Goal: Task Accomplishment & Management: Complete application form

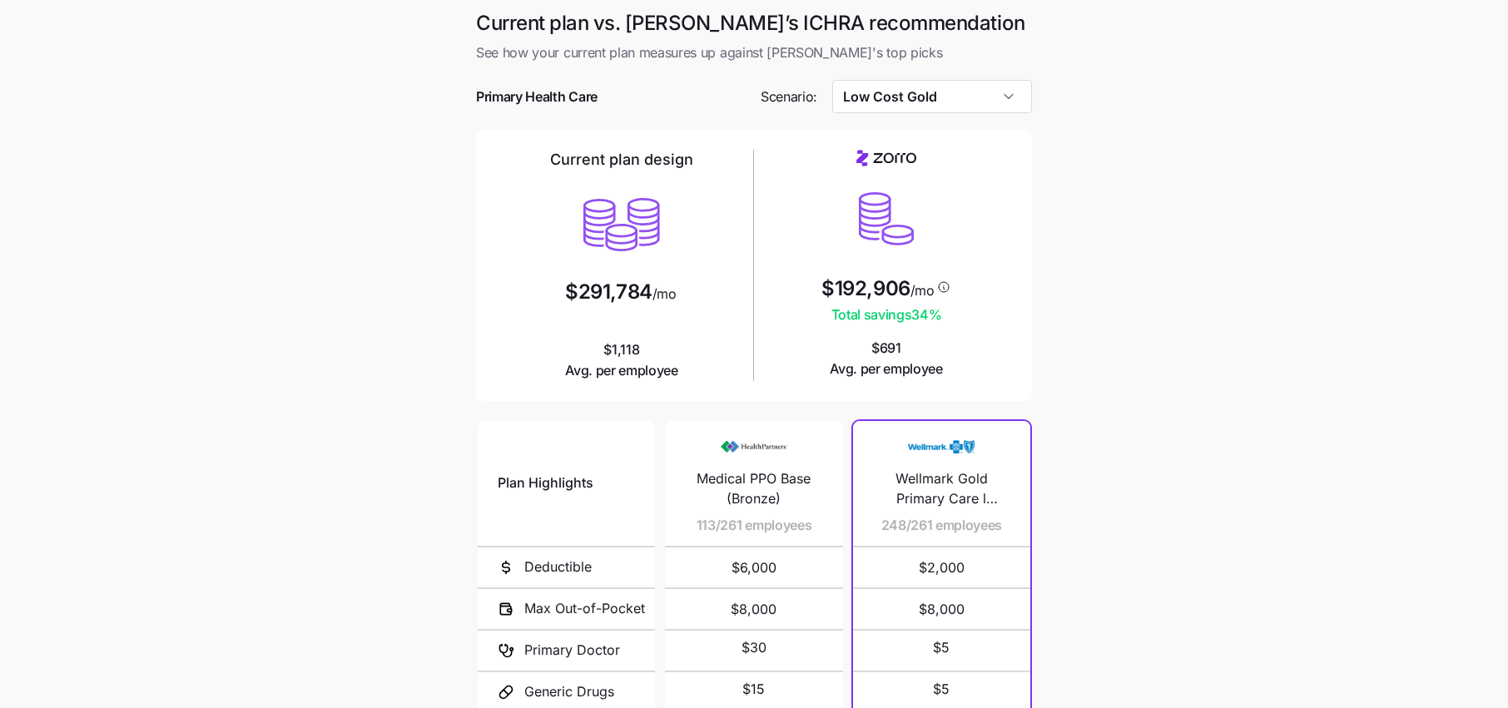
scroll to position [65, 0]
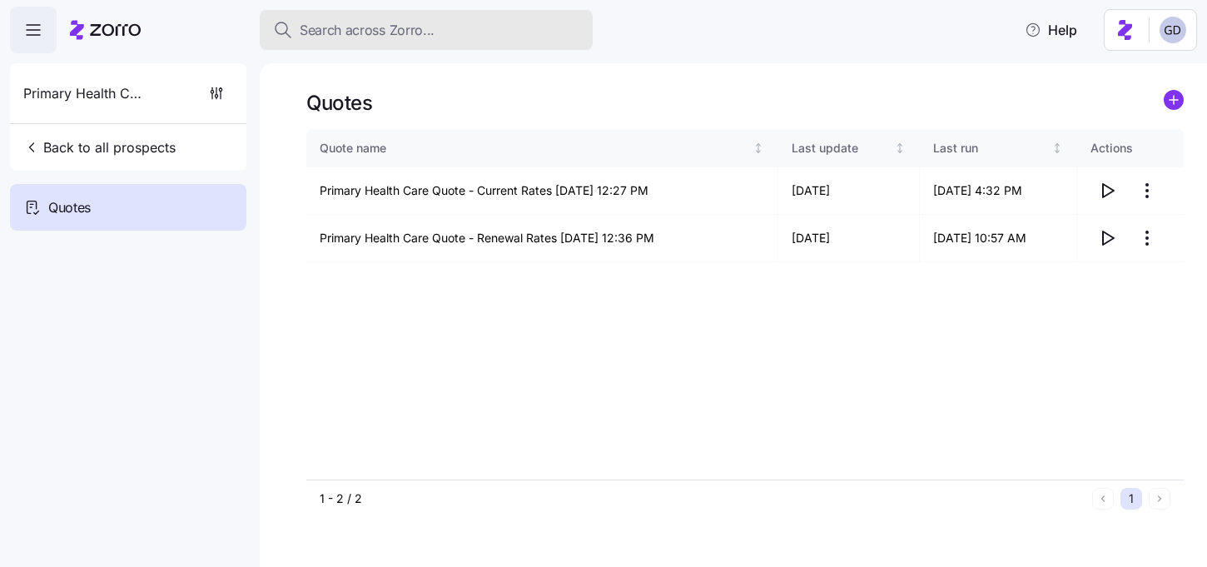
click at [439, 23] on div "Search across Zorro..." at bounding box center [426, 30] width 306 height 21
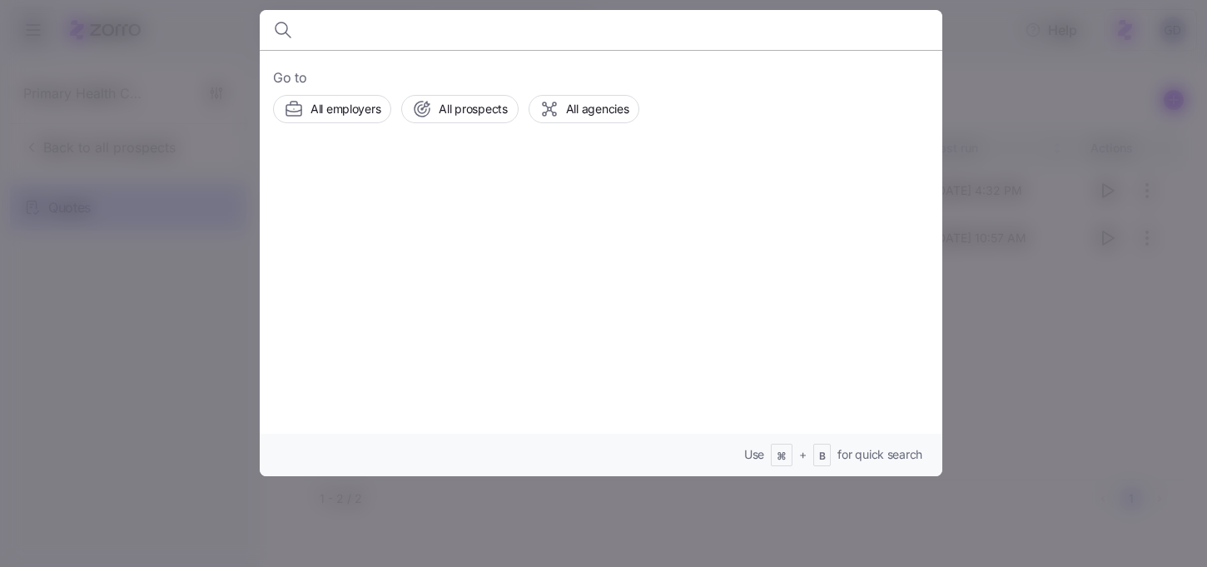
click at [437, 133] on div "Go to All employers All prospects All agencies Use ⌘ + B for quick search" at bounding box center [601, 263] width 683 height 426
click at [445, 113] on span "All prospects" at bounding box center [473, 109] width 68 height 17
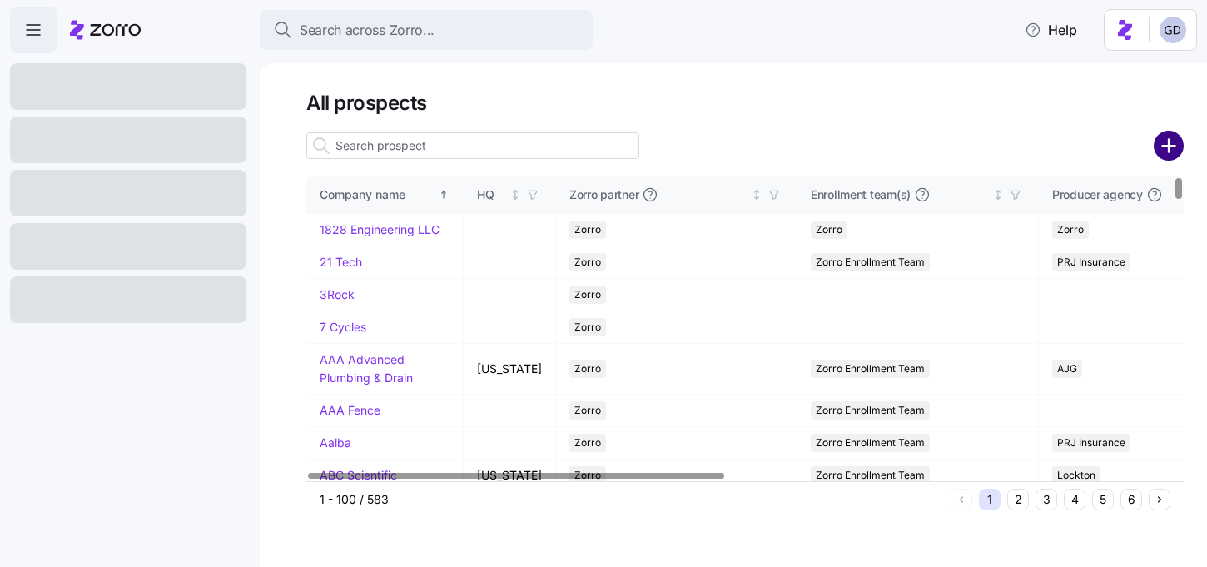
click at [1180, 148] on circle "add icon" at bounding box center [1168, 145] width 27 height 27
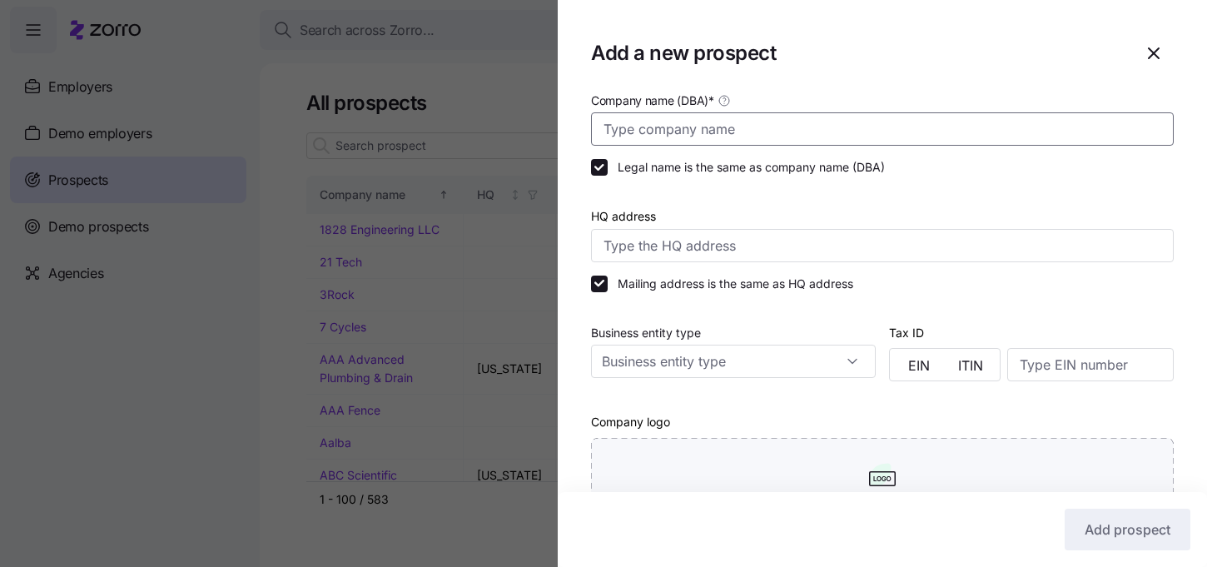
click at [718, 130] on input "Company name (DBA) *" at bounding box center [882, 128] width 583 height 33
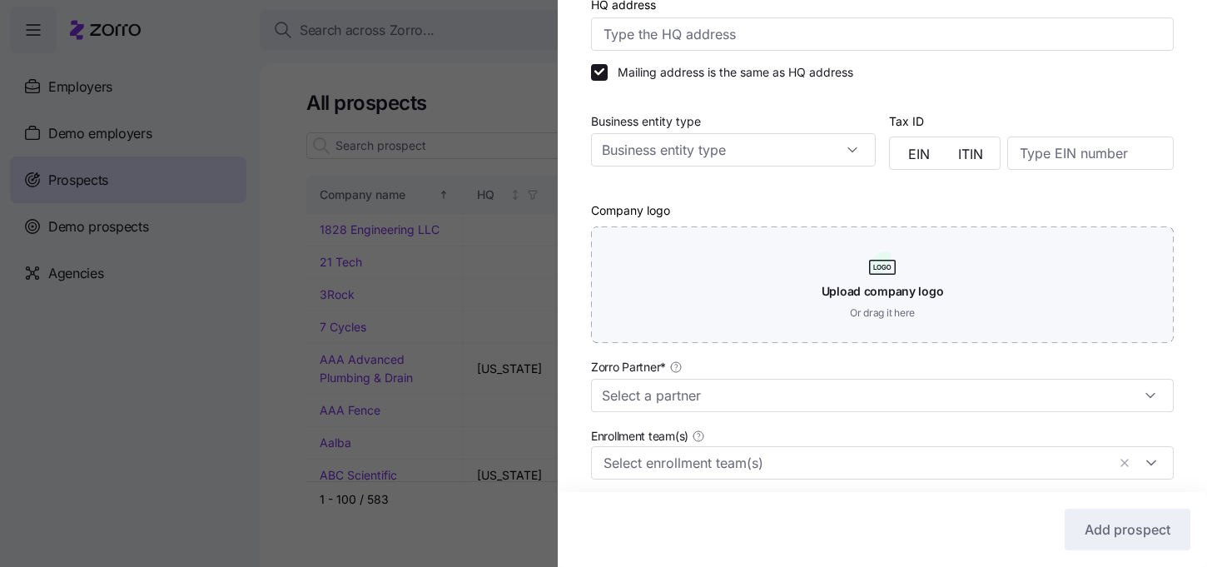
scroll to position [400, 0]
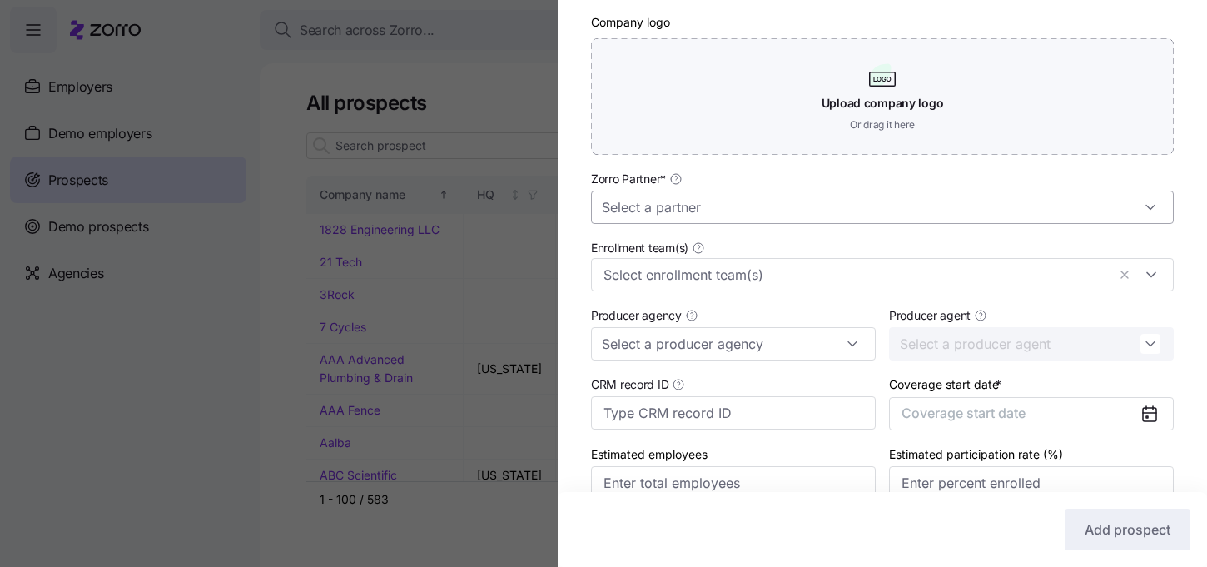
type input "Cherry Coatings"
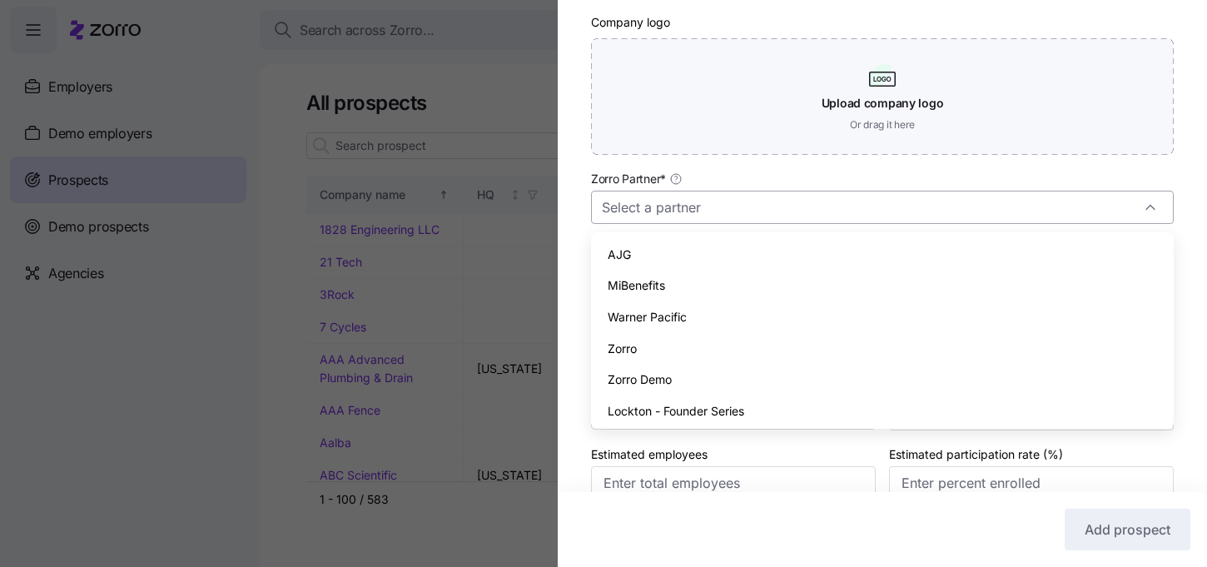
click at [700, 212] on input "Zorro Partner *" at bounding box center [882, 207] width 583 height 33
click at [623, 345] on span "Zorro" at bounding box center [622, 349] width 29 height 18
type input "Zorro"
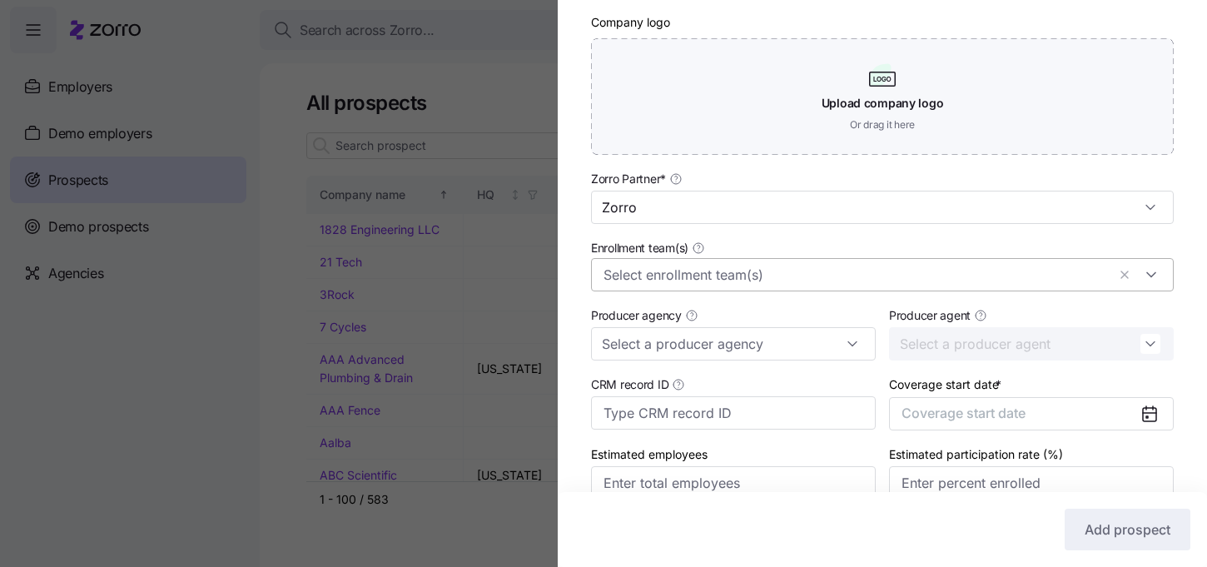
click at [687, 272] on input "Enrollment team(s)" at bounding box center [855, 275] width 503 height 22
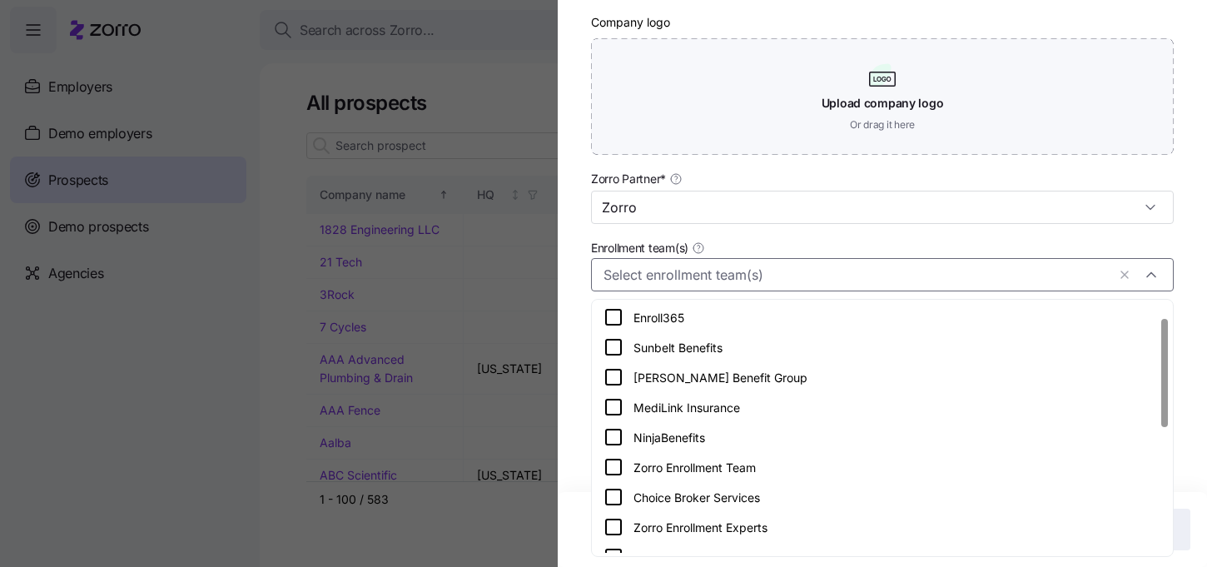
scroll to position [33, 0]
click at [611, 462] on icon at bounding box center [614, 465] width 20 height 20
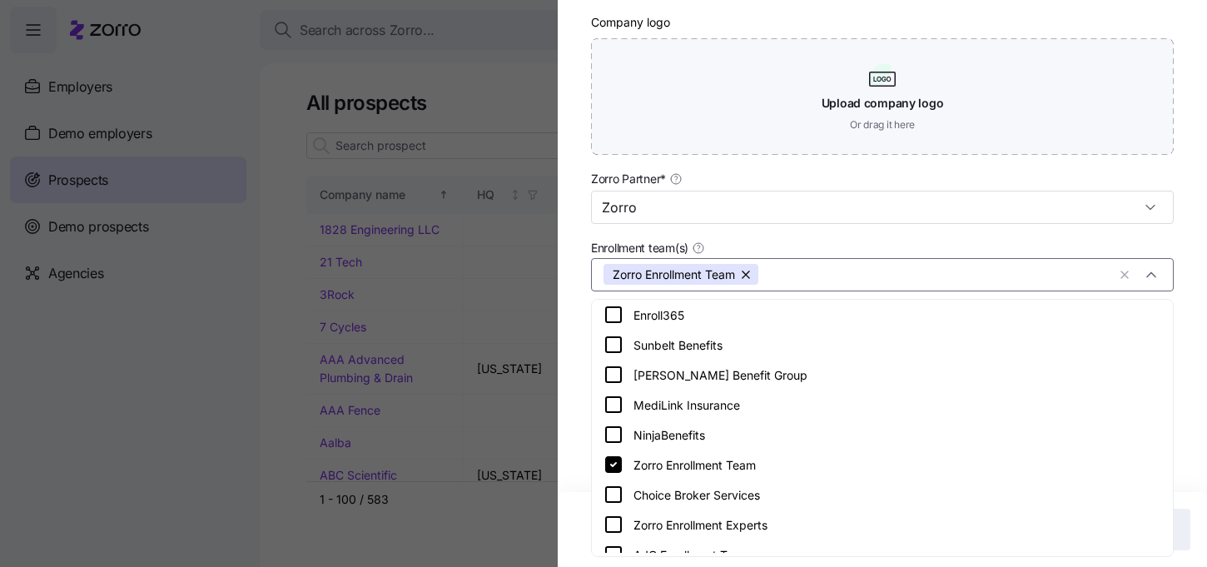
click at [564, 412] on div "Company name (DBA) * Cherry Coatings Legal name is the same as company name (DB…" at bounding box center [882, 111] width 649 height 842
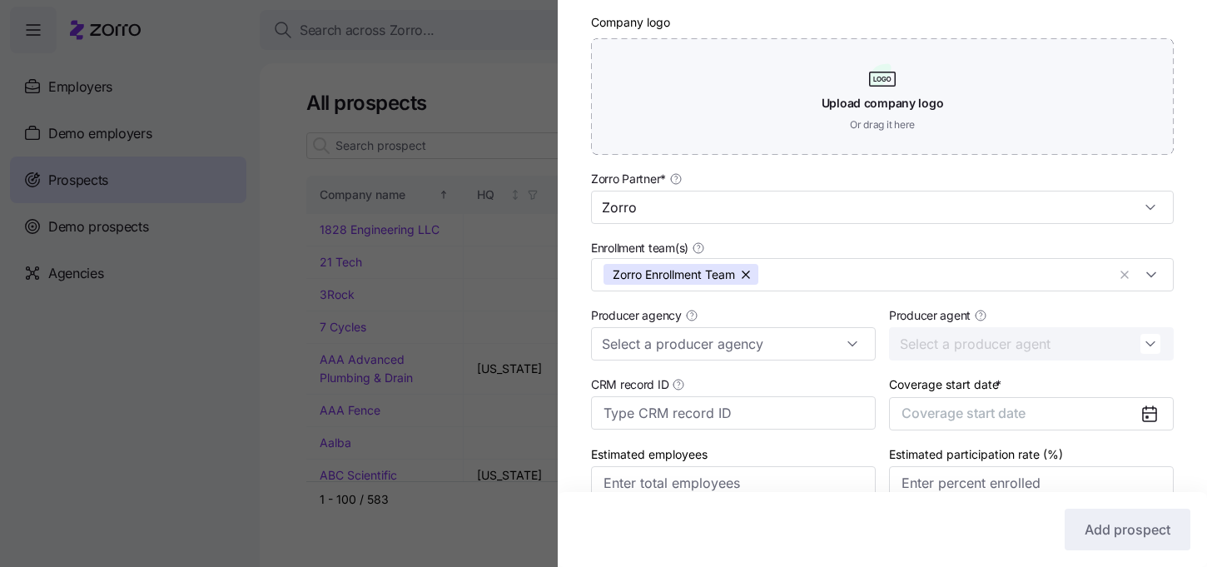
scroll to position [483, 0]
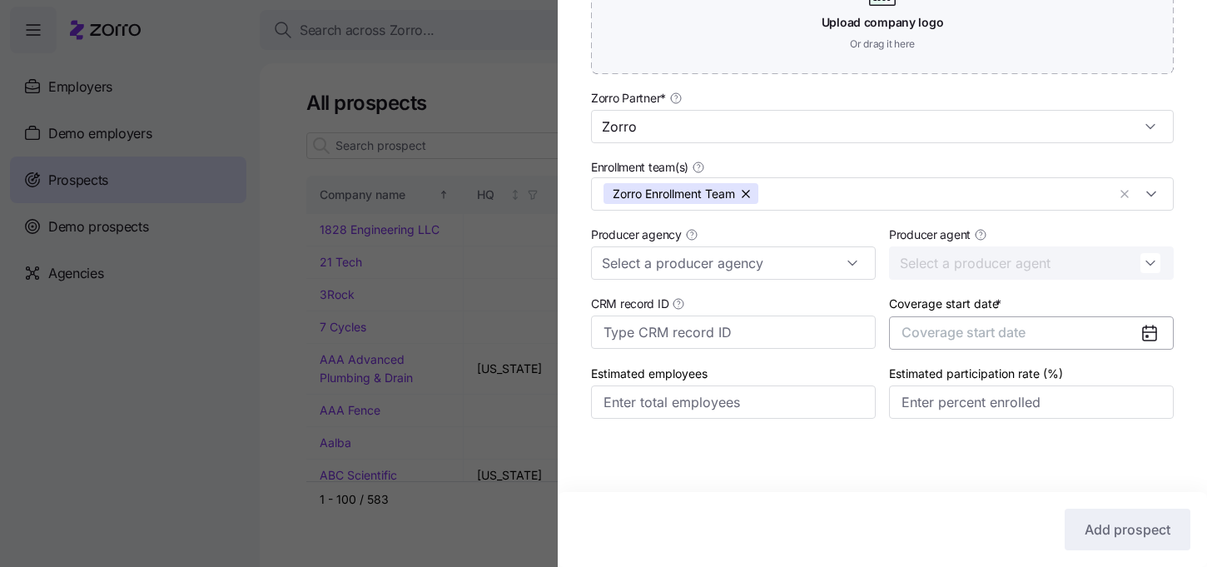
click at [999, 331] on span "Coverage start date" at bounding box center [964, 332] width 124 height 17
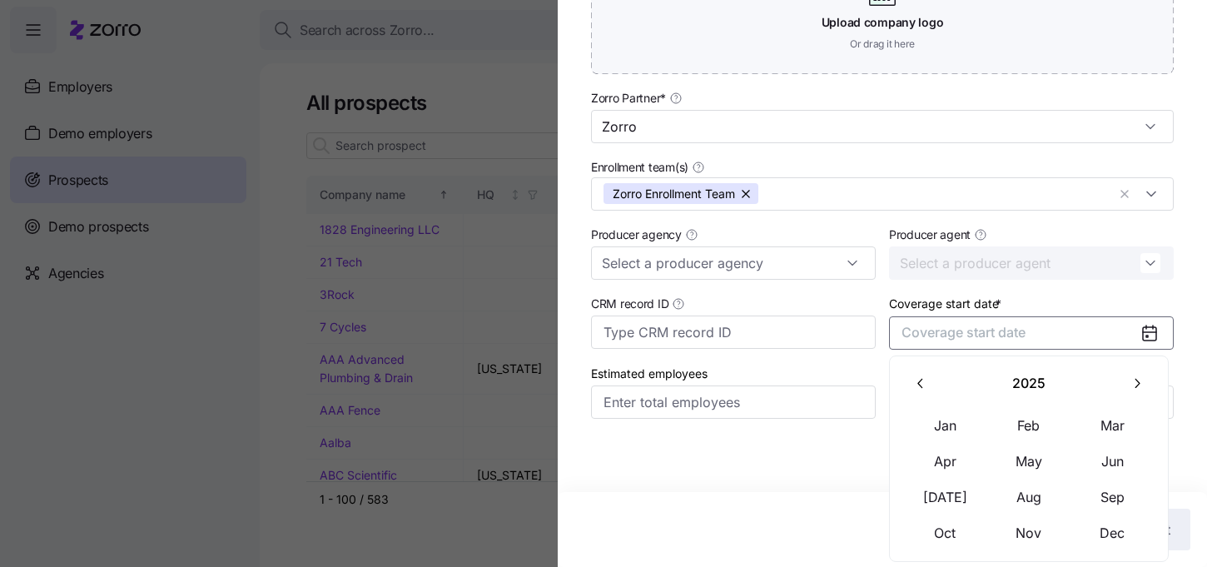
click at [1145, 373] on button "button" at bounding box center [1137, 383] width 35 height 35
click at [955, 426] on button "Jan" at bounding box center [945, 425] width 83 height 35
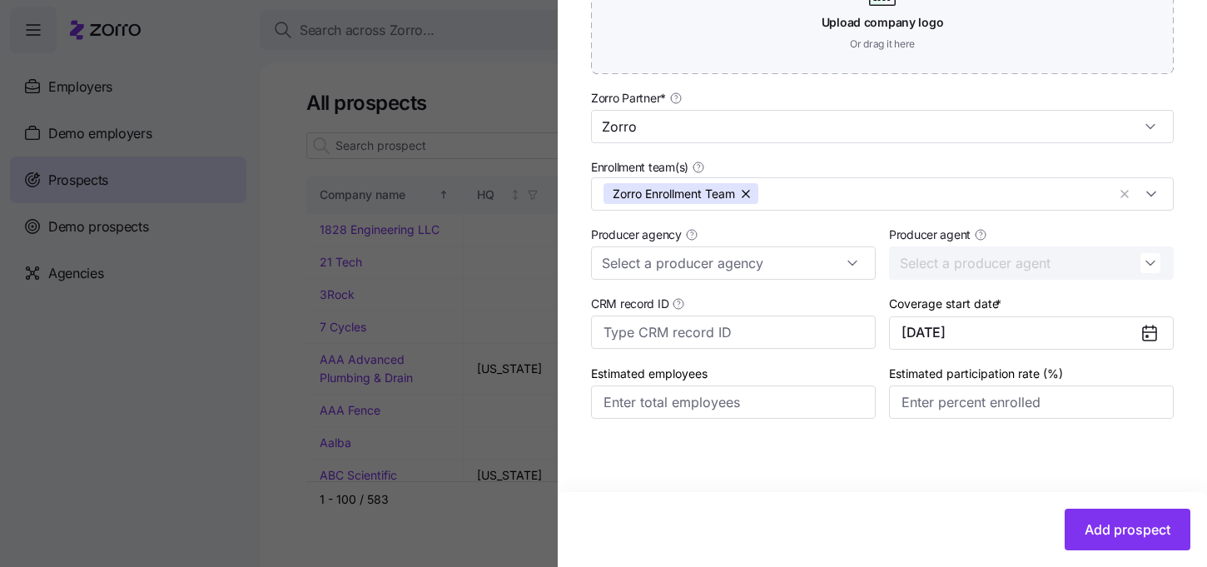
click at [767, 493] on div "Add prospect" at bounding box center [882, 529] width 649 height 75
click at [1110, 524] on span "Add prospect" at bounding box center [1128, 529] width 86 height 20
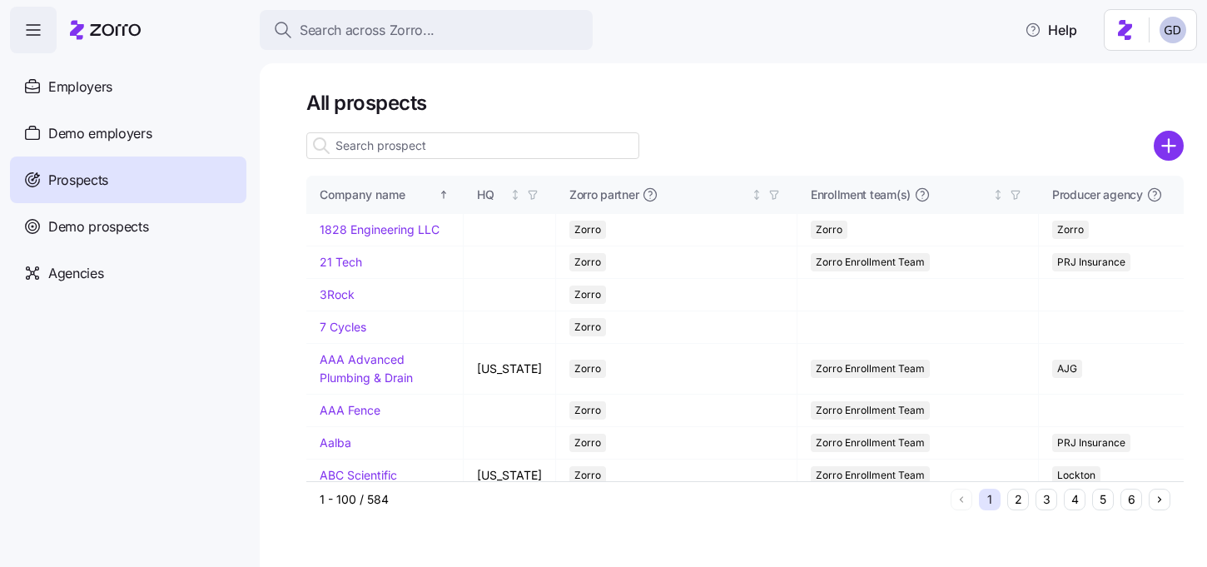
click at [437, 144] on input at bounding box center [472, 145] width 333 height 27
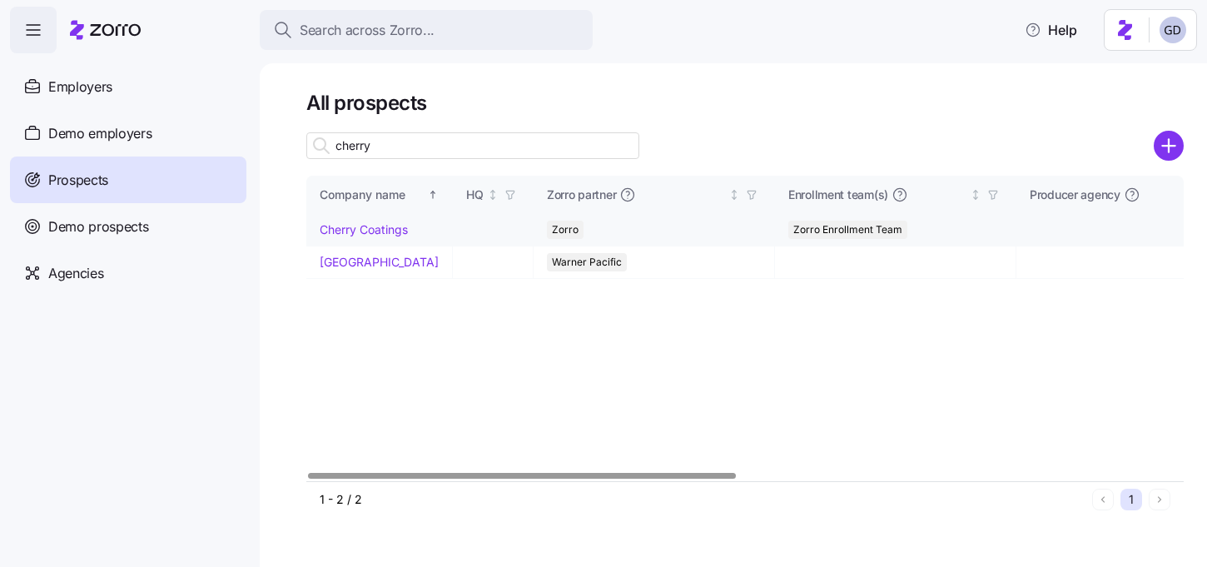
type input "cherry"
click at [385, 230] on link "Cherry Coatings" at bounding box center [364, 229] width 88 height 14
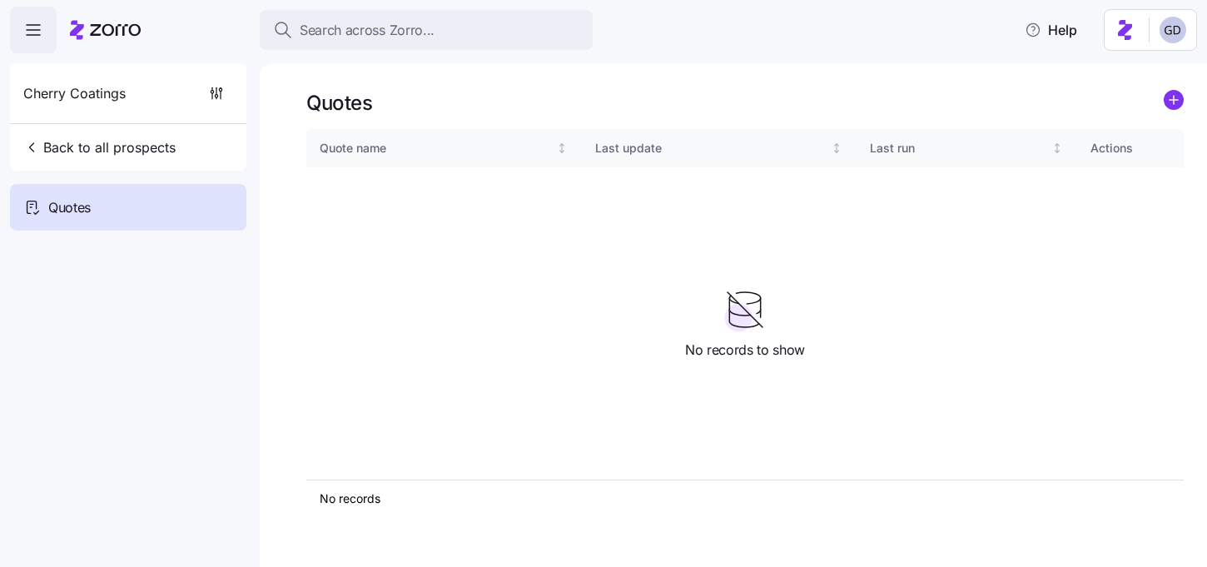
click at [1174, 101] on icon "add icon" at bounding box center [1174, 100] width 0 height 8
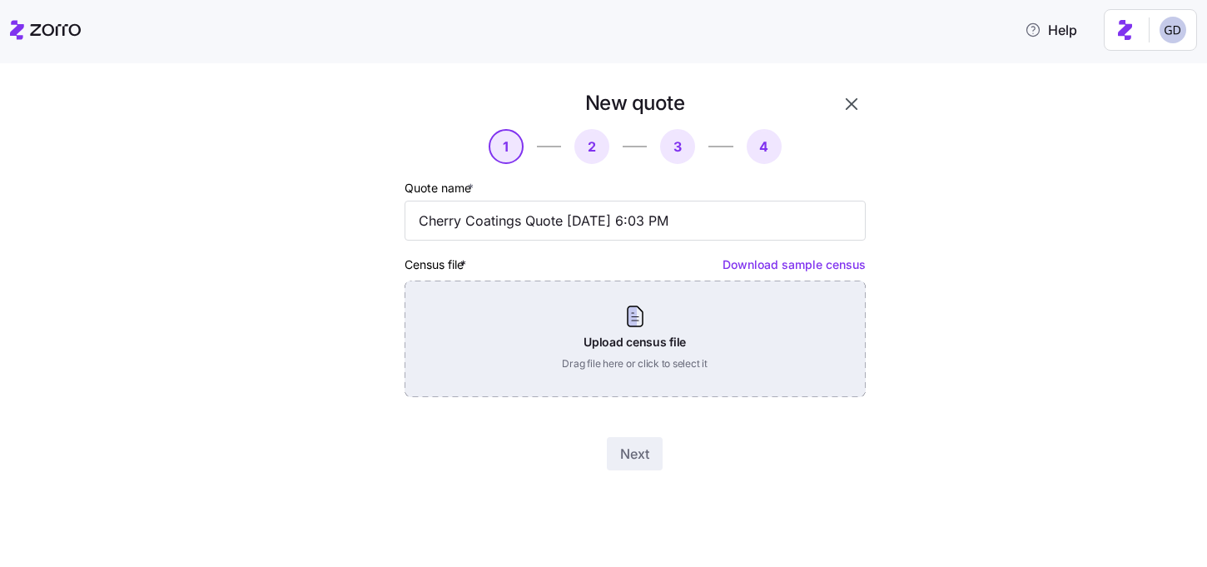
click at [653, 348] on div "Upload census file Drag file here or click to select it" at bounding box center [635, 339] width 461 height 117
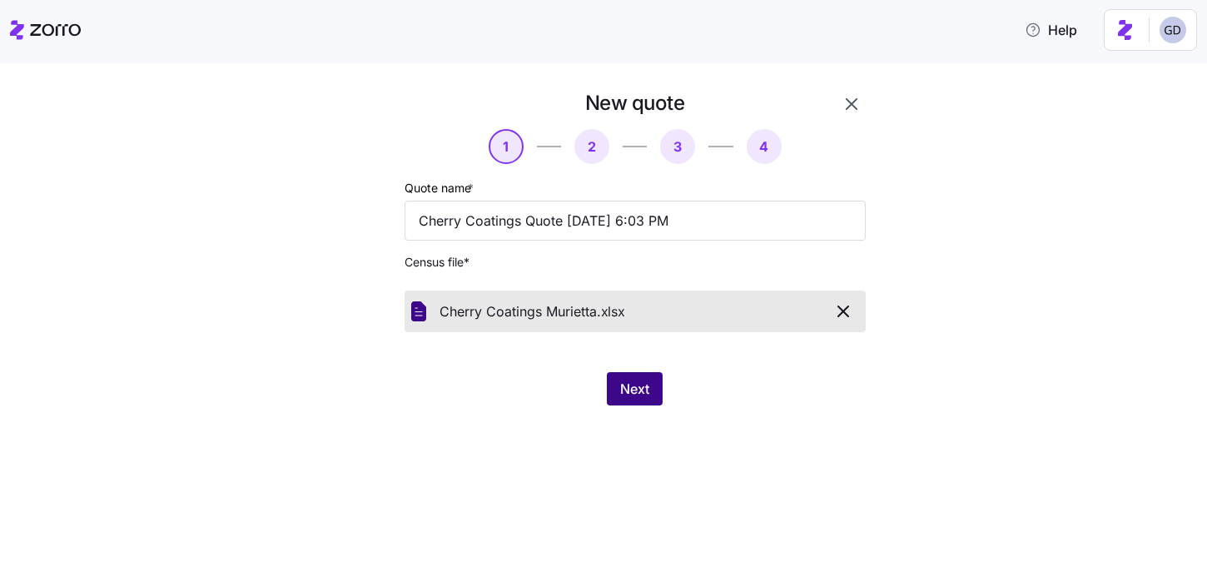
click at [624, 374] on button "Next" at bounding box center [635, 388] width 56 height 33
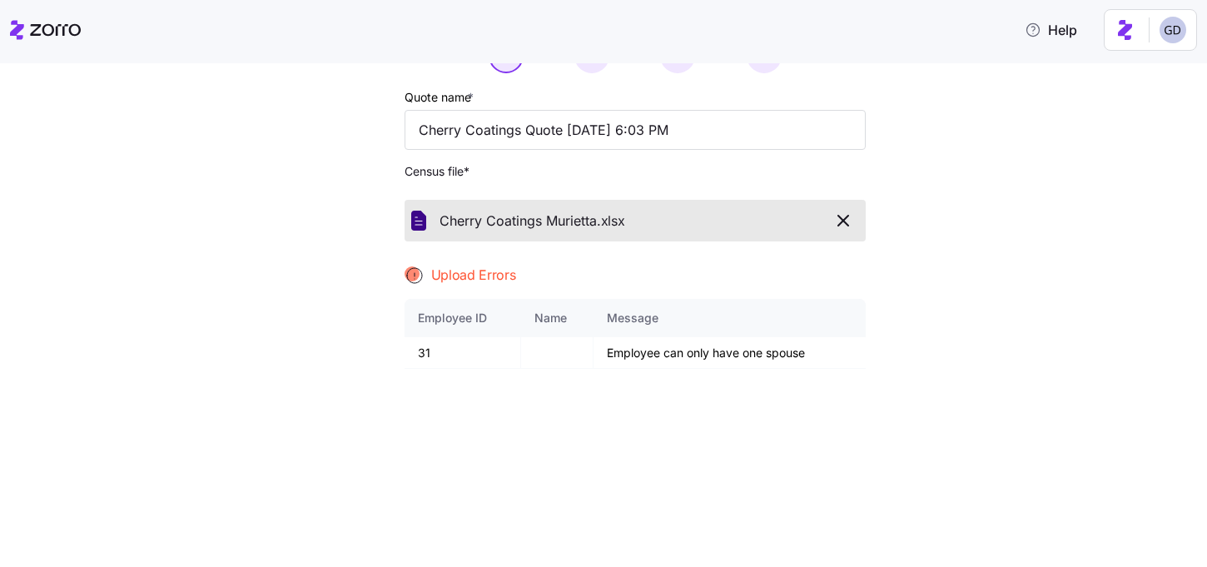
scroll to position [92, 0]
click at [836, 216] on icon "button" at bounding box center [843, 220] width 20 height 20
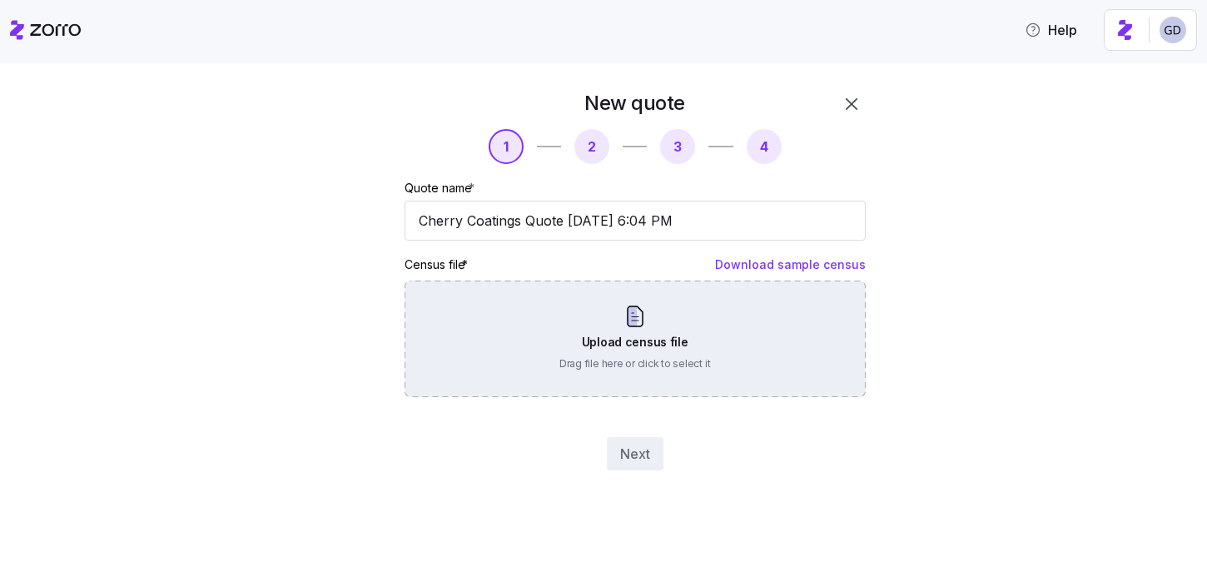
click at [665, 339] on div "Upload census file Drag file here or click to select it" at bounding box center [635, 339] width 461 height 117
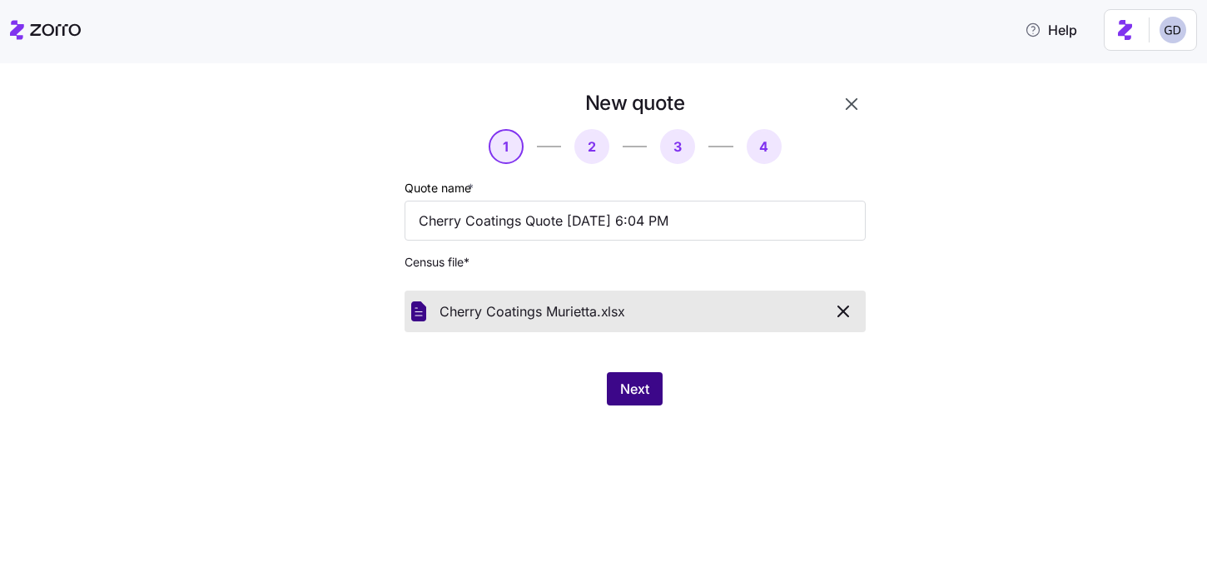
click at [627, 383] on span "Next" at bounding box center [634, 389] width 29 height 20
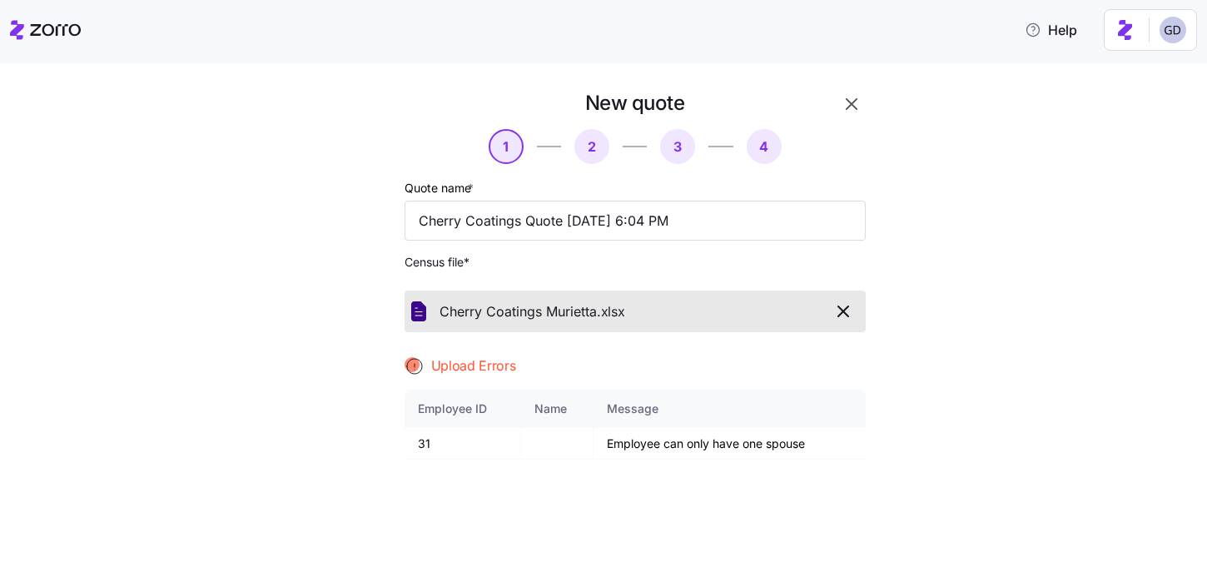
scroll to position [61, 0]
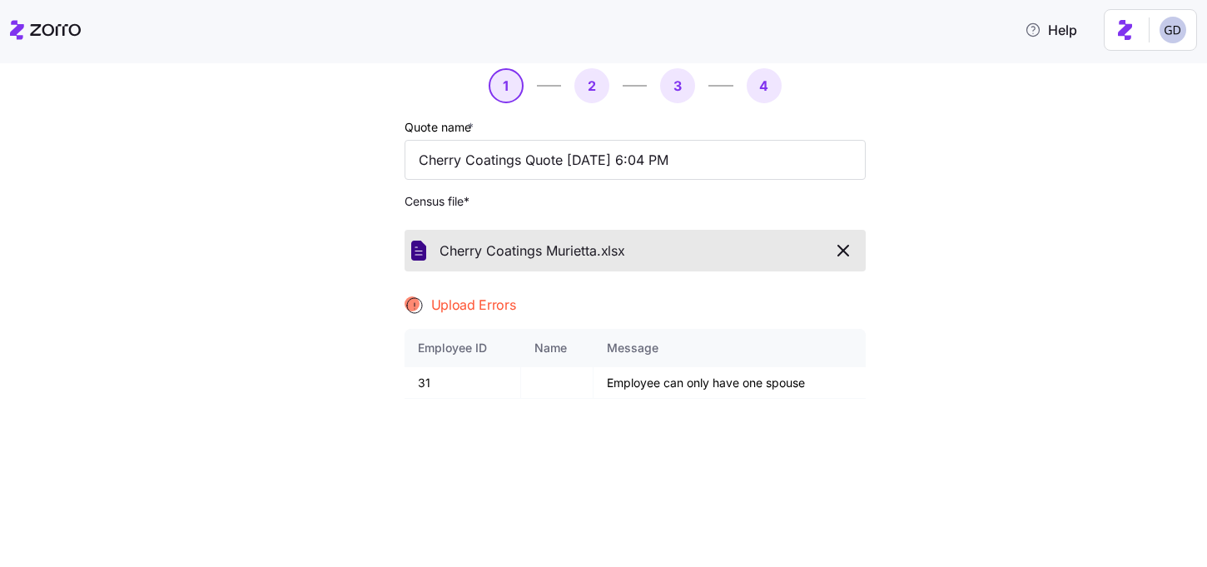
click at [847, 253] on icon "button" at bounding box center [843, 251] width 20 height 20
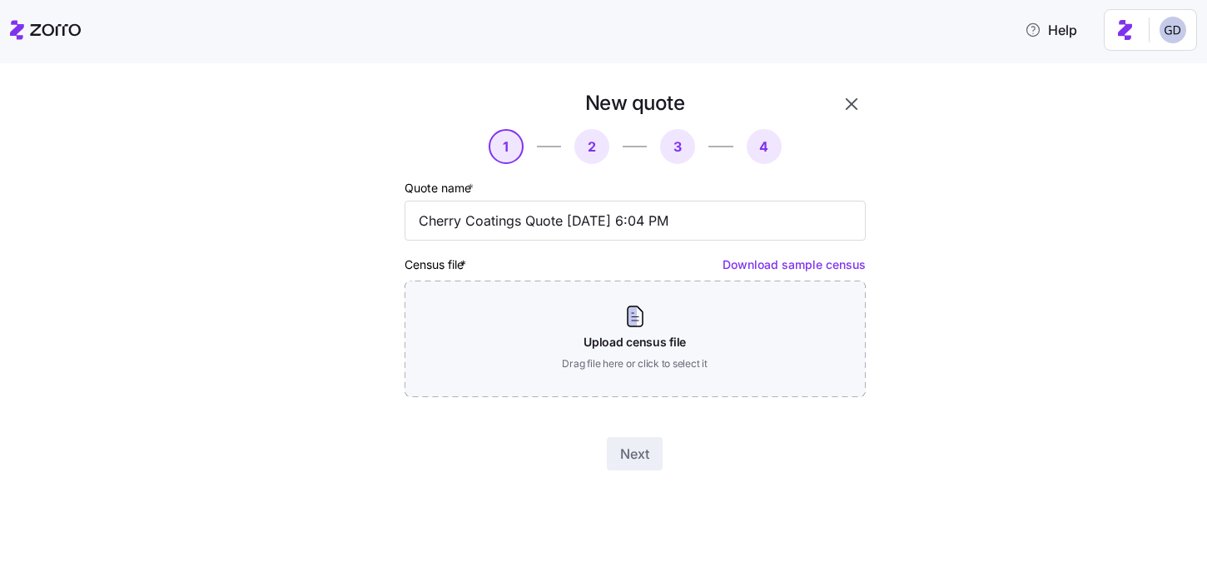
scroll to position [0, 0]
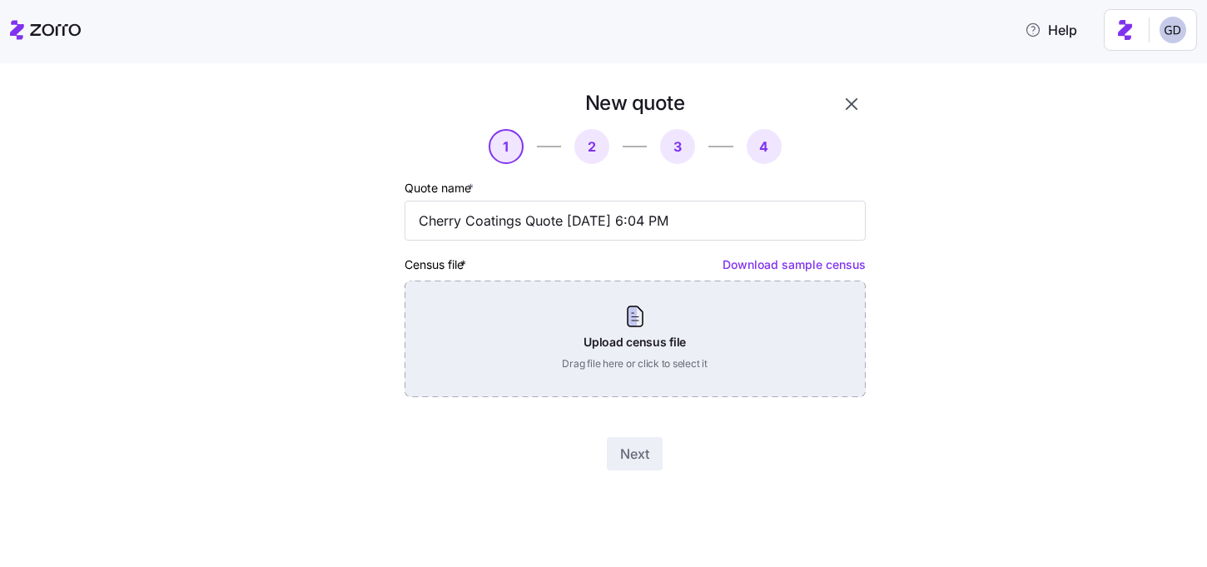
click at [541, 329] on div "Upload census file Drag file here or click to select it" at bounding box center [635, 339] width 461 height 117
click at [584, 319] on div "Upload census file Drag file here or click to select it" at bounding box center [635, 339] width 461 height 117
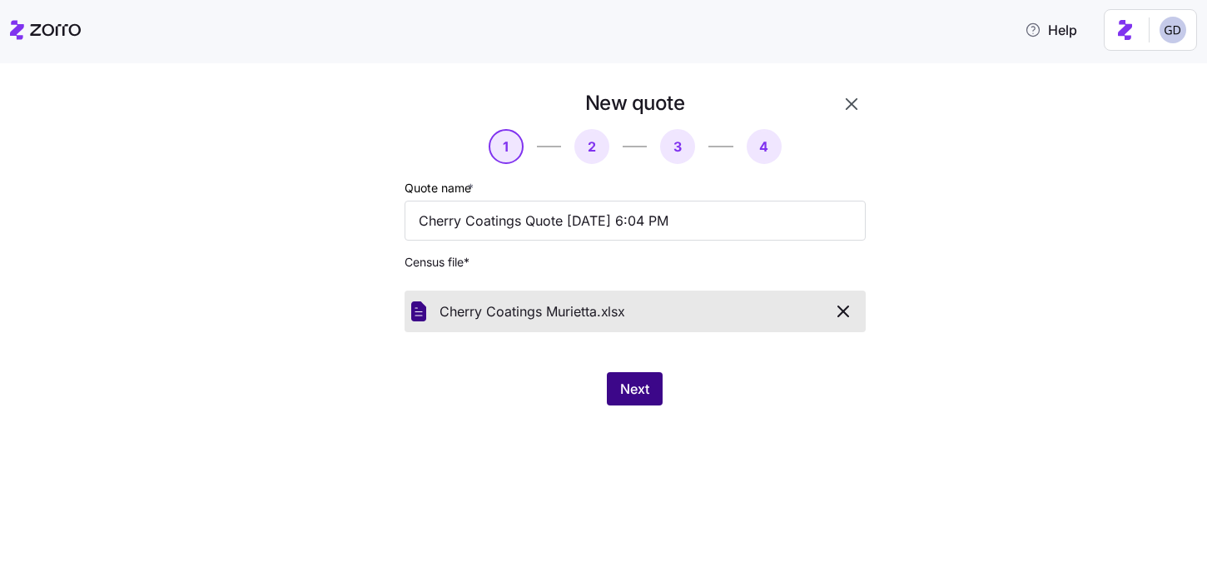
click at [629, 389] on span "Next" at bounding box center [634, 389] width 29 height 20
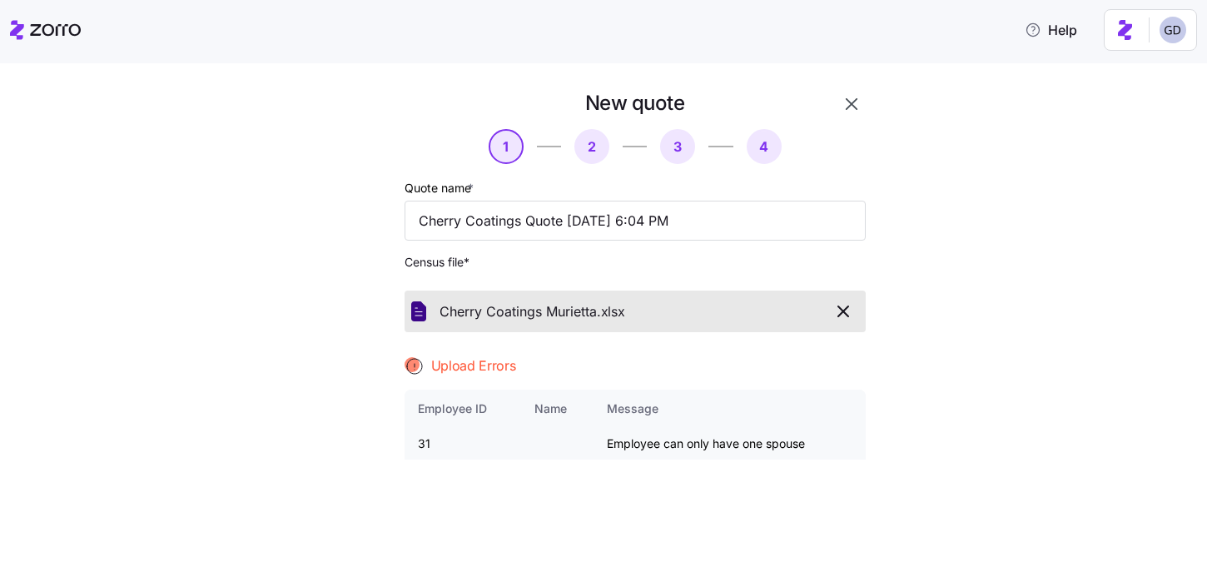
scroll to position [94, 0]
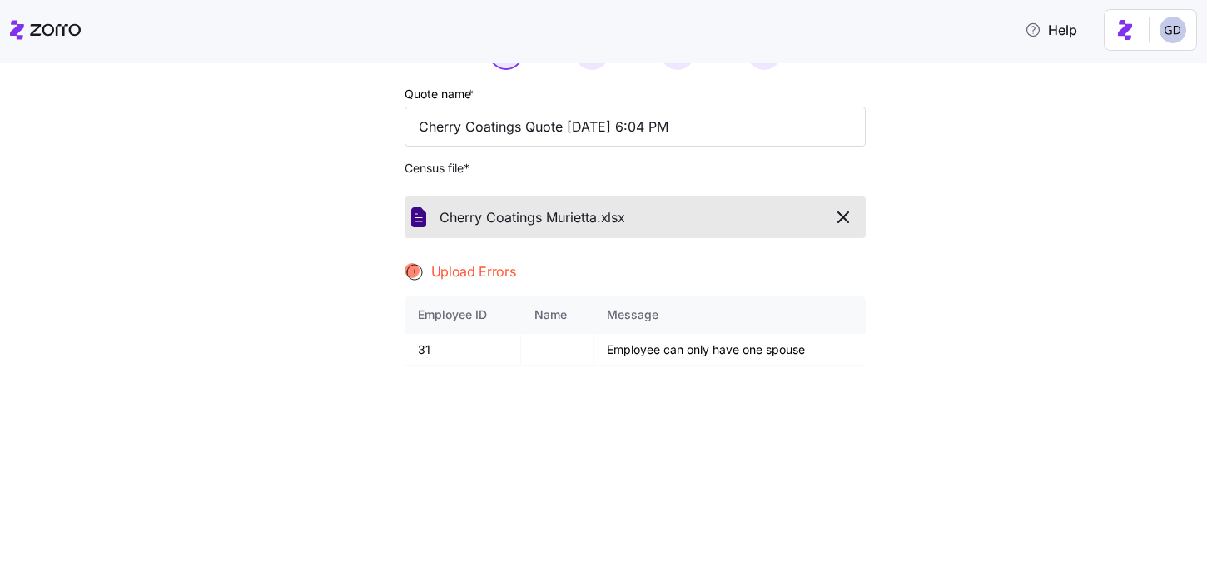
click at [840, 220] on icon "button" at bounding box center [843, 217] width 20 height 20
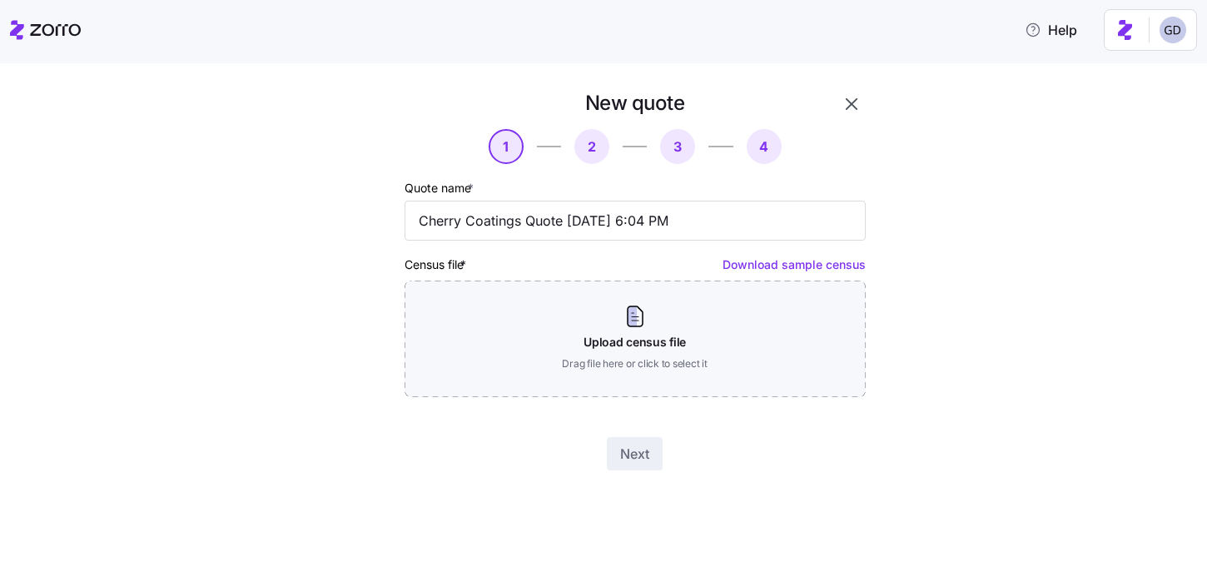
scroll to position [0, 0]
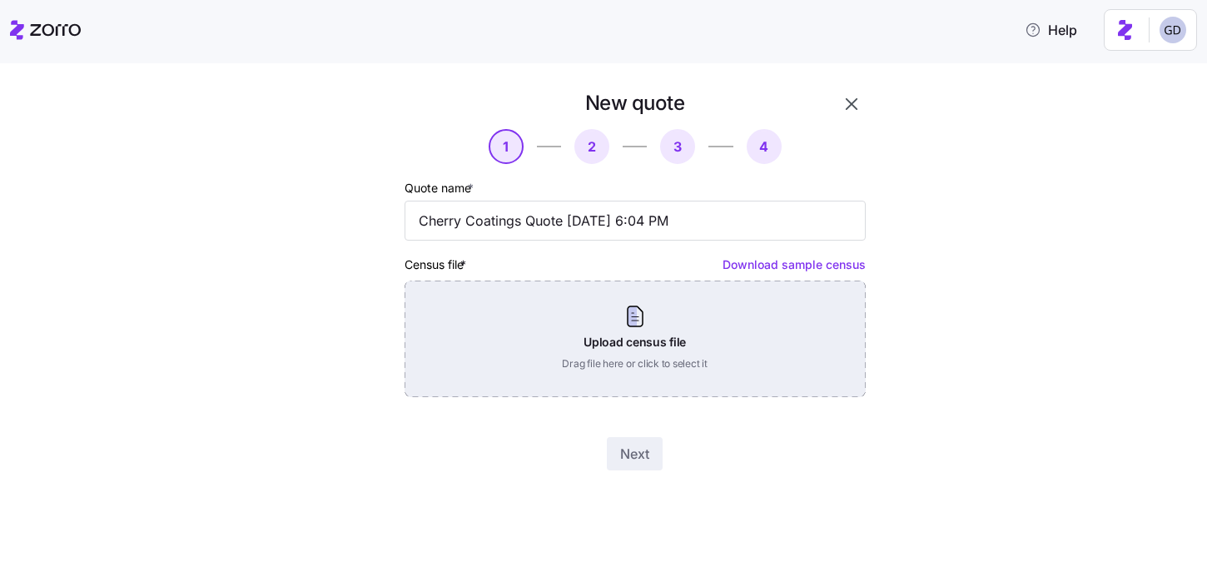
click at [646, 346] on div "Upload census file Drag file here or click to select it" at bounding box center [635, 339] width 461 height 117
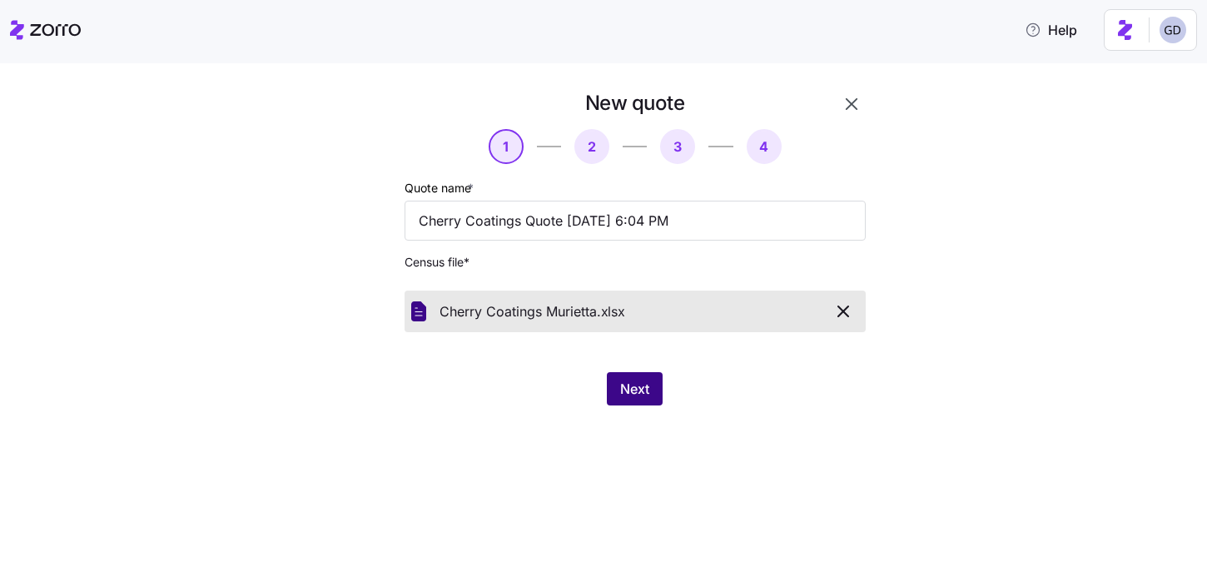
click at [636, 390] on span "Next" at bounding box center [634, 389] width 29 height 20
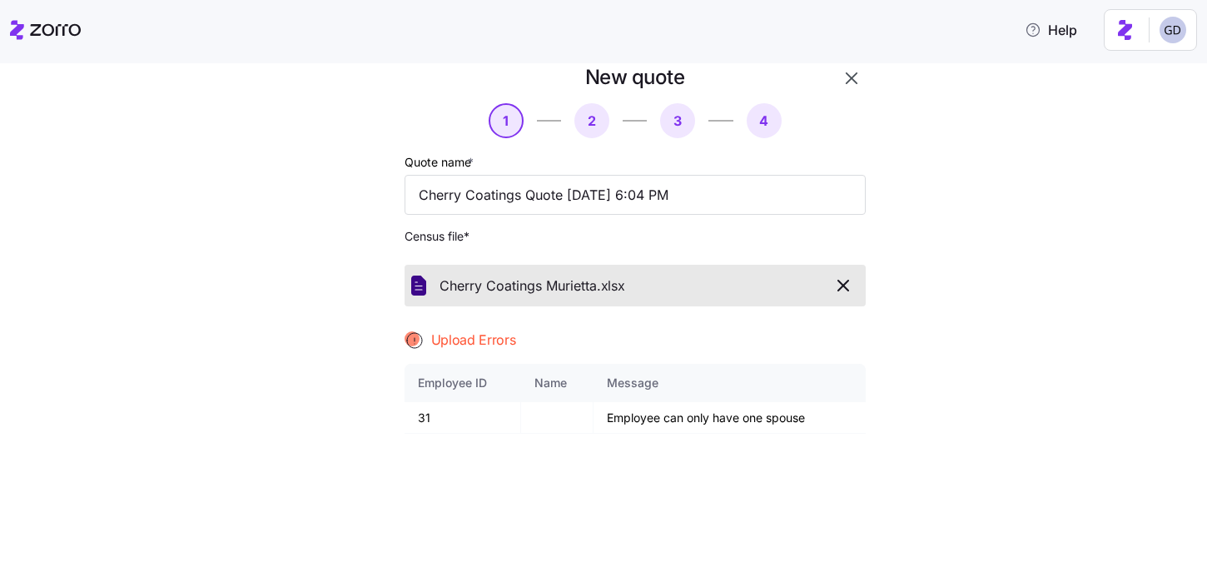
scroll to position [31, 0]
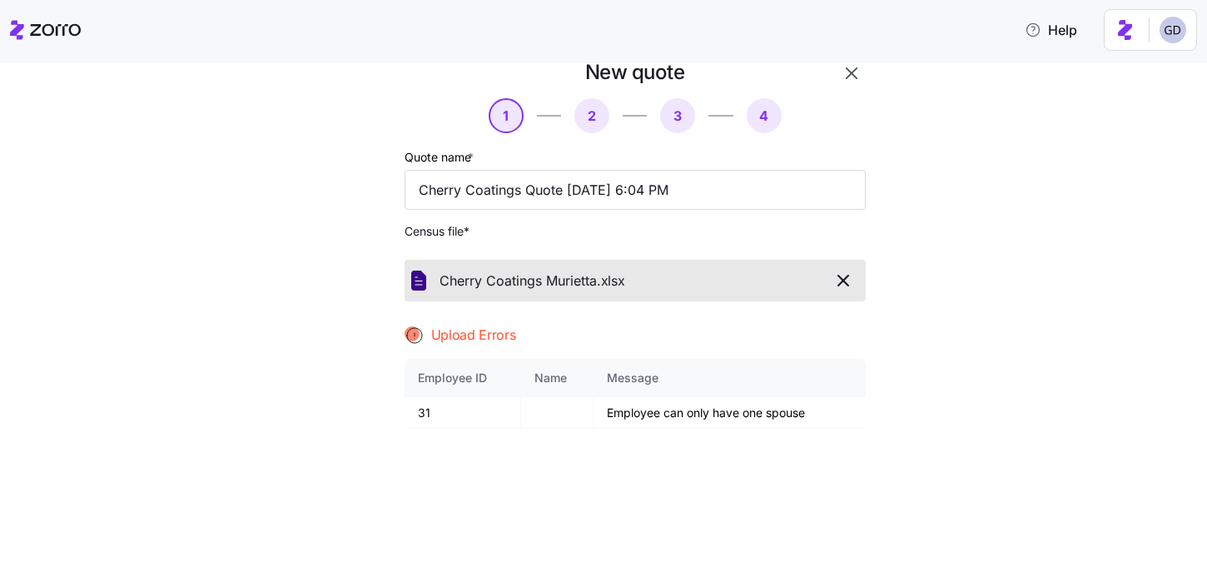
click at [842, 281] on icon "button" at bounding box center [843, 281] width 10 height 10
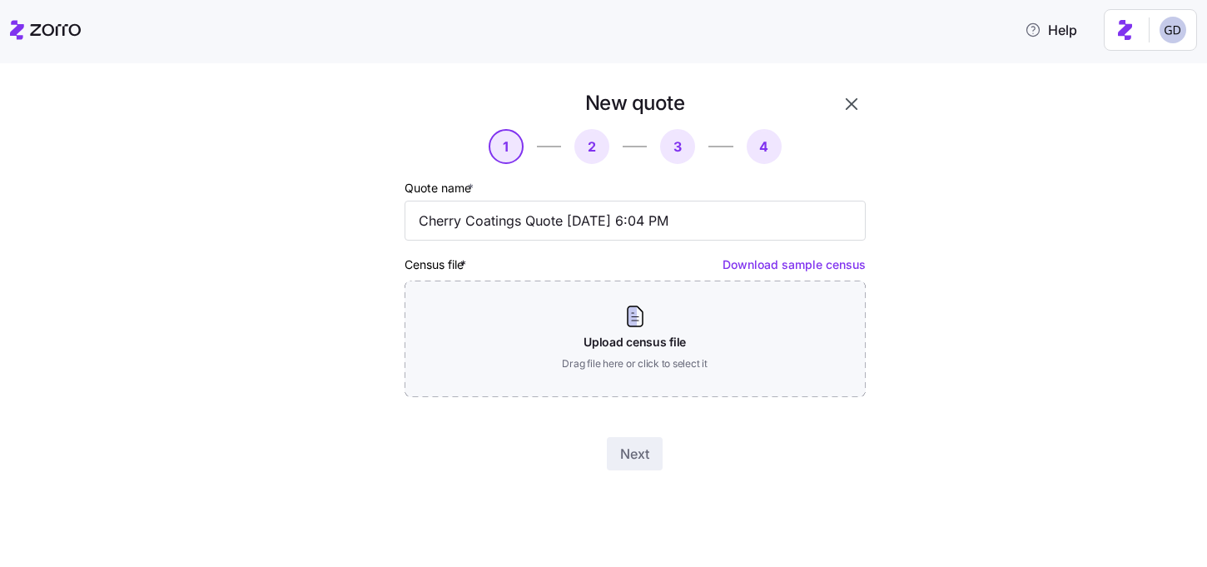
scroll to position [0, 0]
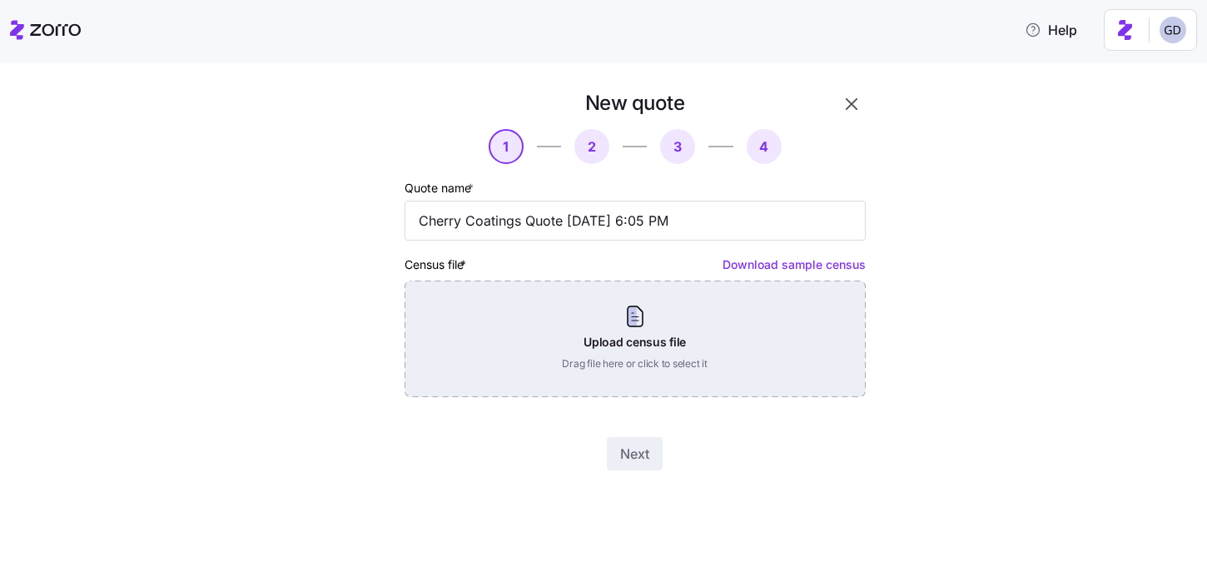
click at [677, 370] on div "Upload census file Drag file here or click to select it" at bounding box center [635, 339] width 461 height 117
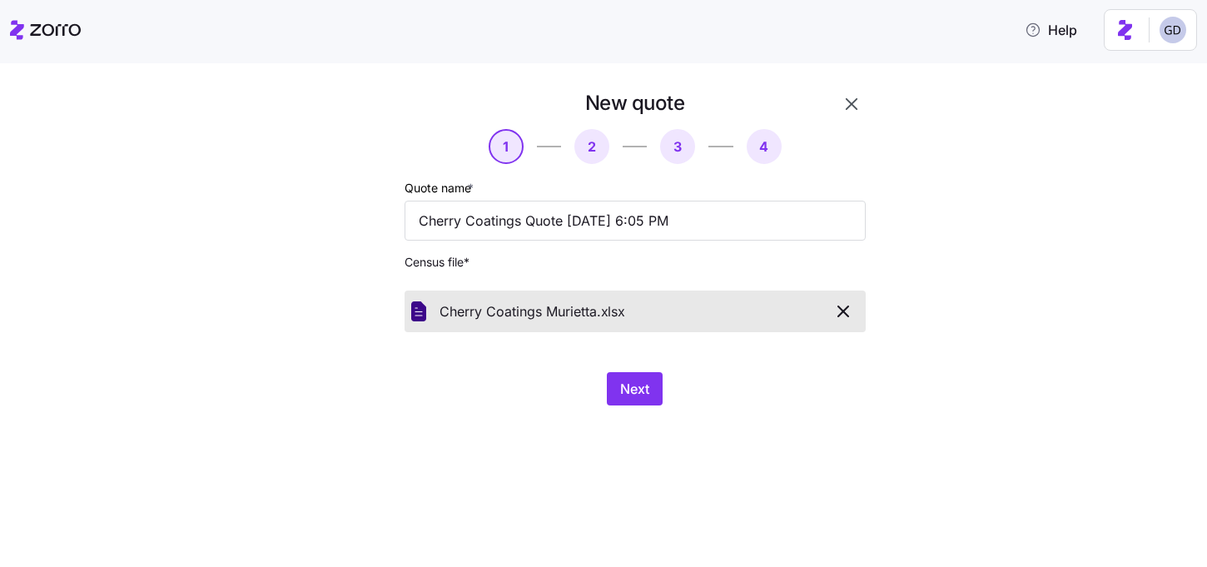
click at [624, 379] on button "Next" at bounding box center [635, 388] width 56 height 33
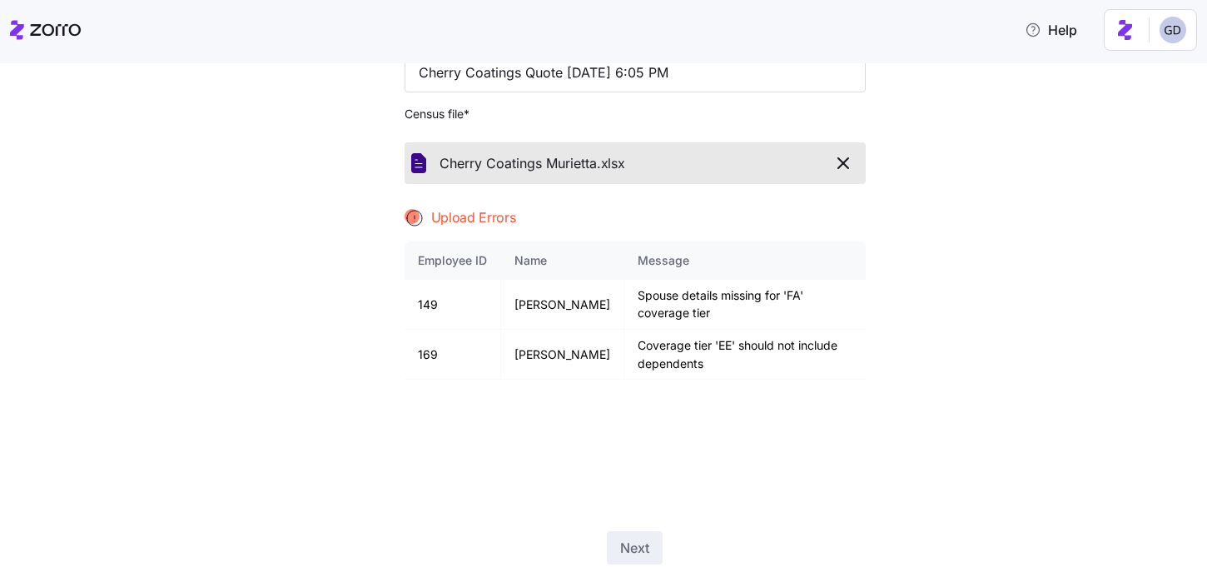
scroll to position [147, 0]
click at [846, 171] on icon "button" at bounding box center [843, 164] width 20 height 20
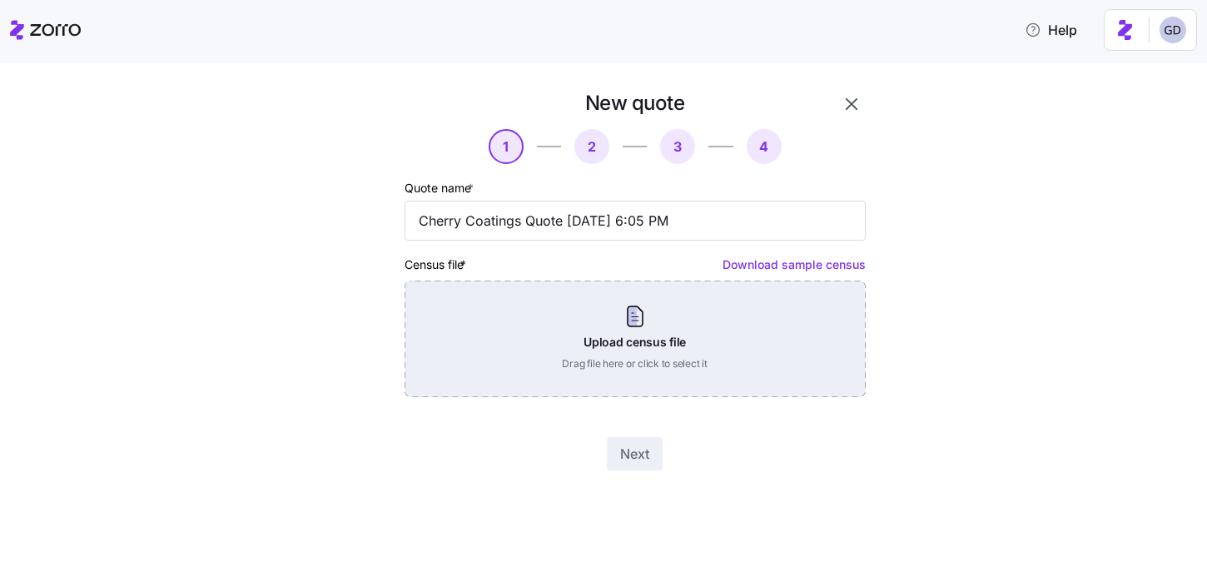
click at [596, 361] on div "Upload census file Drag file here or click to select it" at bounding box center [635, 339] width 461 height 117
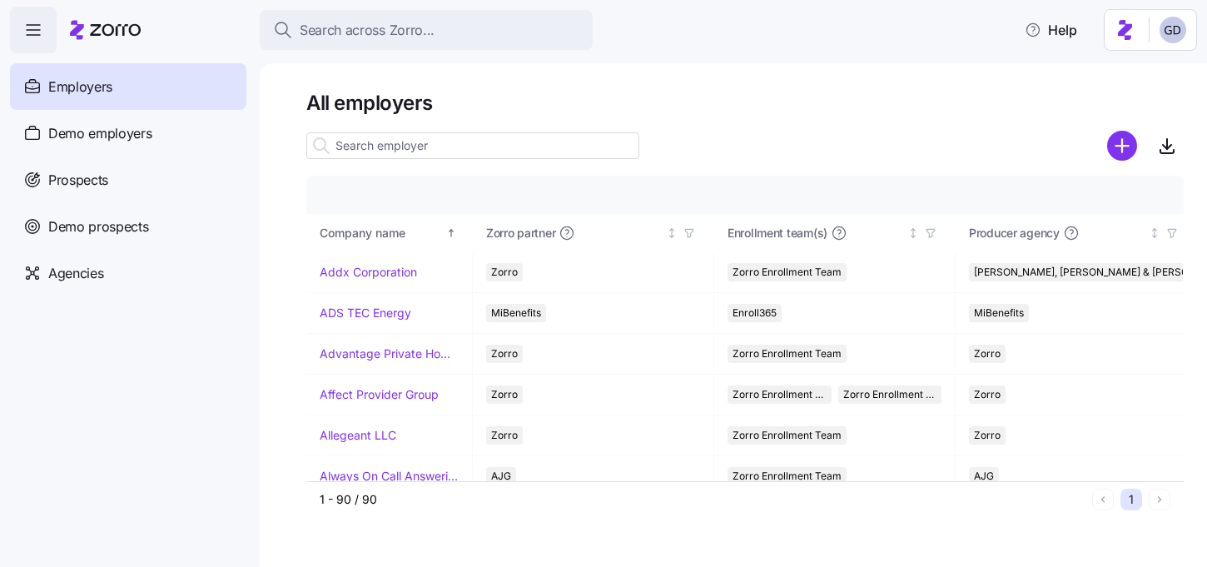
click at [427, 142] on input at bounding box center [472, 145] width 333 height 27
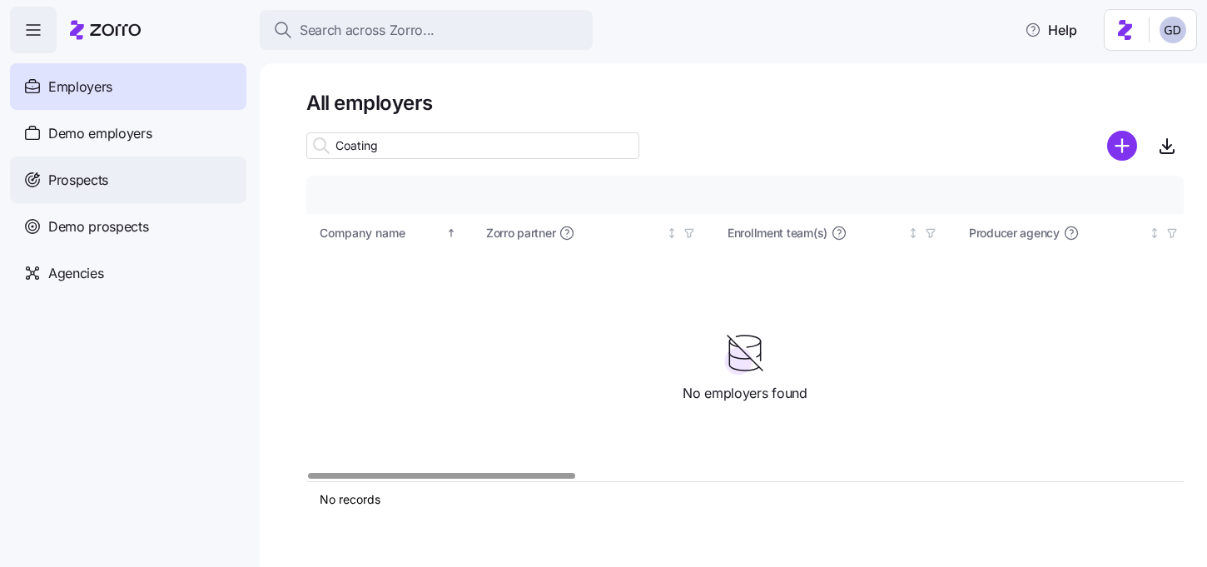
type input "Coating"
click at [105, 193] on div "Prospects" at bounding box center [128, 180] width 236 height 47
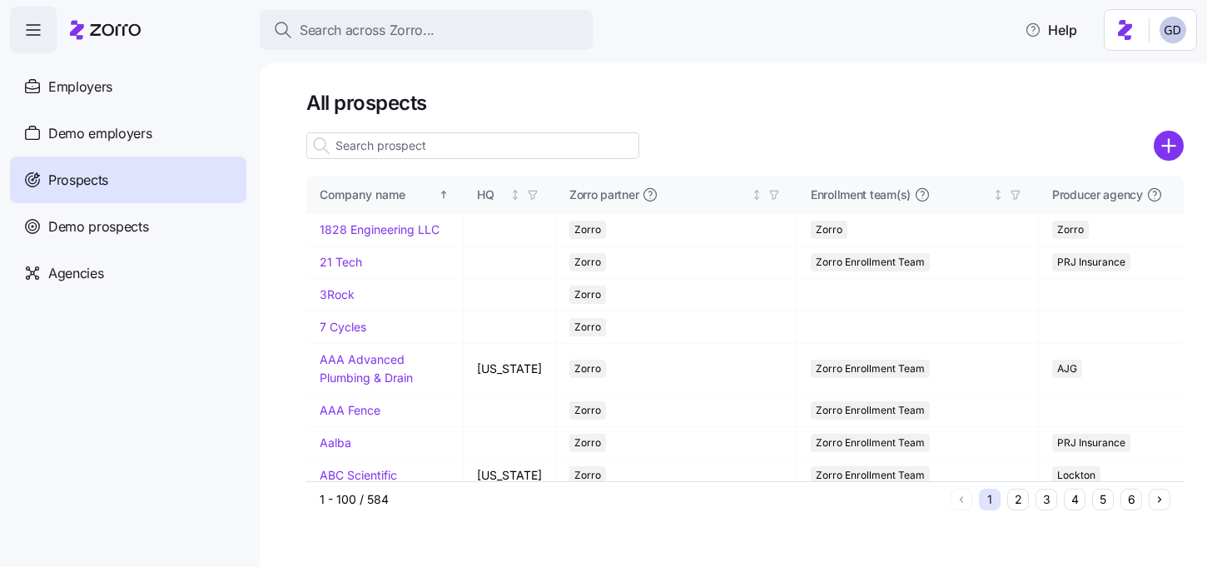
click at [419, 160] on div at bounding box center [472, 145] width 333 height 33
click at [422, 148] on input at bounding box center [472, 145] width 333 height 27
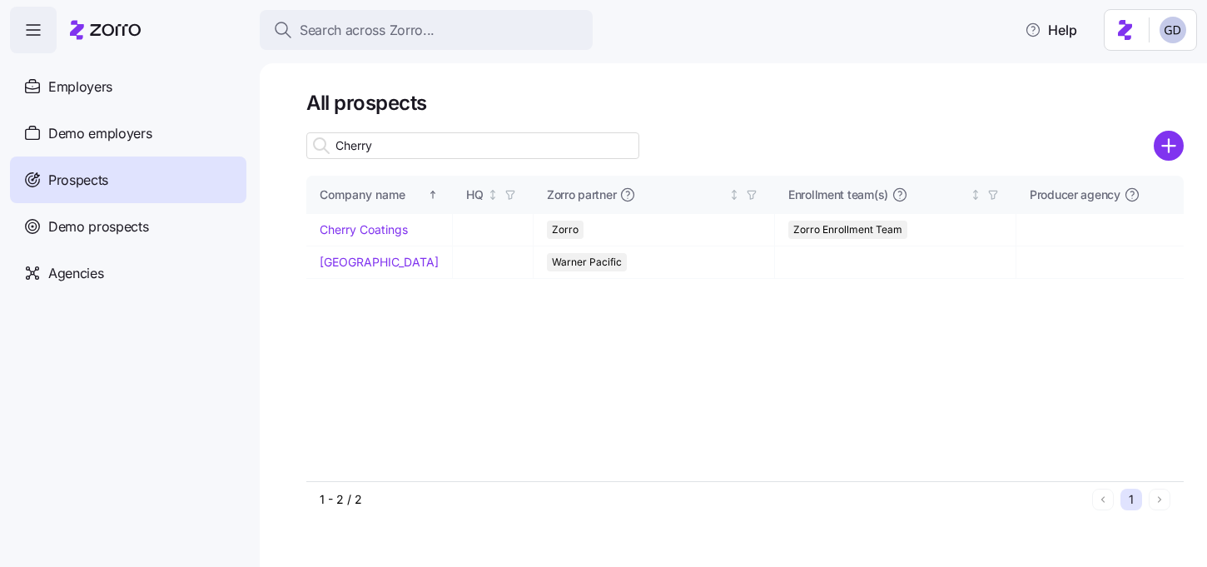
type input "Cherry"
click at [369, 234] on link "Cherry Coatings" at bounding box center [364, 229] width 88 height 14
click at [373, 226] on link "Cherry Coatings" at bounding box center [364, 229] width 88 height 14
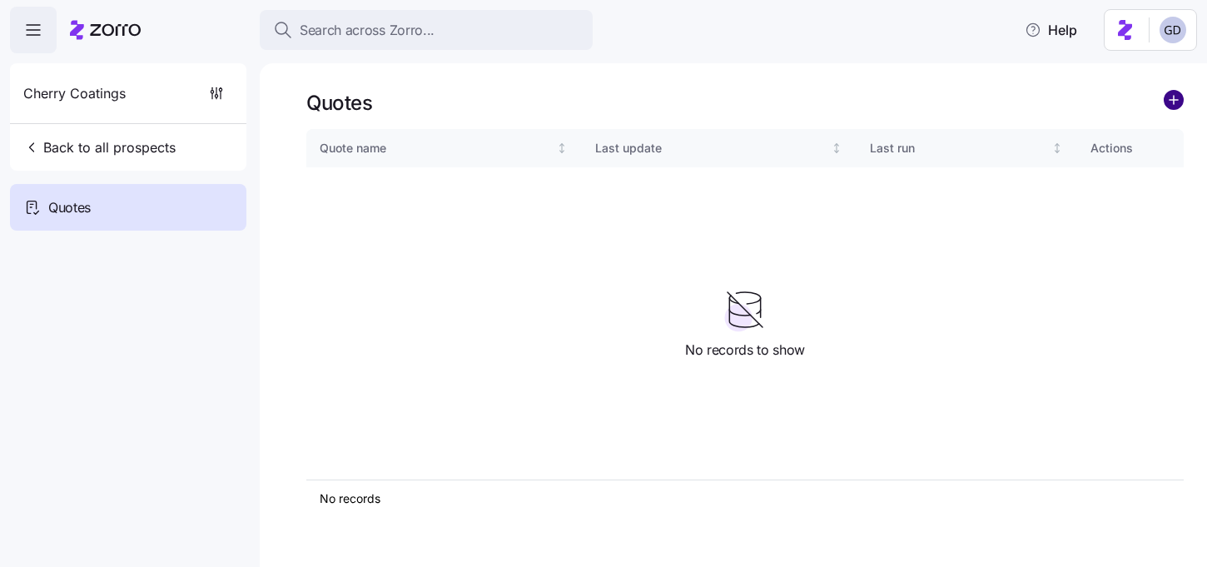
click at [1177, 102] on circle "add icon" at bounding box center [1174, 100] width 18 height 18
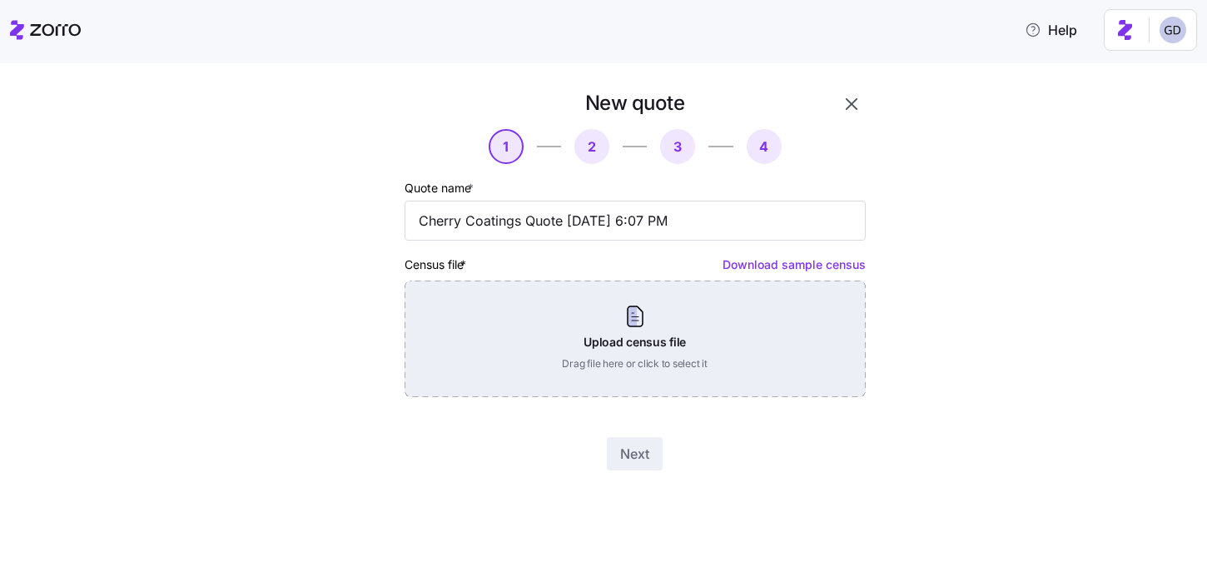
click at [612, 343] on div "Upload census file Drag file here or click to select it" at bounding box center [635, 339] width 461 height 117
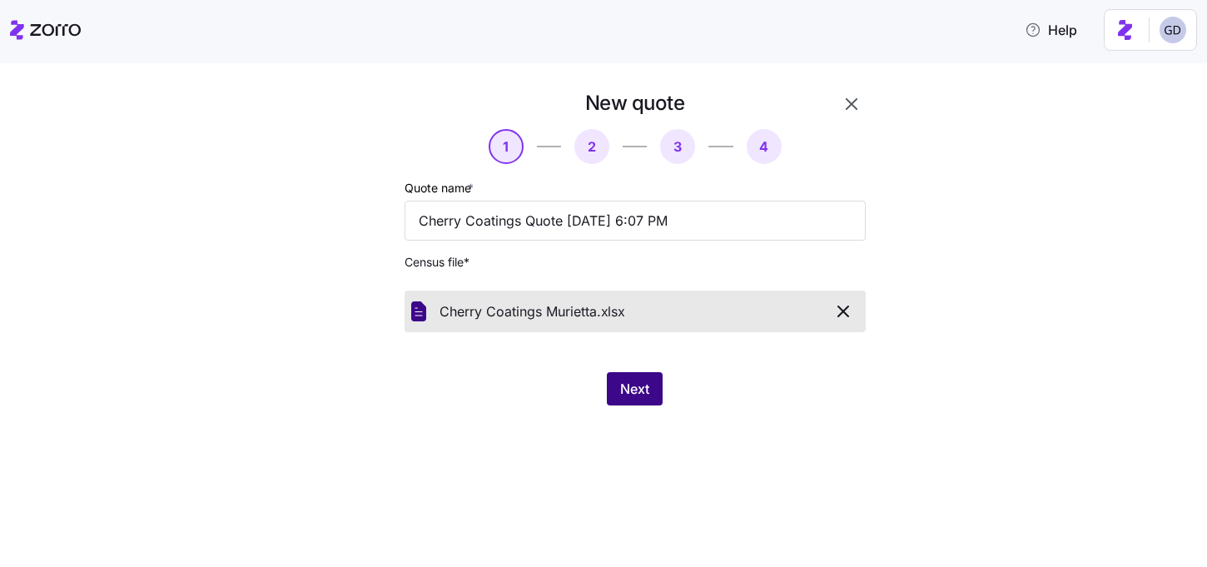
click at [643, 386] on span "Next" at bounding box center [634, 389] width 29 height 20
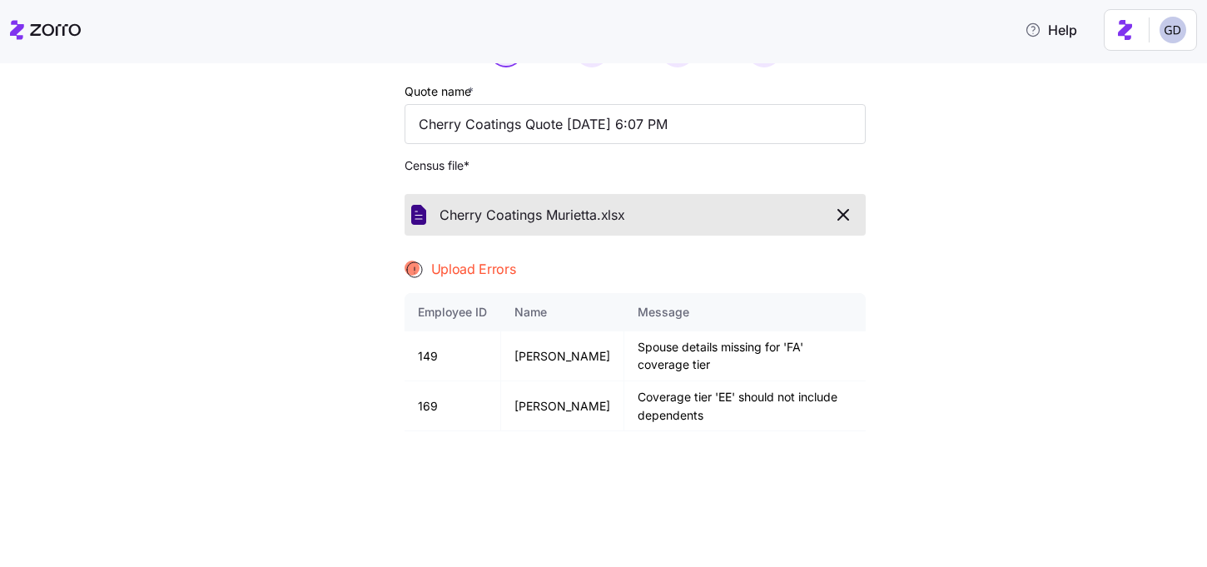
scroll to position [91, 0]
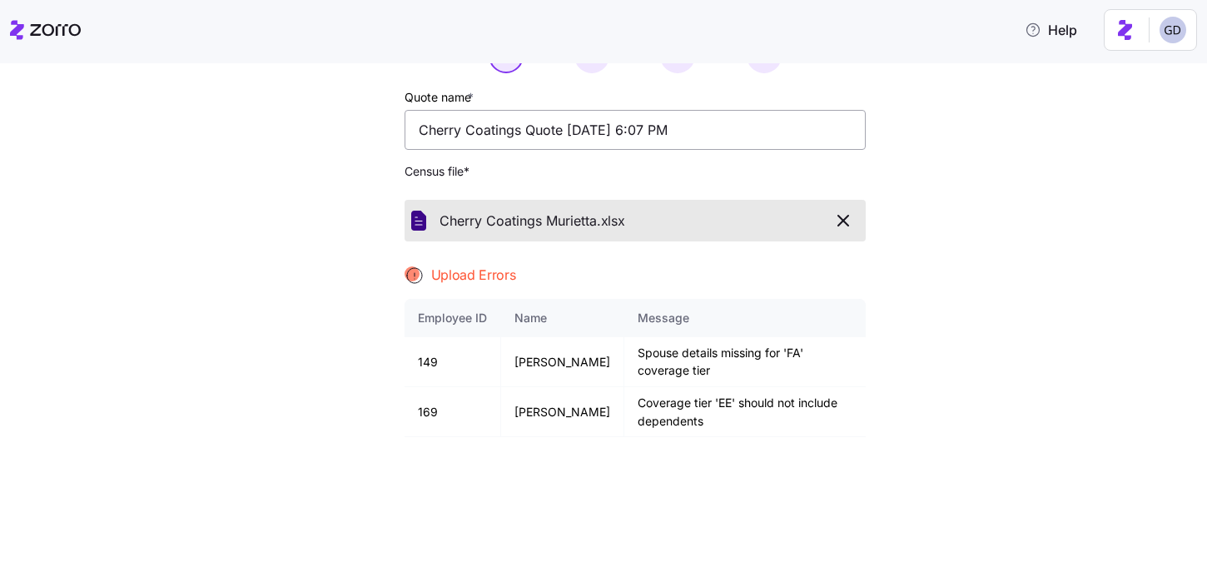
click at [838, 216] on icon "button" at bounding box center [843, 221] width 10 height 10
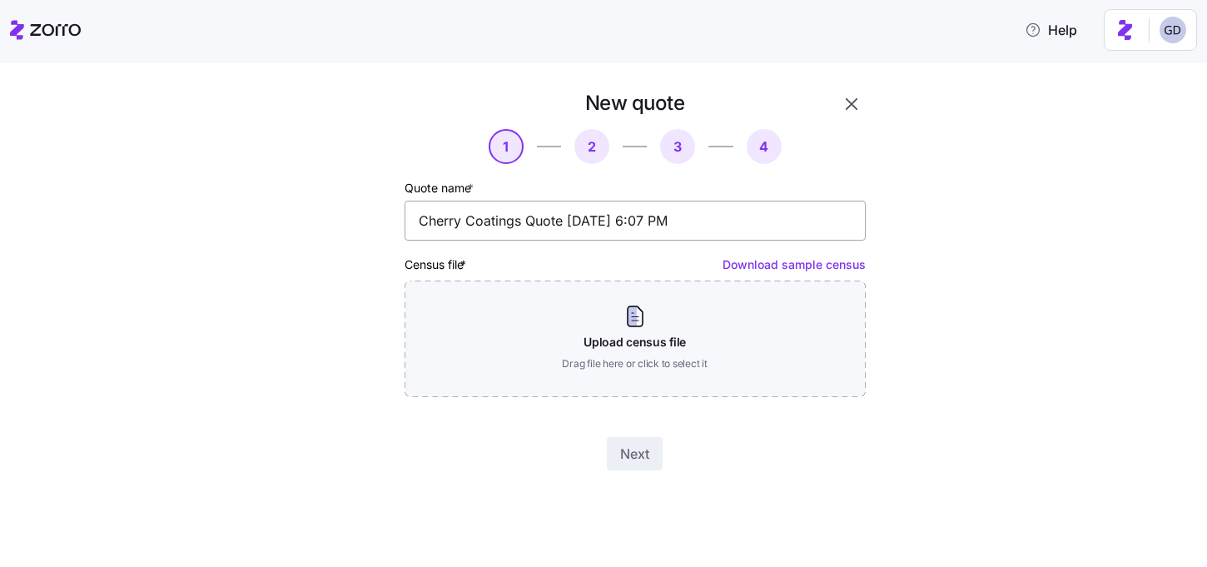
scroll to position [0, 0]
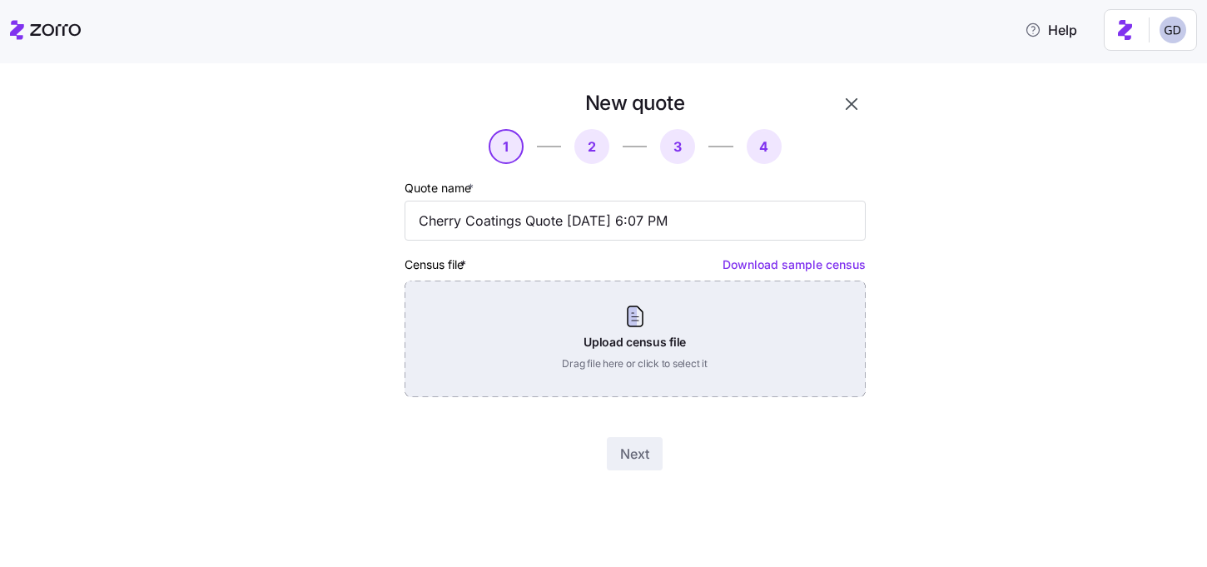
click at [579, 320] on div "Upload census file Drag file here or click to select it" at bounding box center [635, 339] width 461 height 117
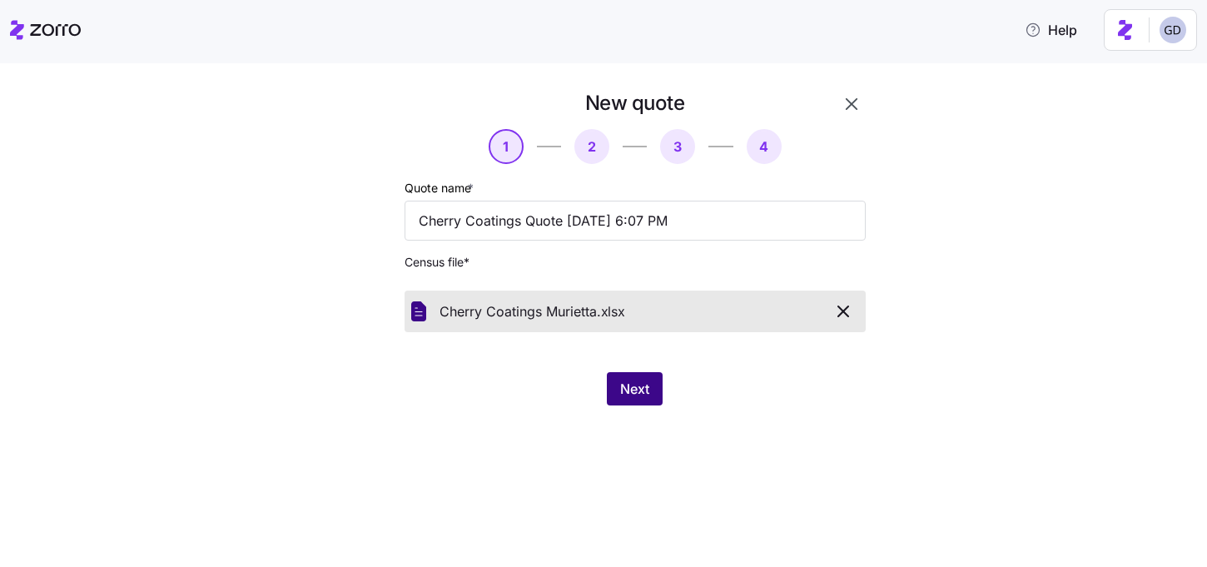
click at [638, 395] on span "Next" at bounding box center [634, 389] width 29 height 20
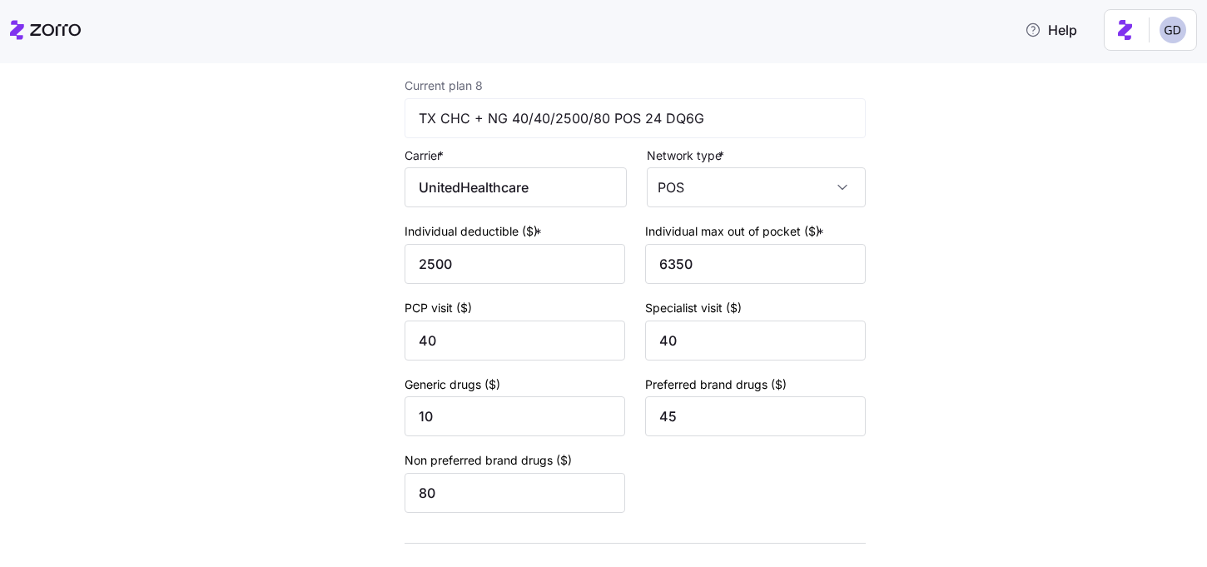
scroll to position [3641, 0]
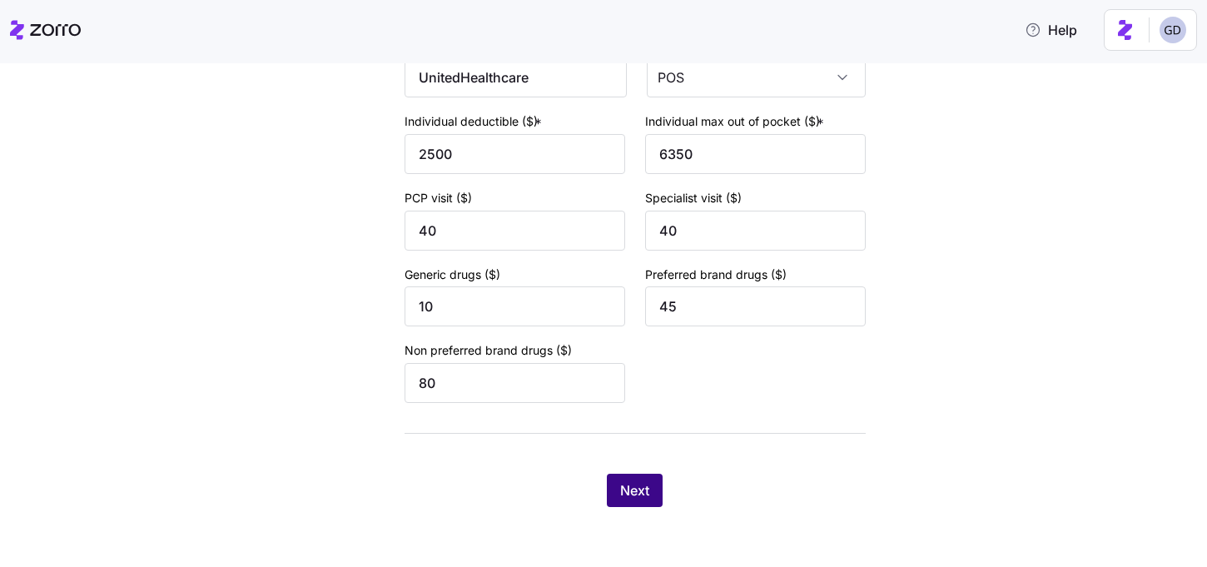
click at [625, 479] on button "Next" at bounding box center [635, 490] width 56 height 33
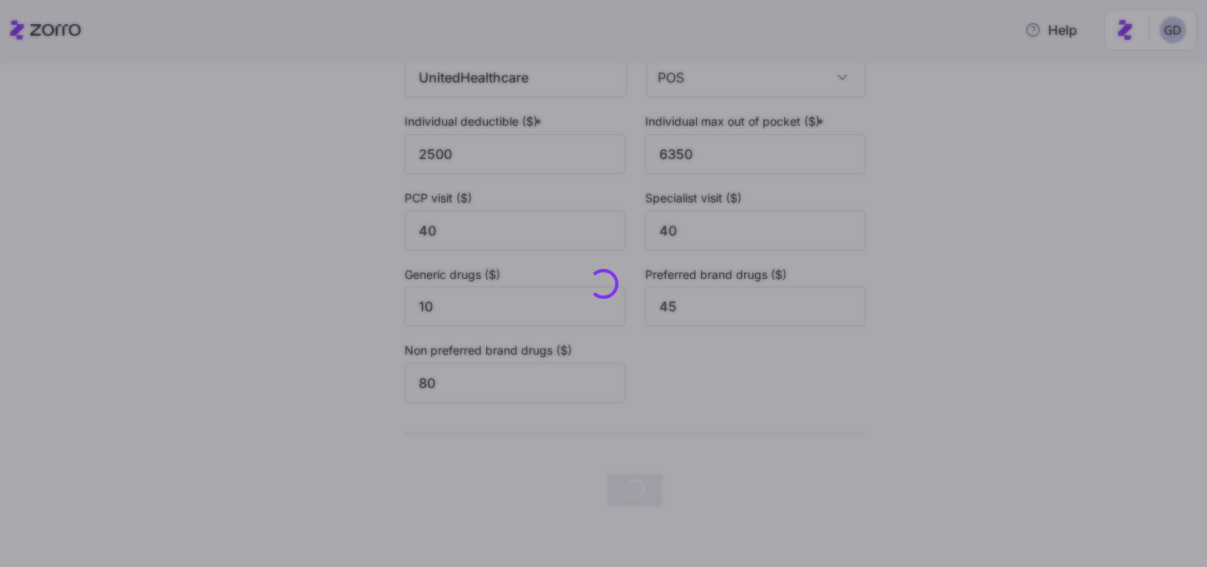
scroll to position [0, 0]
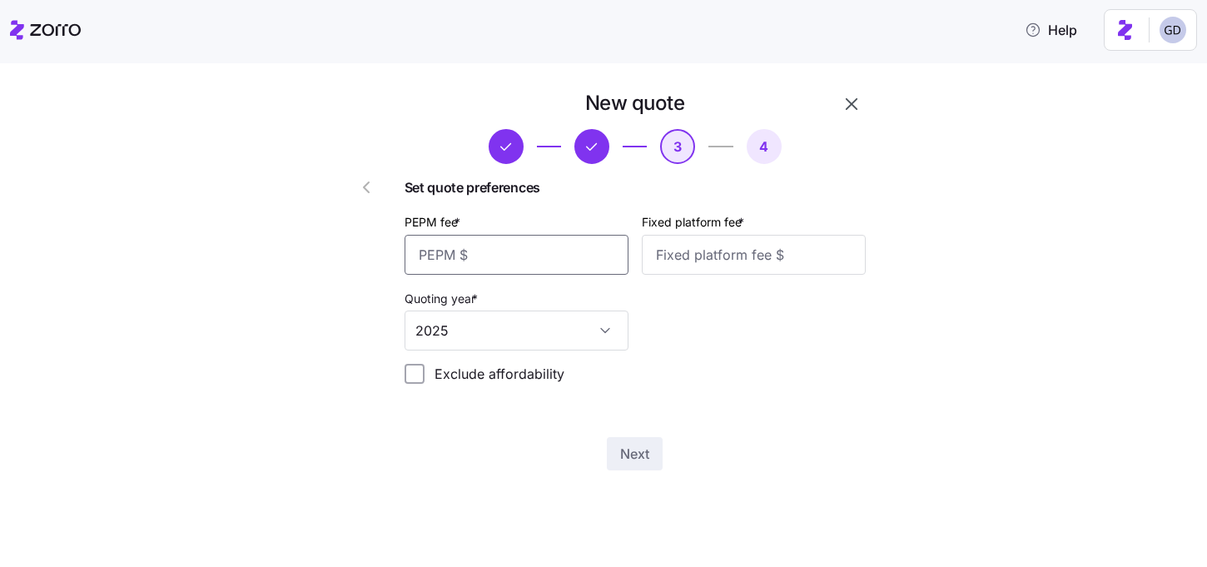
click at [488, 252] on input "PEPM fee *" at bounding box center [517, 255] width 224 height 40
type input "50"
click at [723, 254] on input "Fixed platform fee *" at bounding box center [754, 255] width 224 height 40
type input "100"
click at [628, 468] on button "Next" at bounding box center [635, 453] width 56 height 33
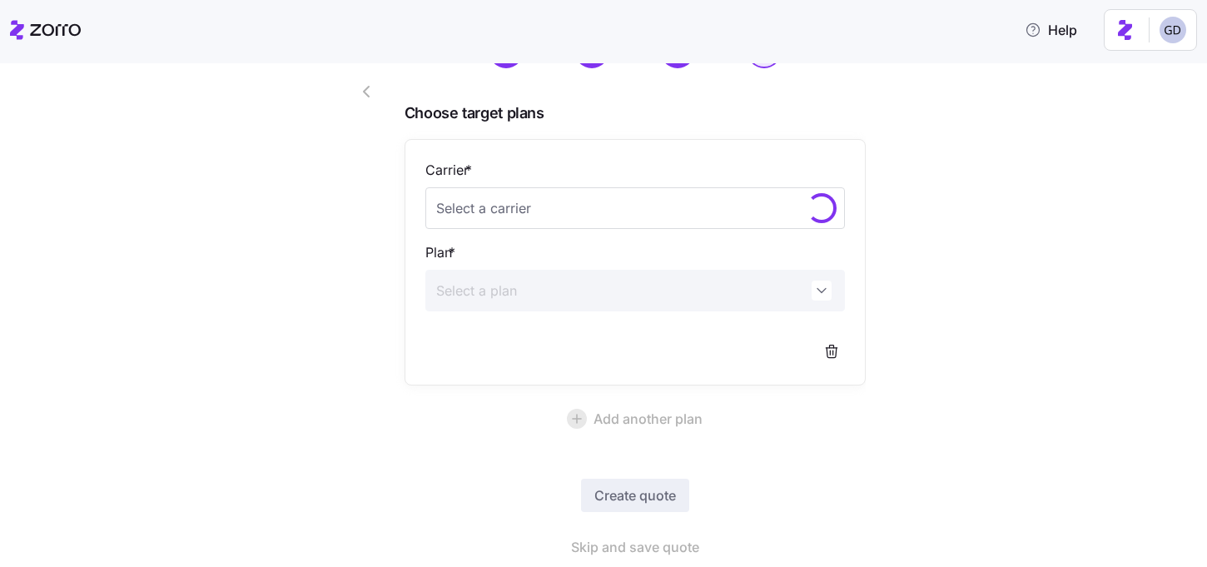
scroll to position [150, 0]
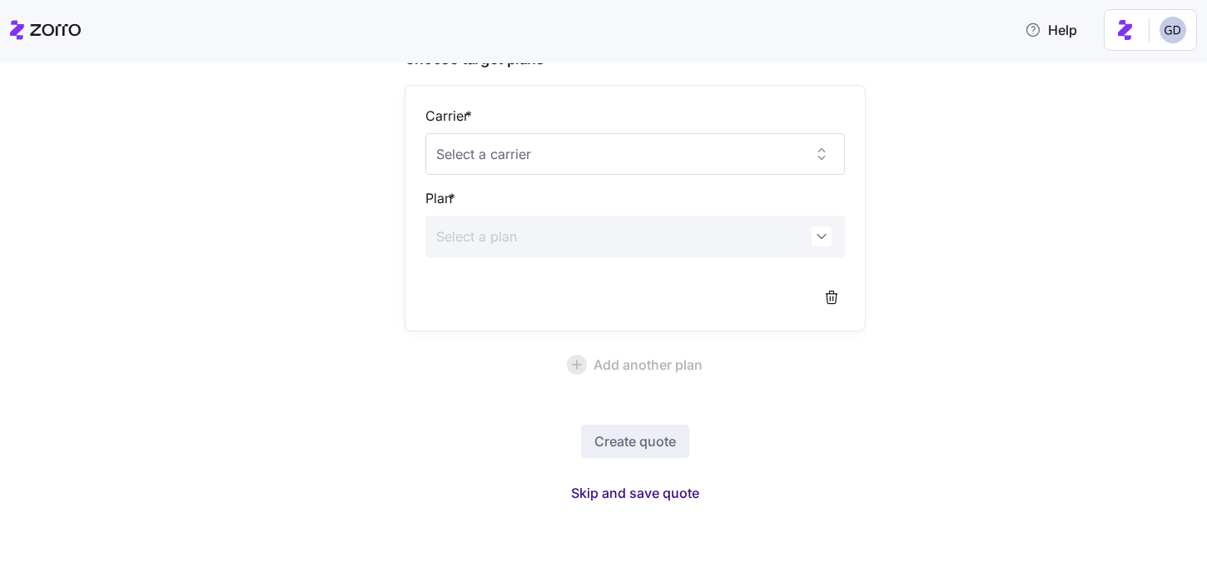
click at [677, 489] on span "Skip and save quote" at bounding box center [635, 493] width 128 height 20
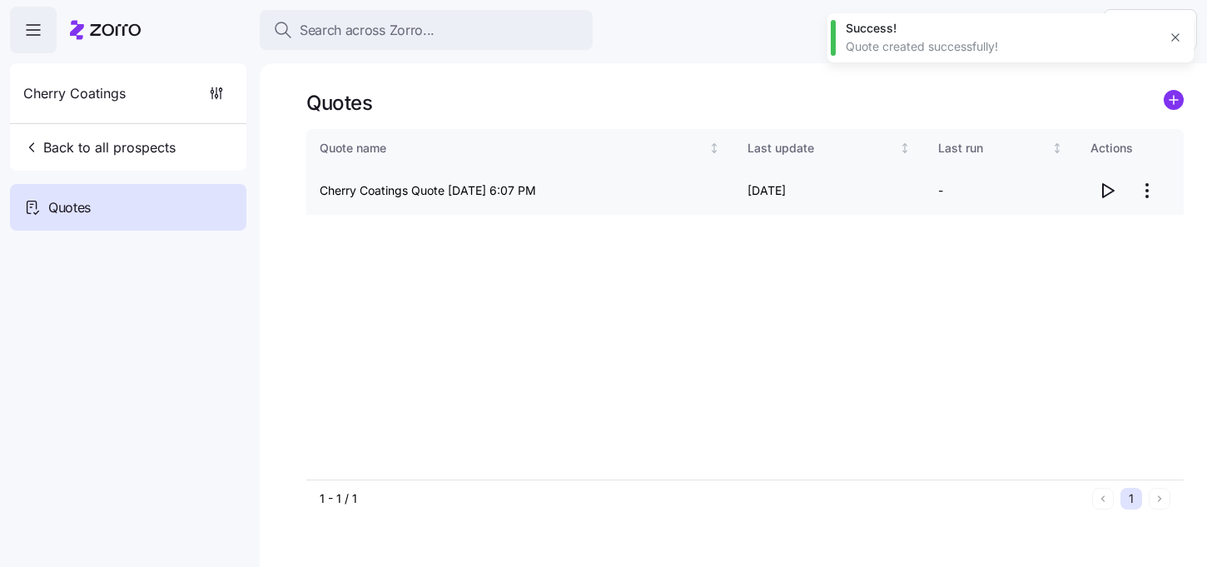
click at [1101, 187] on icon "button" at bounding box center [1107, 191] width 20 height 20
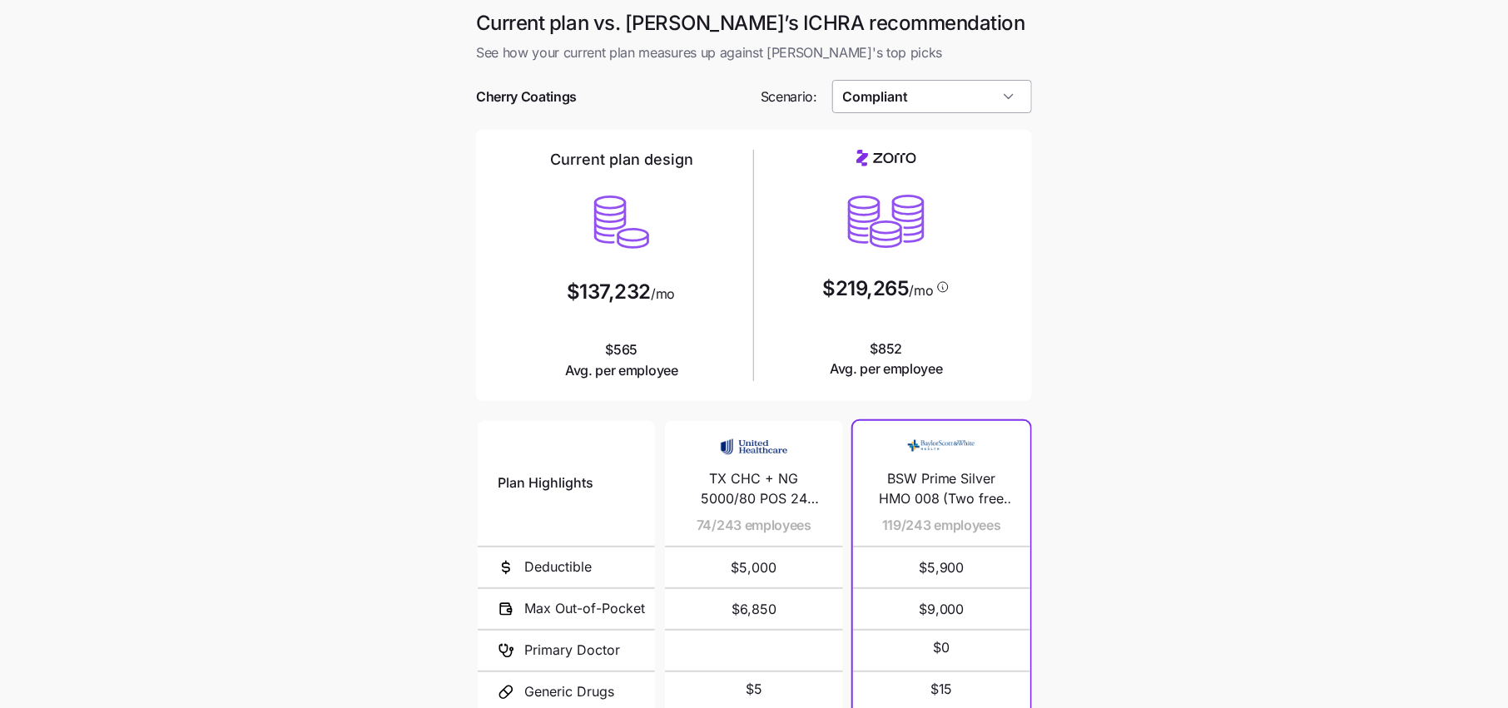
click at [946, 103] on input "Compliant" at bounding box center [932, 96] width 201 height 33
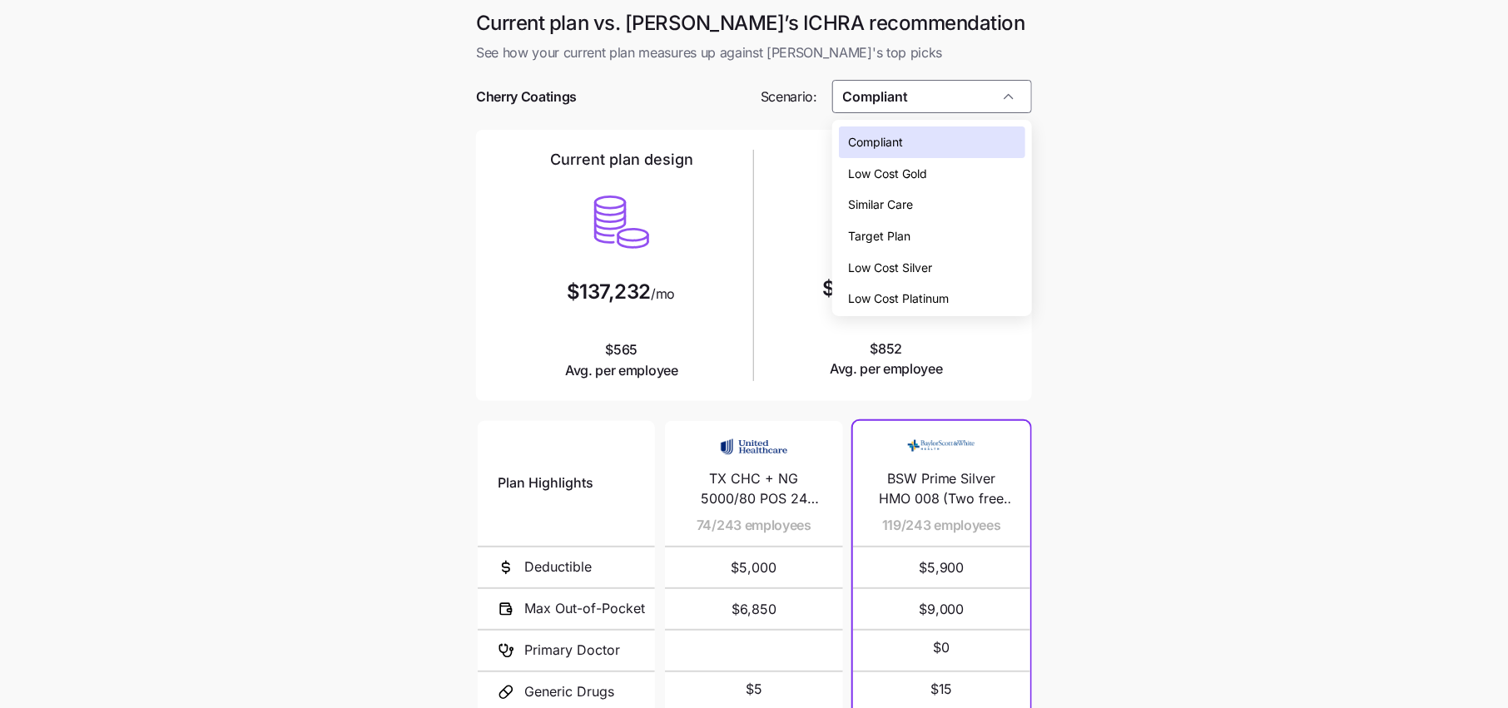
click at [890, 266] on span "Low Cost Silver" at bounding box center [891, 268] width 84 height 18
type input "Low Cost Silver"
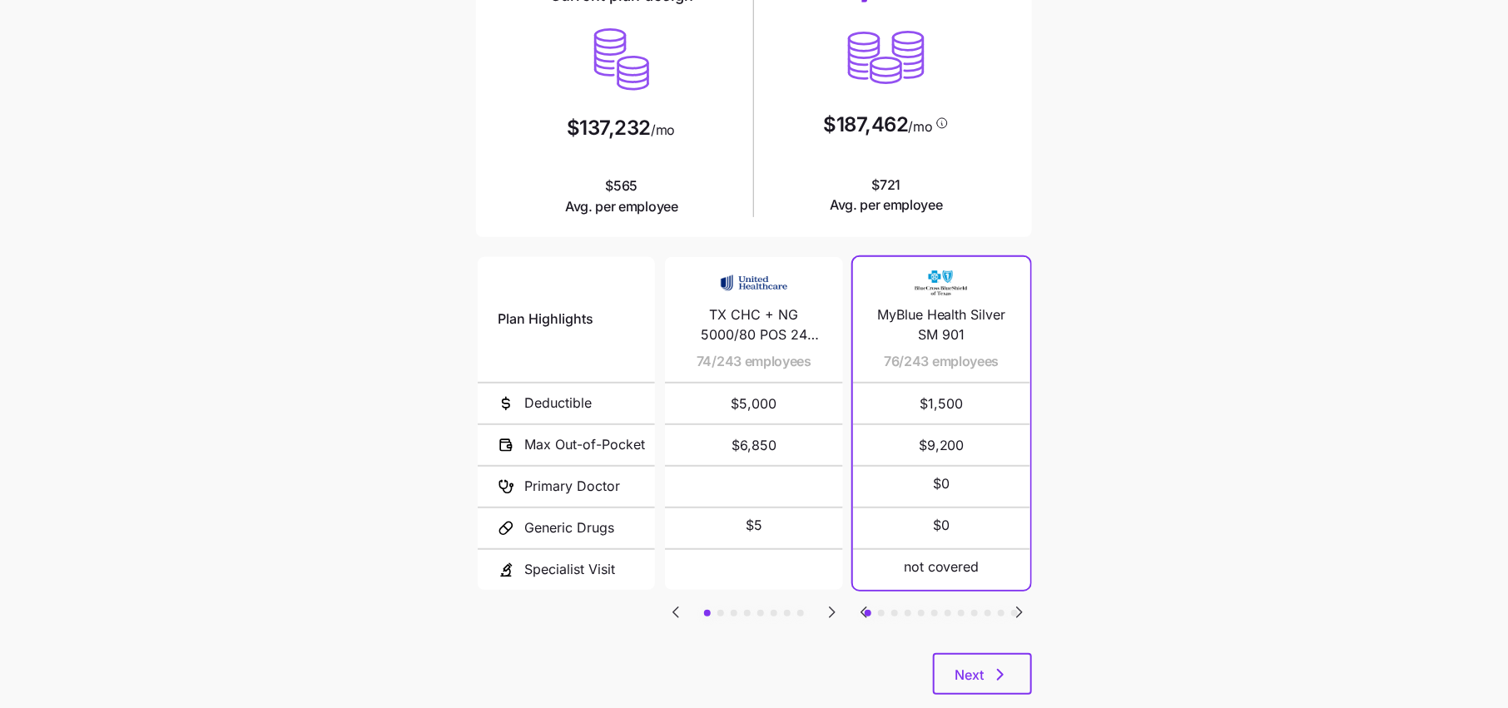
scroll to position [171, 0]
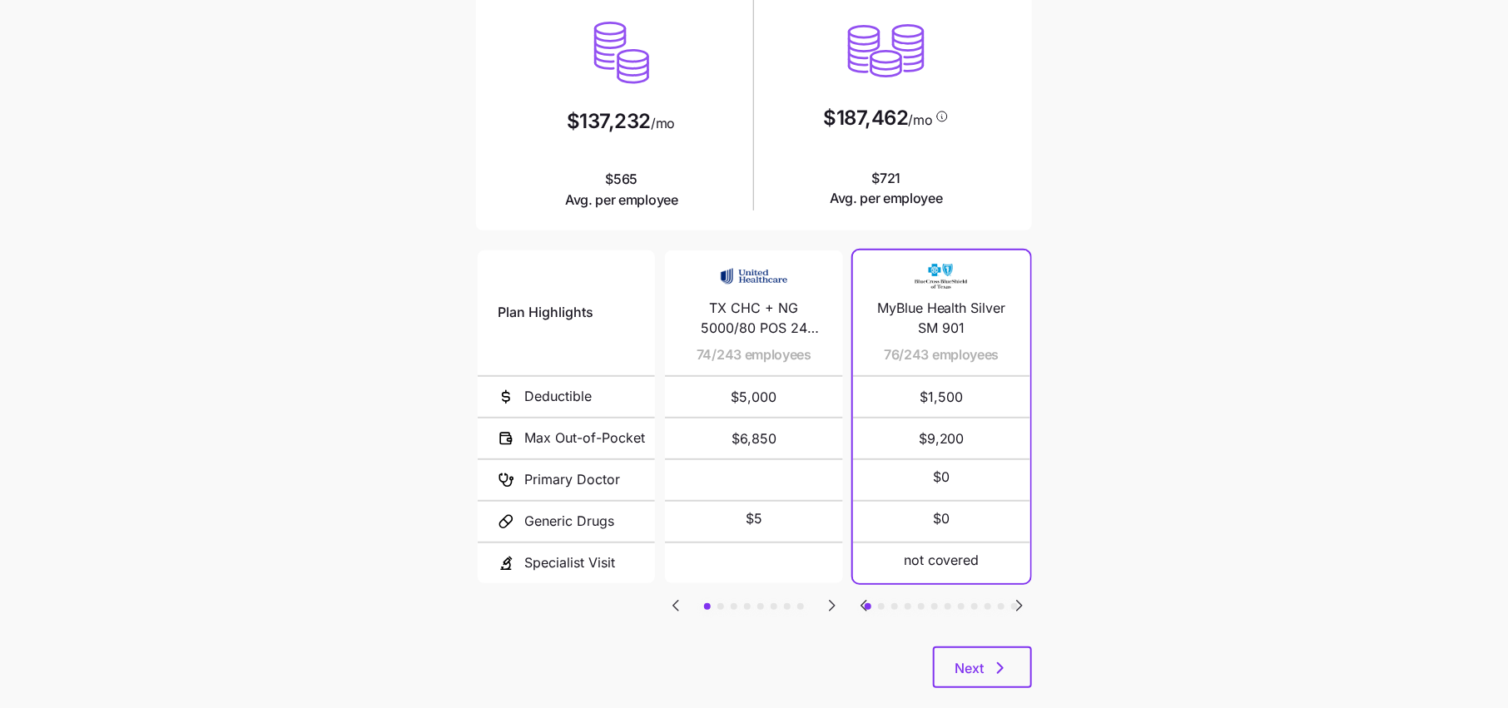
click at [1015, 596] on icon "Go to next slide" at bounding box center [1020, 606] width 20 height 20
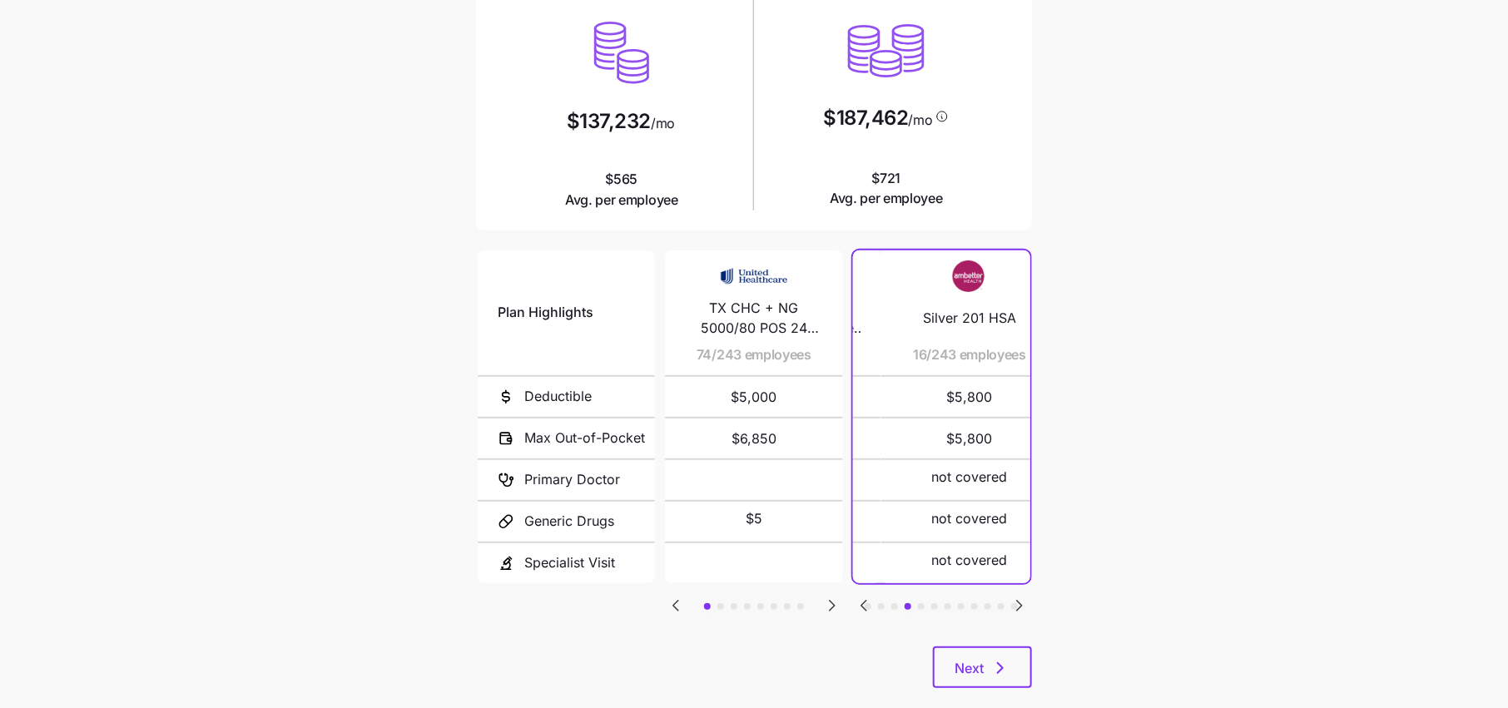
click at [1015, 596] on icon "Go to next slide" at bounding box center [1020, 606] width 20 height 20
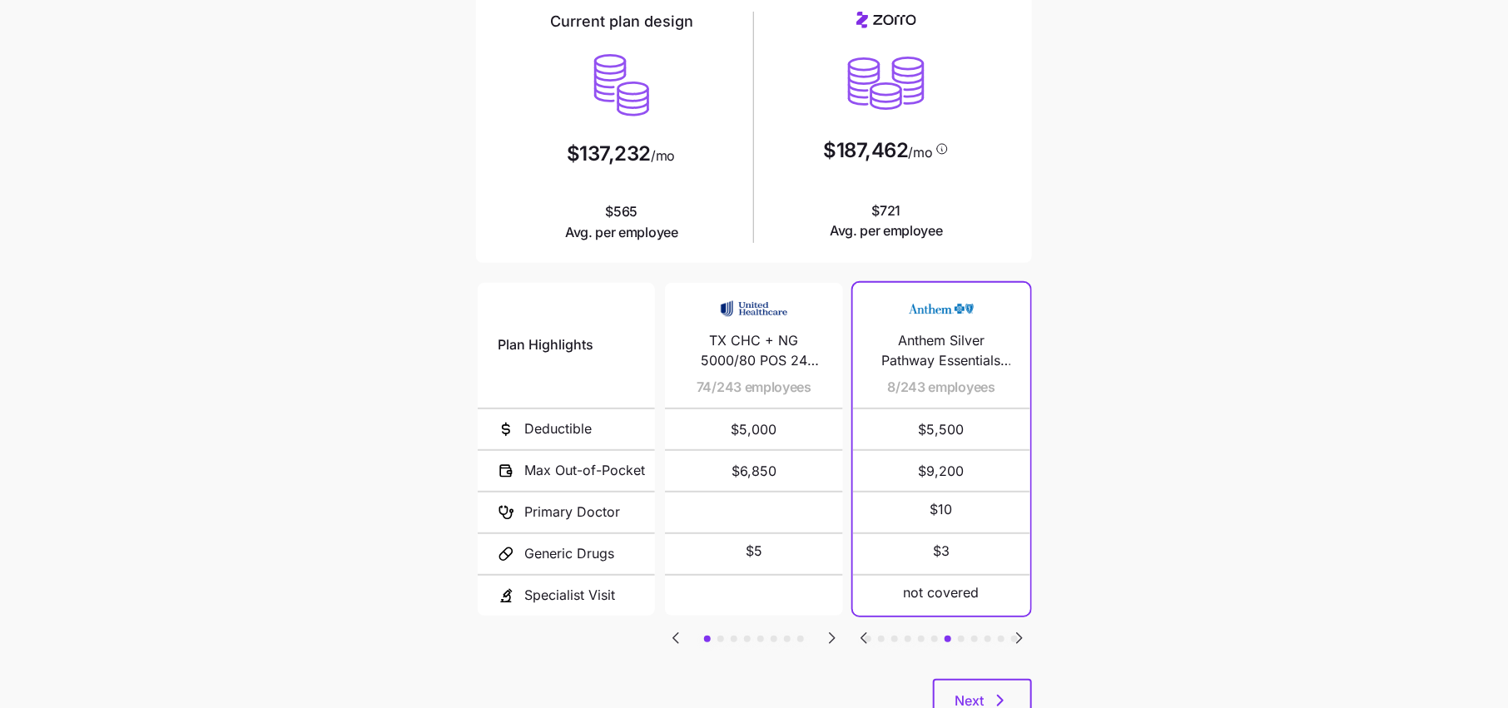
scroll to position [137, 0]
click at [1016, 633] on icon "Go to next slide" at bounding box center [1020, 639] width 20 height 20
click at [1001, 697] on icon "button" at bounding box center [1001, 701] width 20 height 20
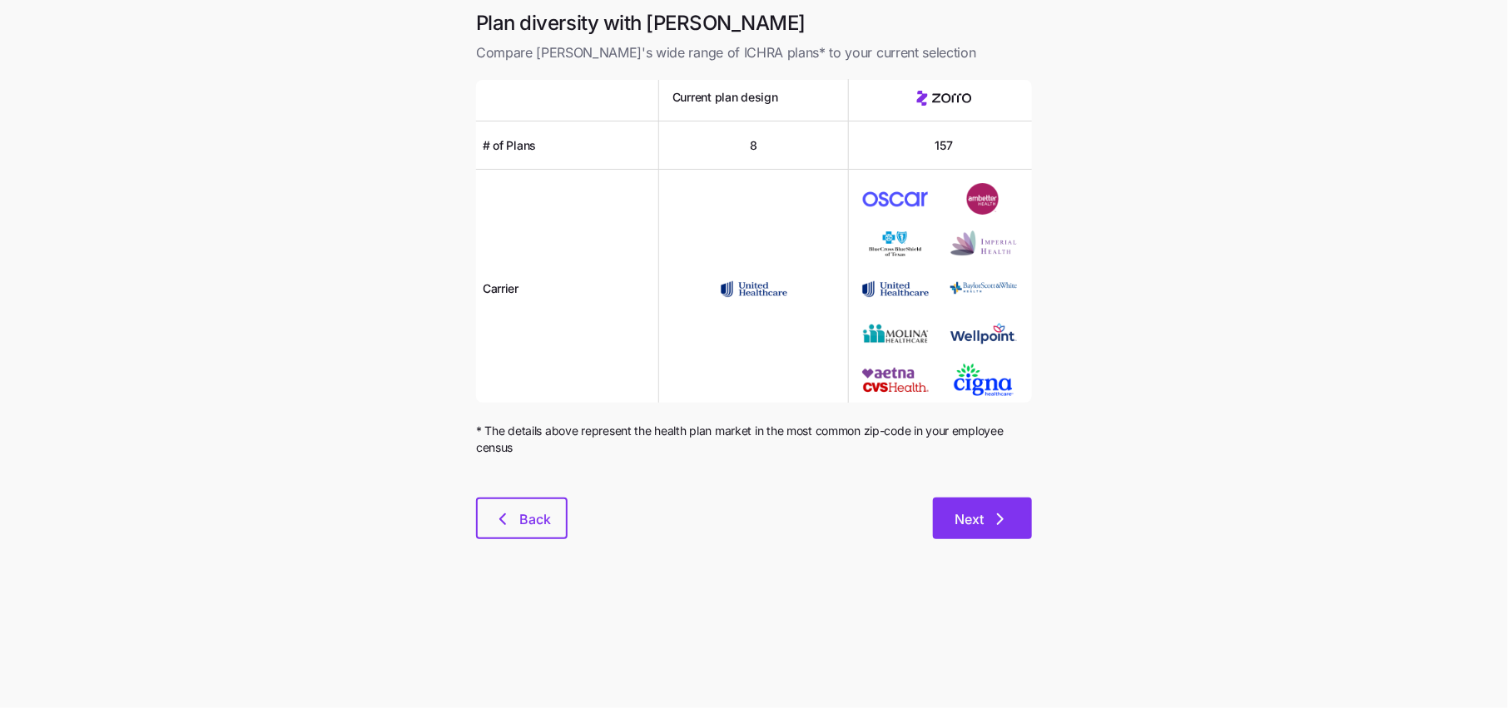
click at [988, 519] on span "Next" at bounding box center [983, 519] width 56 height 20
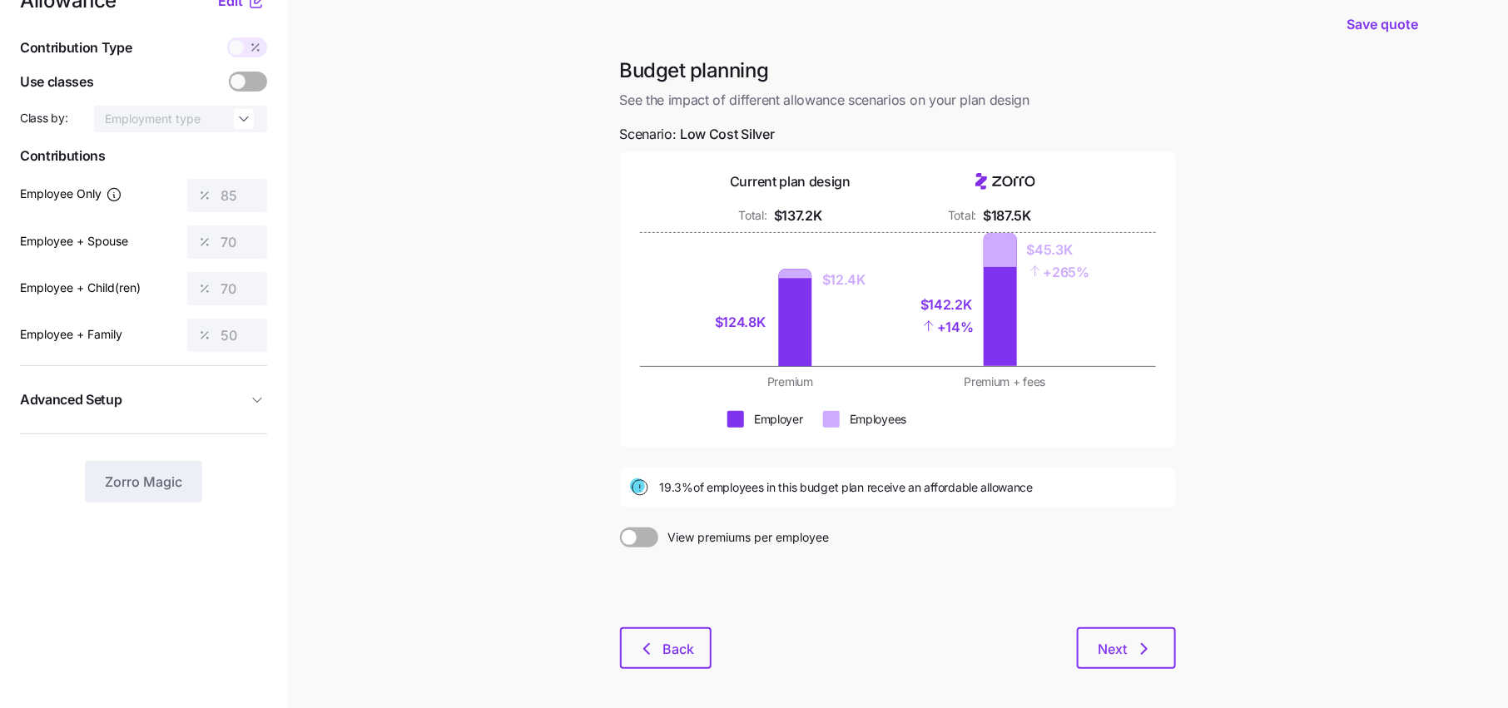
scroll to position [46, 0]
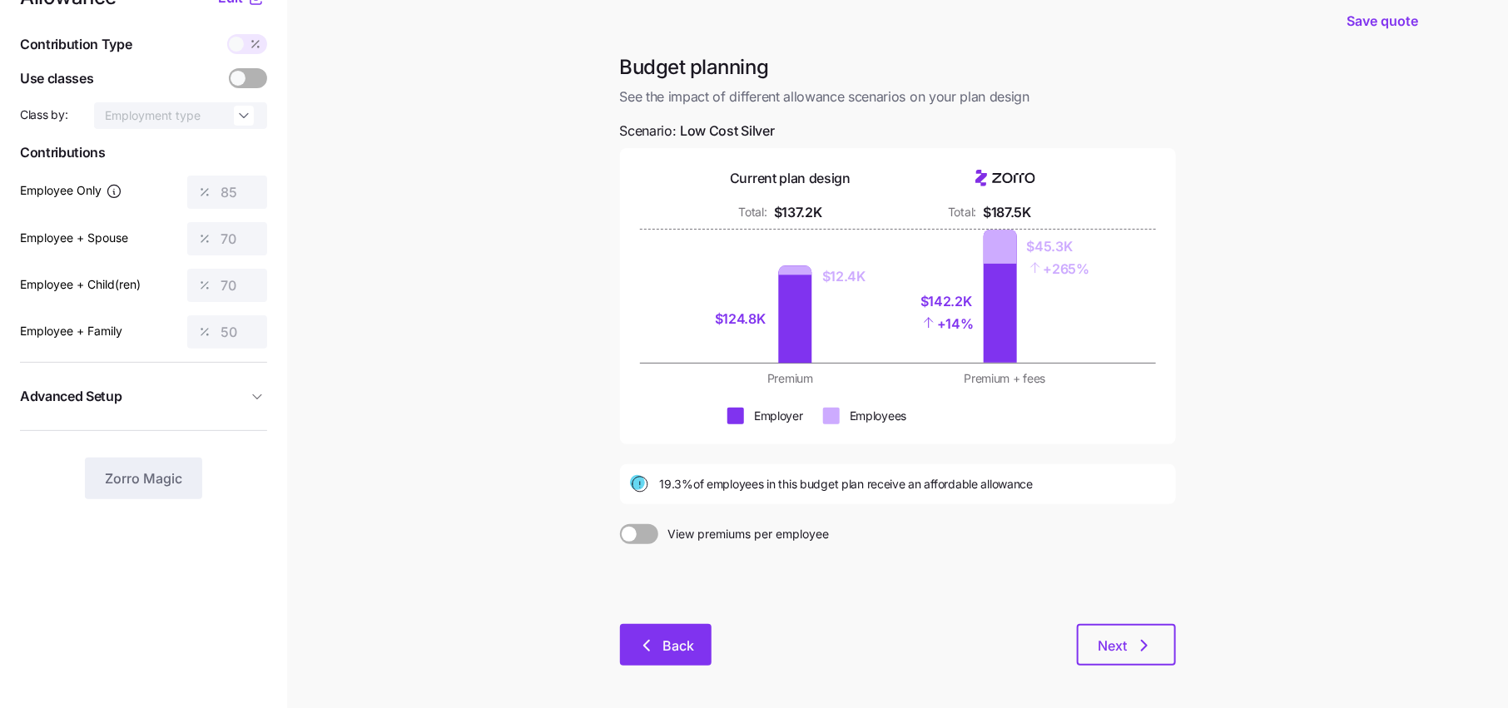
click at [649, 639] on icon "button" at bounding box center [647, 646] width 20 height 20
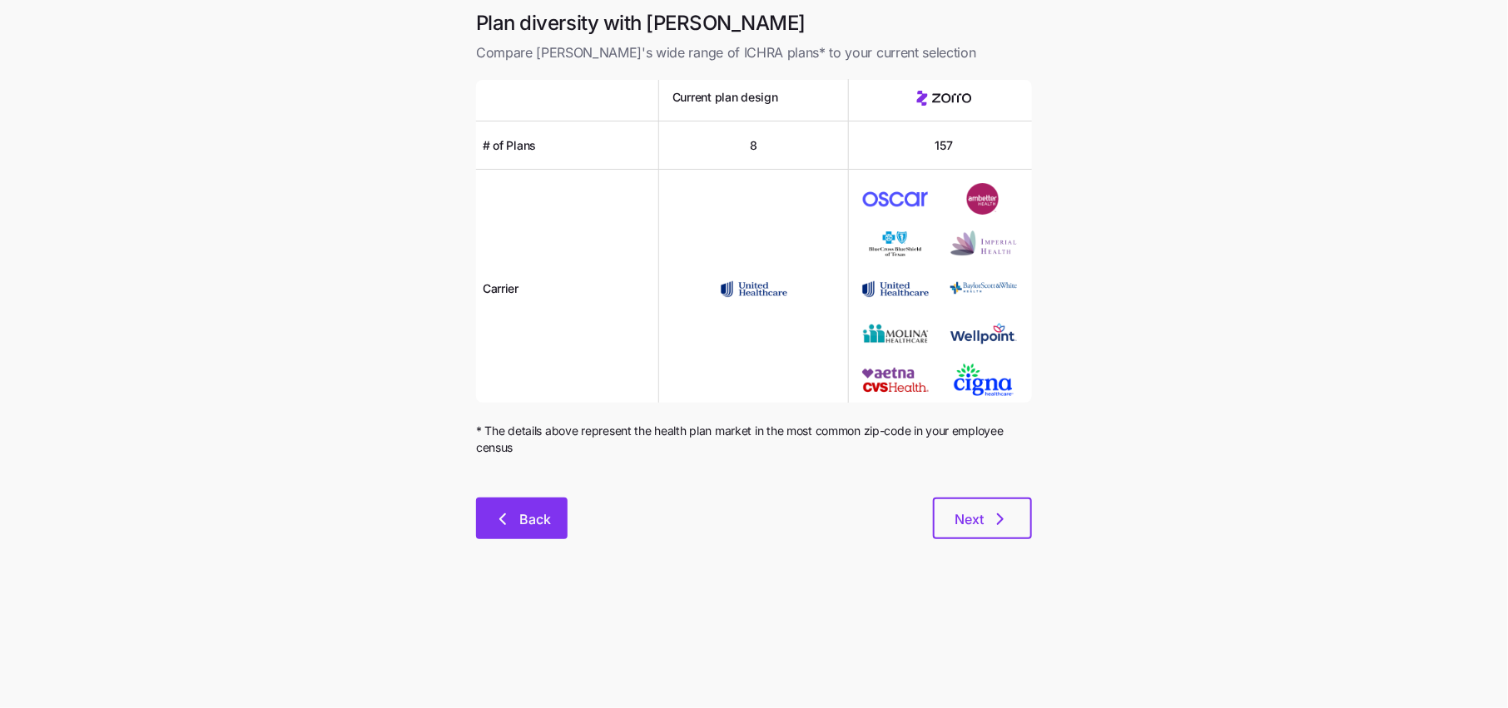
click at [534, 525] on span "Back" at bounding box center [535, 519] width 32 height 20
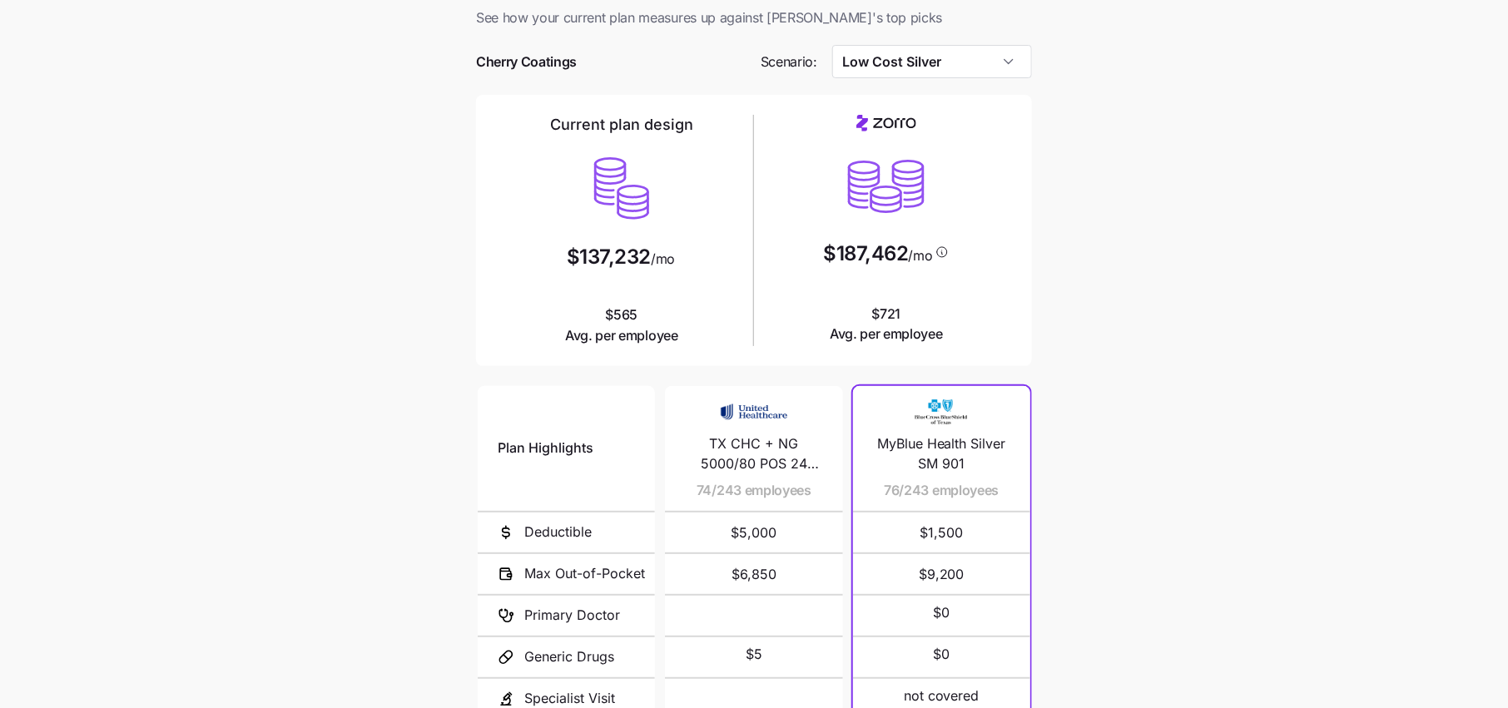
scroll to position [200, 0]
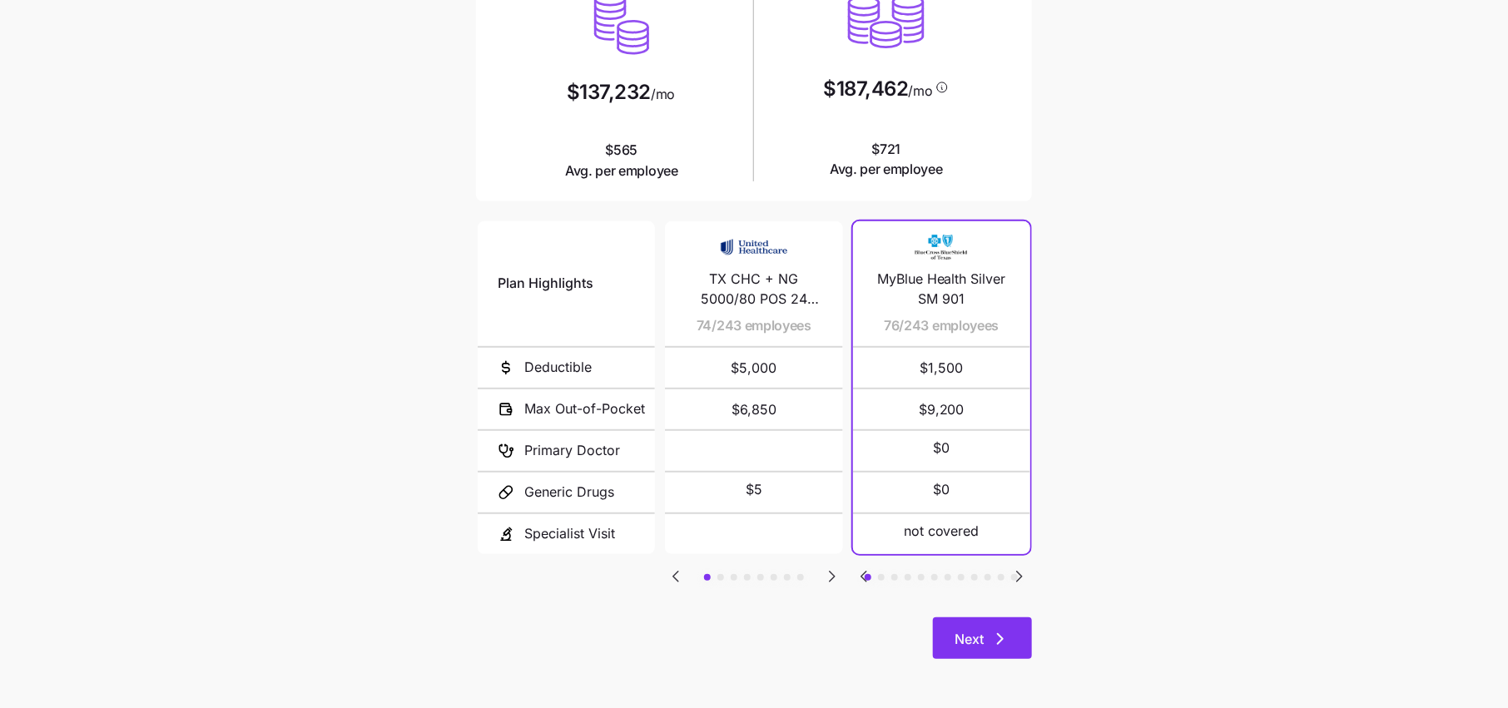
click at [964, 652] on button "Next" at bounding box center [982, 639] width 99 height 42
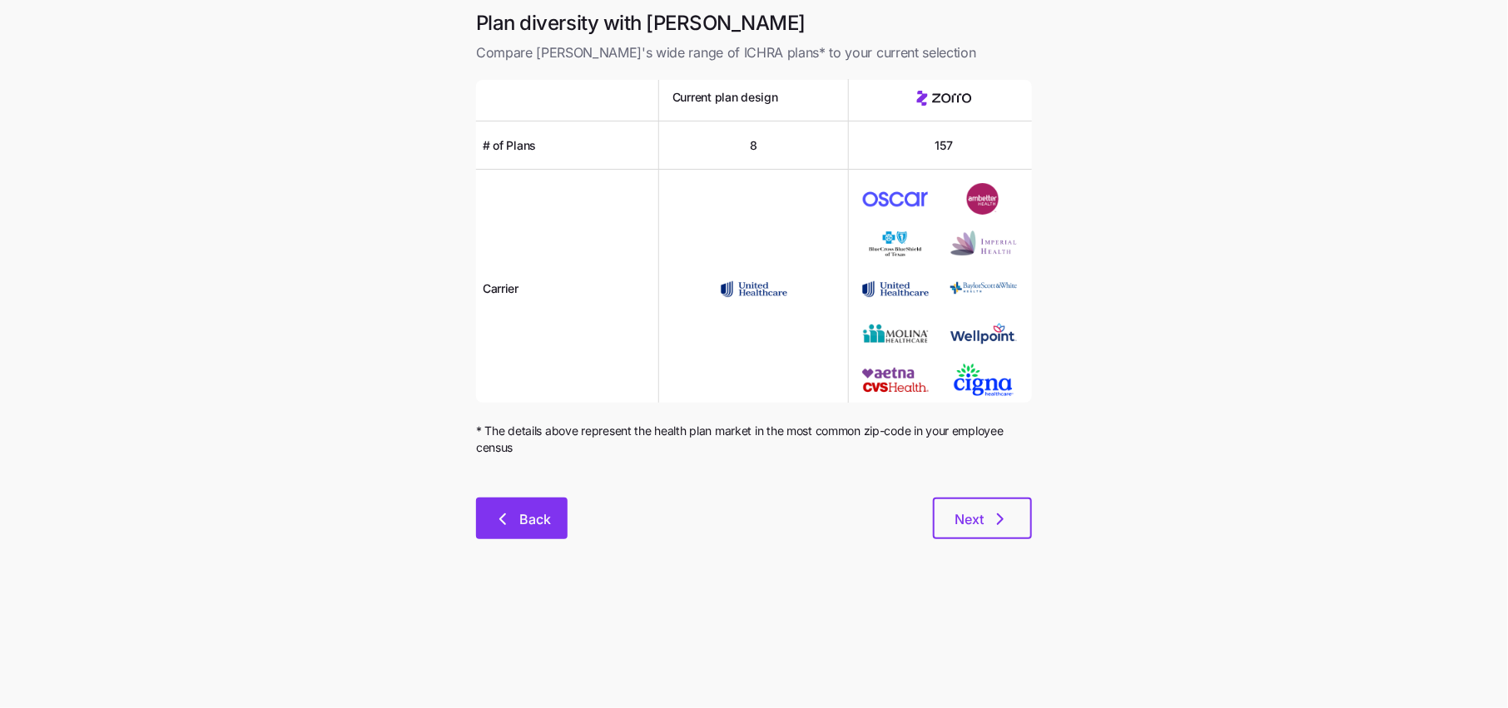
click at [535, 535] on button "Back" at bounding box center [522, 519] width 92 height 42
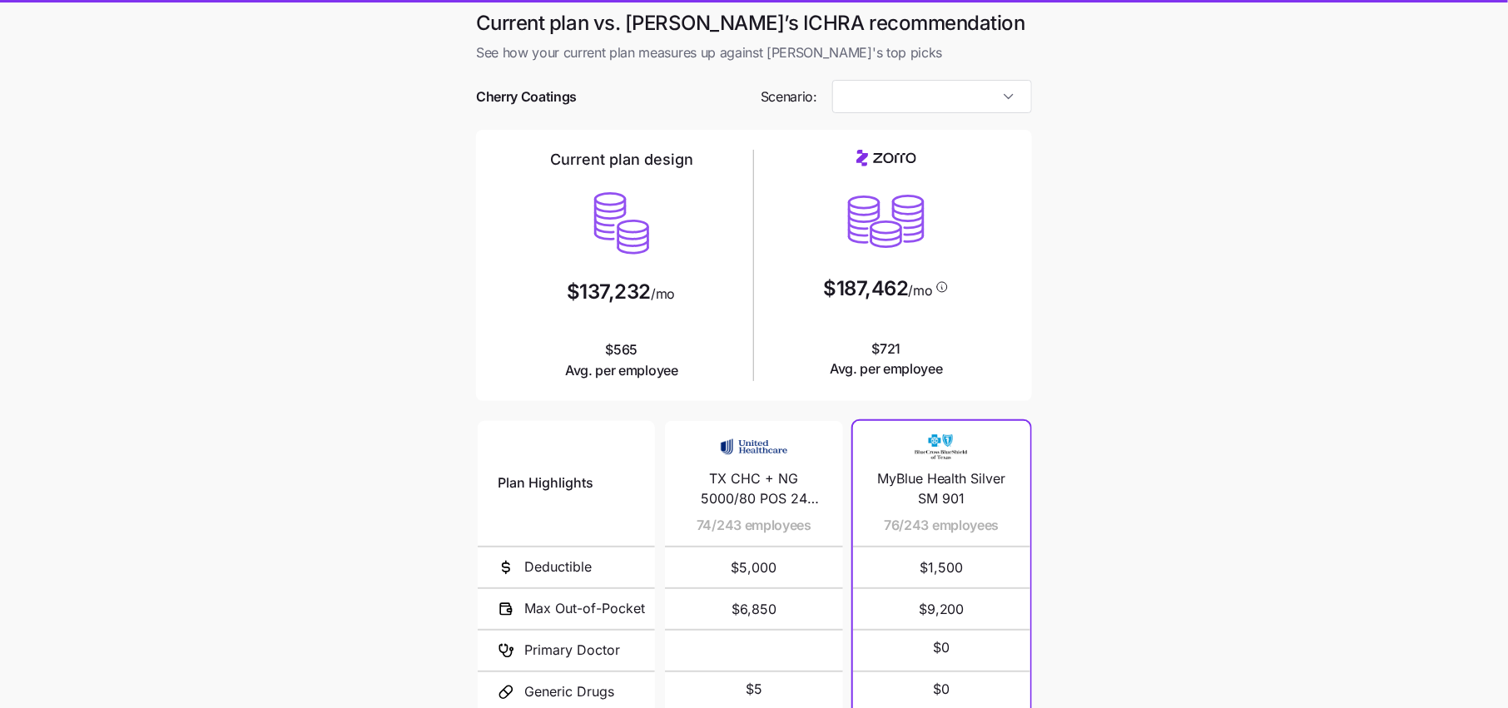
type input "Low Cost Silver"
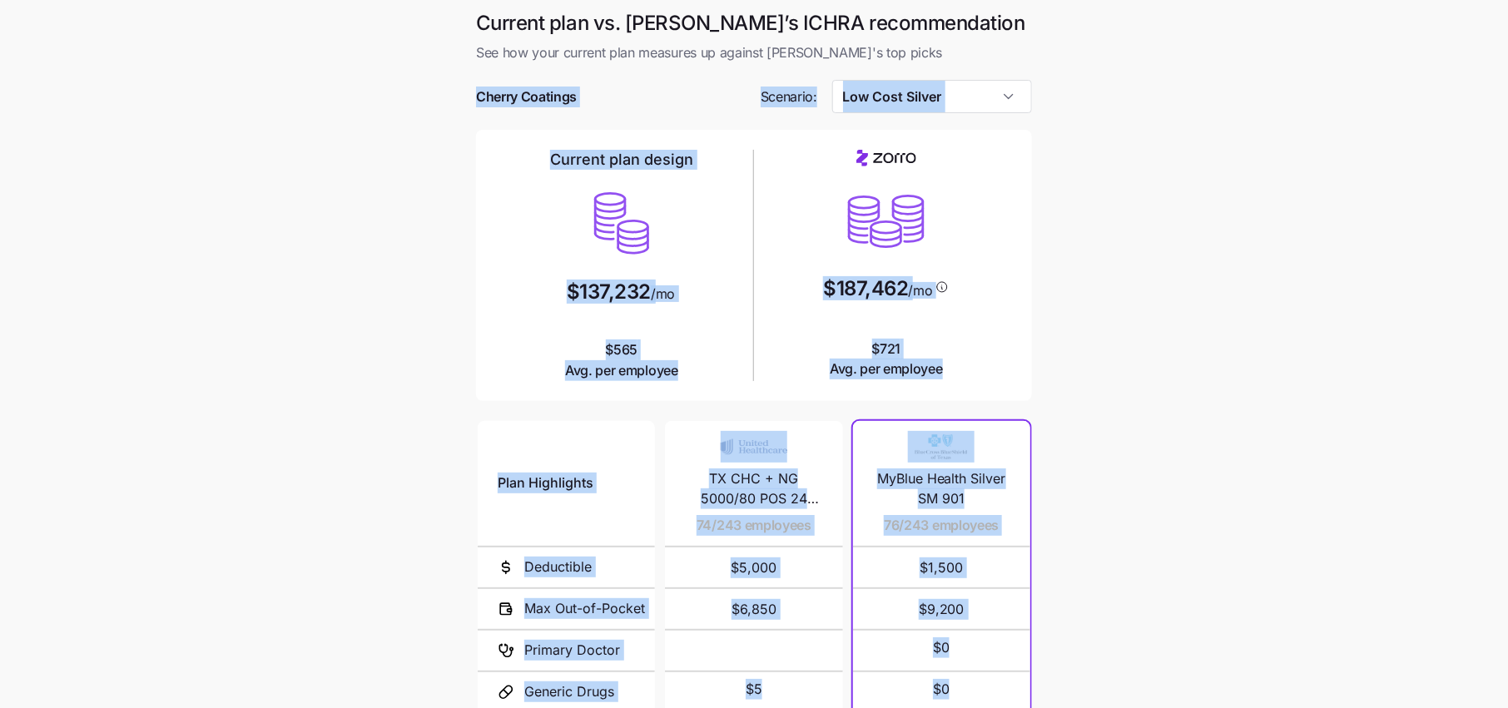
drag, startPoint x: 755, startPoint y: 77, endPoint x: 1223, endPoint y: 641, distance: 733.1
click at [1223, 641] on main "Current plan vs. Zorro’s ICHRA recommendation See how your current plan measure…" at bounding box center [754, 454] width 1508 height 909
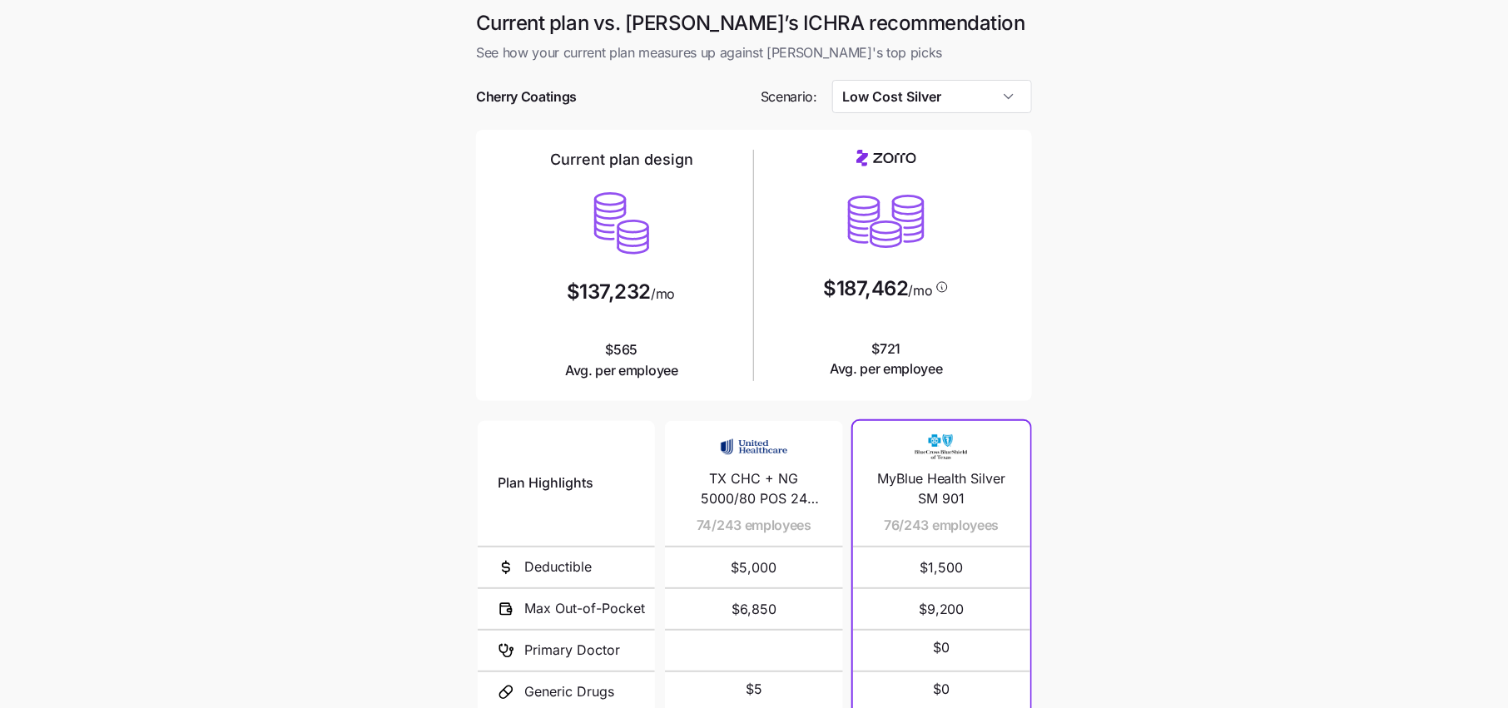
click at [1086, 276] on main "Current plan vs. Zorro’s ICHRA recommendation See how your current plan measure…" at bounding box center [754, 454] width 1508 height 909
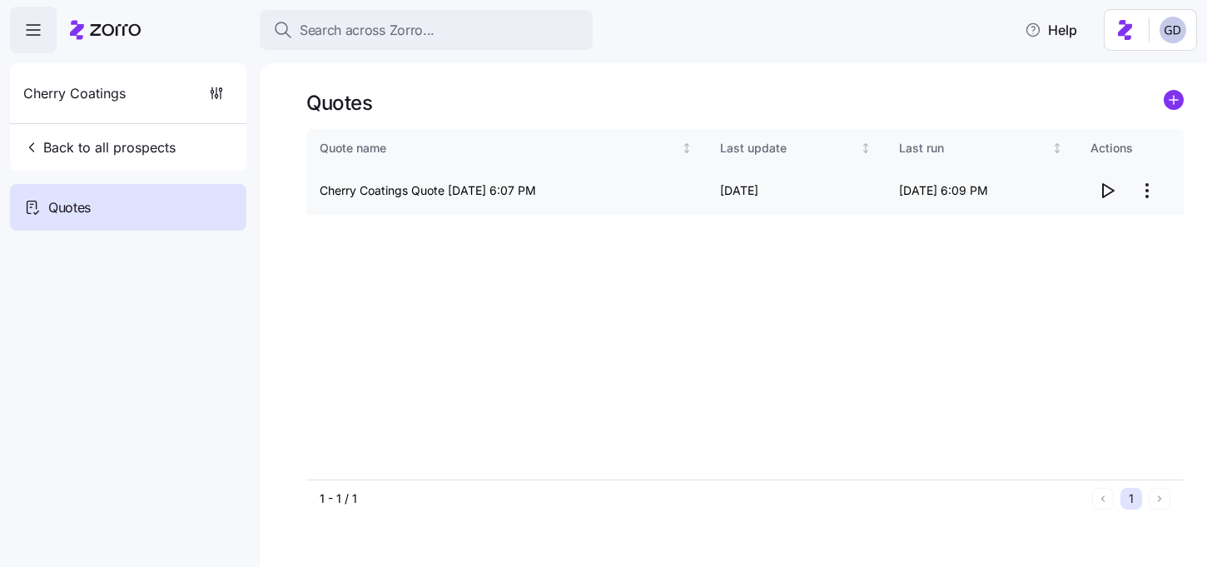
click at [1152, 198] on html "Search across Zorro... Help Cherry Coatings Back to all prospects Quotes - new …" at bounding box center [603, 278] width 1207 height 557
click at [1049, 231] on div "Edit quote" at bounding box center [1039, 231] width 56 height 18
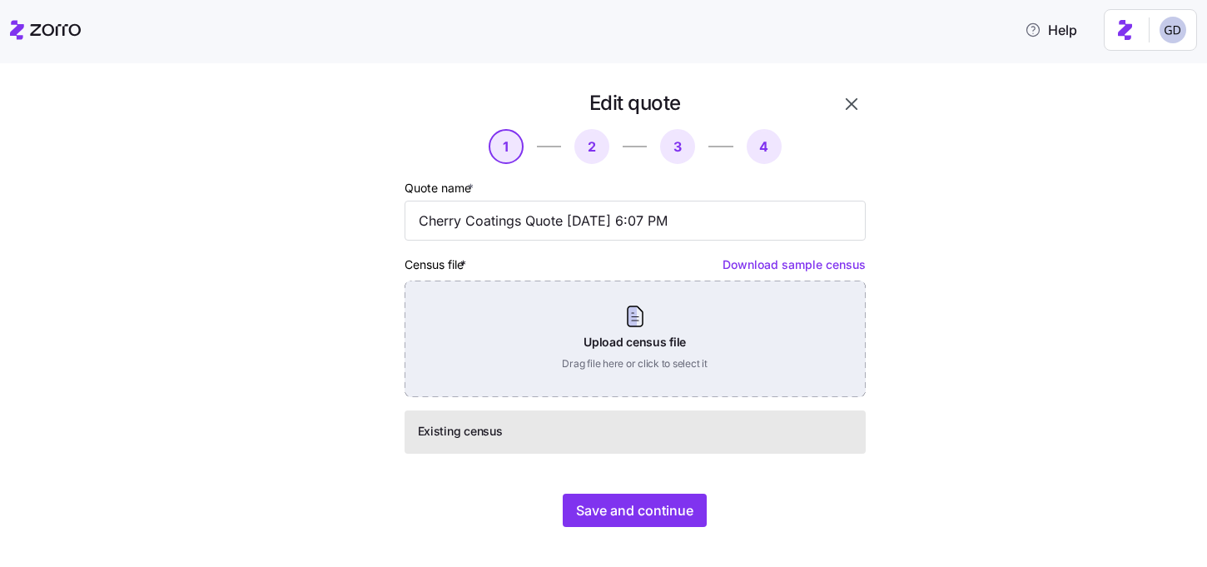
click at [609, 345] on div "Upload census file Drag file here or click to select it" at bounding box center [635, 339] width 461 height 117
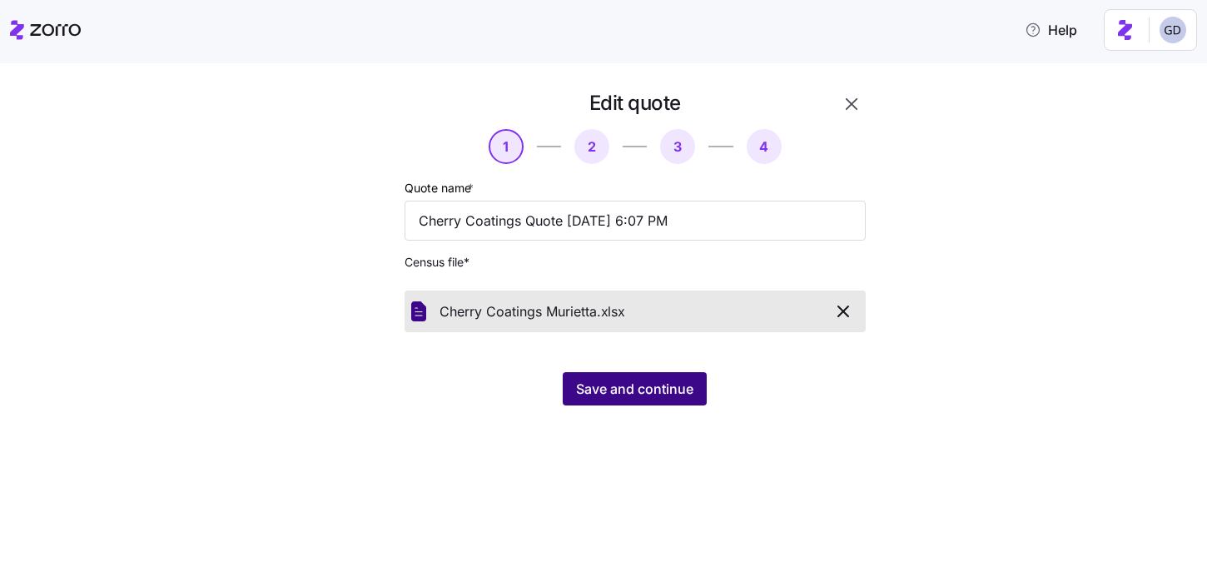
click at [631, 387] on span "Save and continue" at bounding box center [634, 389] width 117 height 20
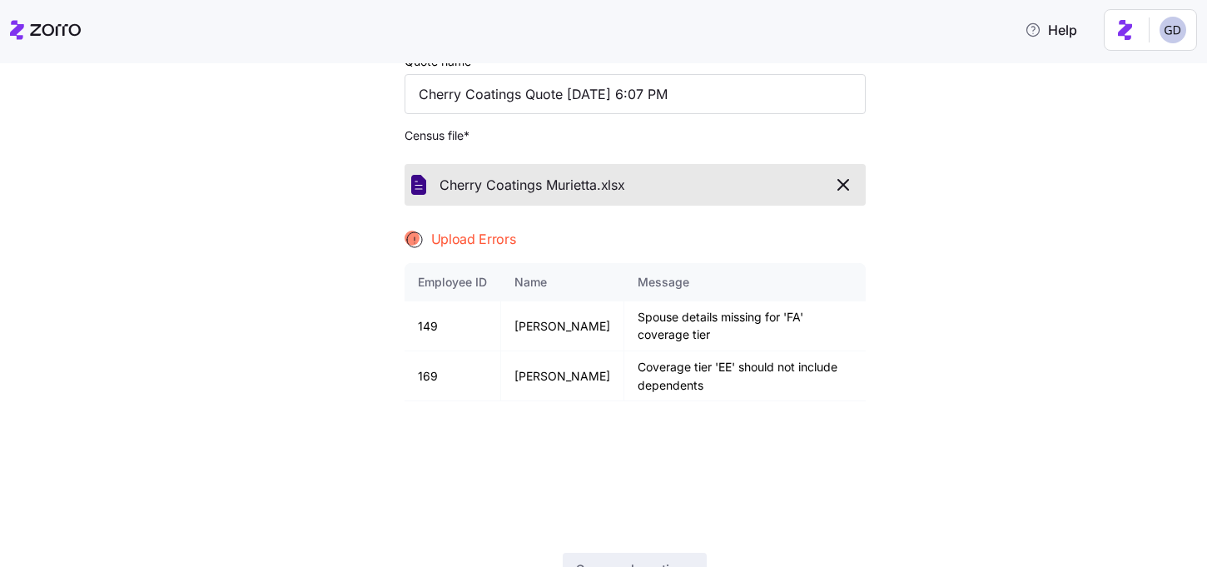
scroll to position [127, 0]
click at [842, 185] on icon "button" at bounding box center [843, 184] width 10 height 10
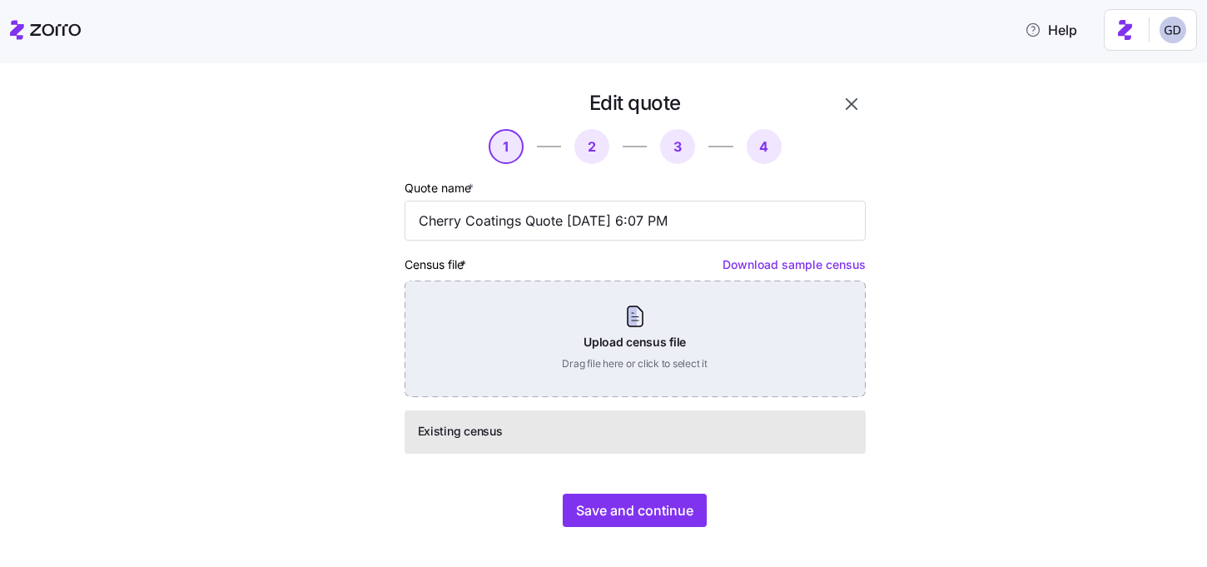
click at [607, 352] on div "Upload census file Drag file here or click to select it" at bounding box center [635, 339] width 461 height 117
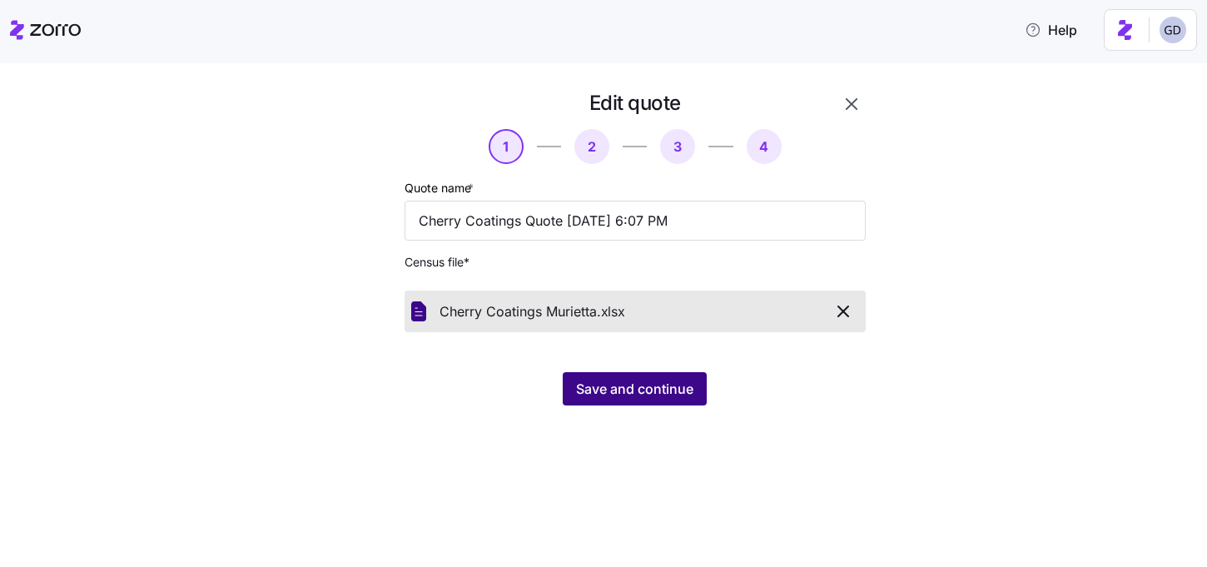
click at [642, 381] on span "Save and continue" at bounding box center [634, 389] width 117 height 20
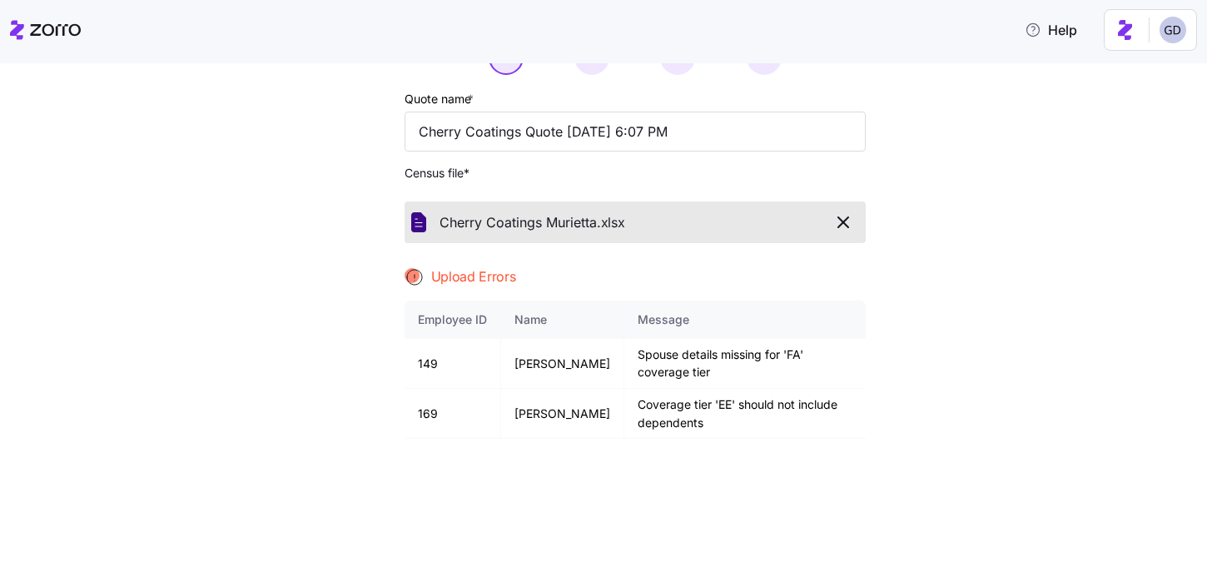
click at [845, 223] on icon "button" at bounding box center [843, 222] width 20 height 20
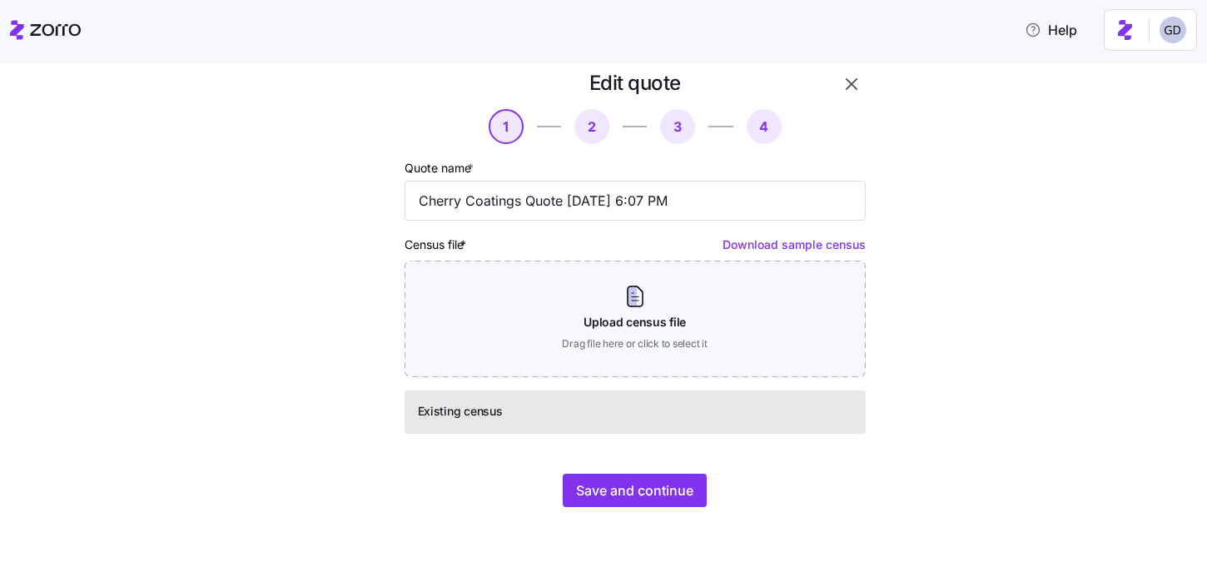
scroll to position [20, 0]
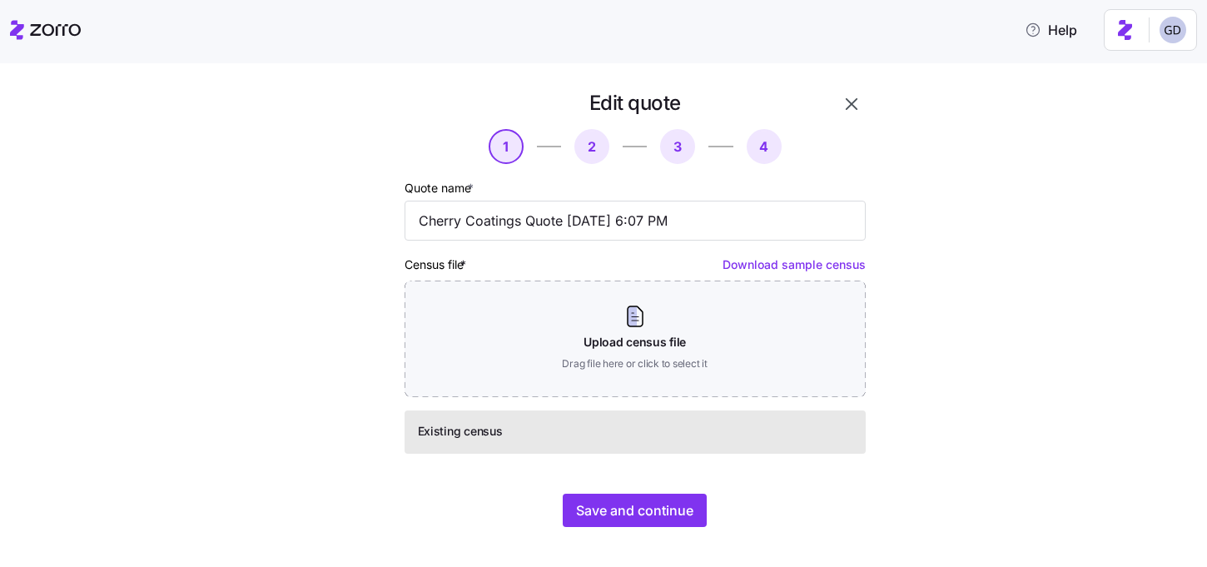
scroll to position [20, 0]
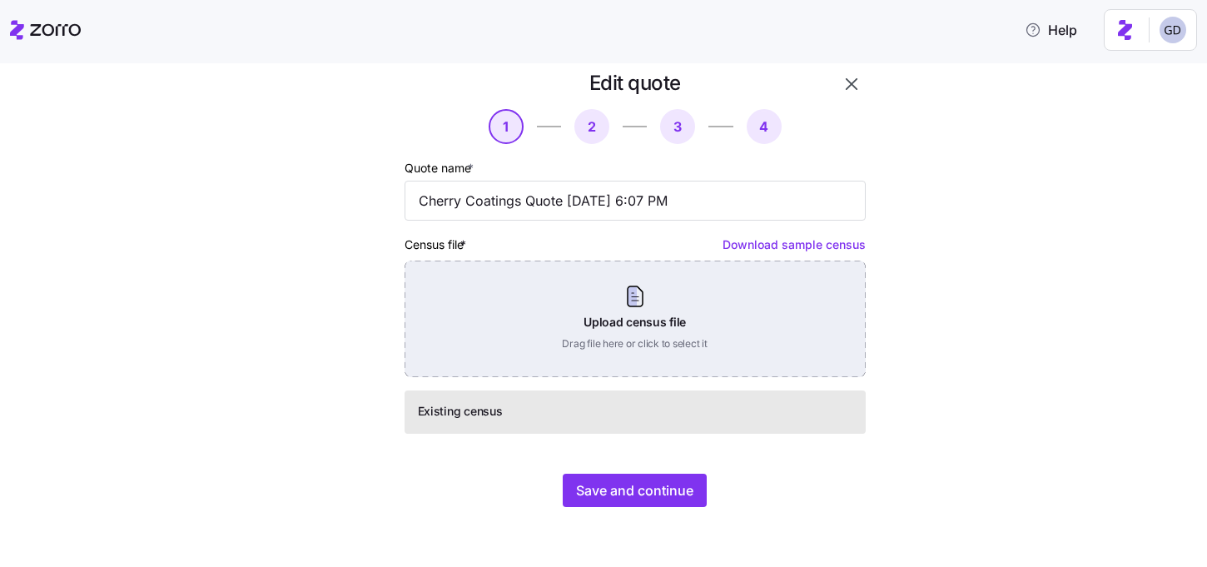
click at [638, 314] on div "Upload census file Drag file here or click to select it" at bounding box center [635, 319] width 461 height 117
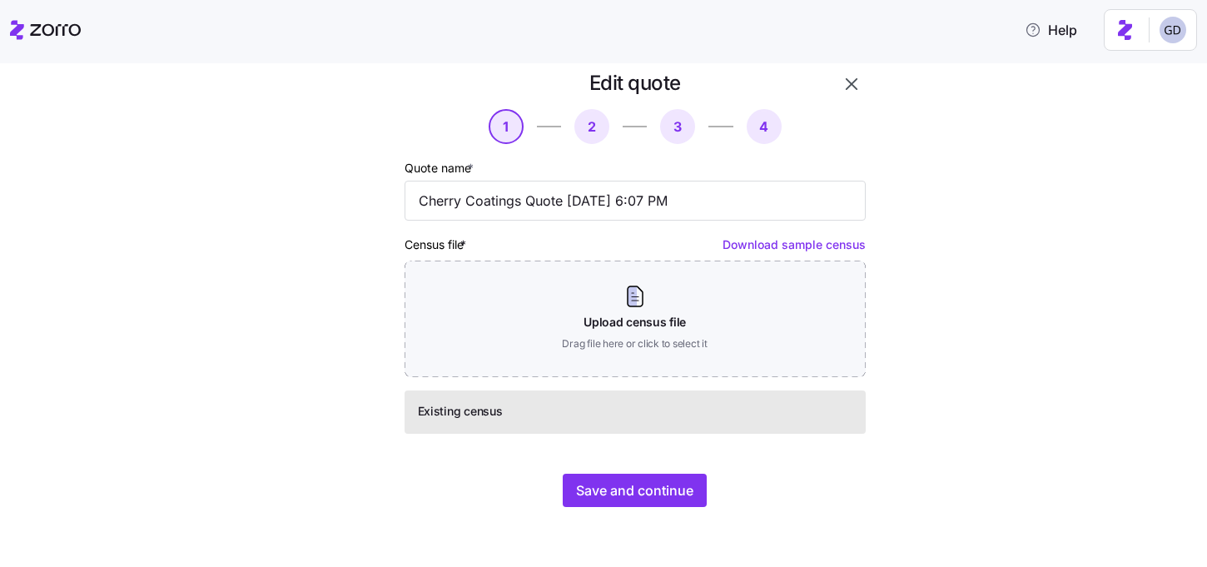
scroll to position [0, 0]
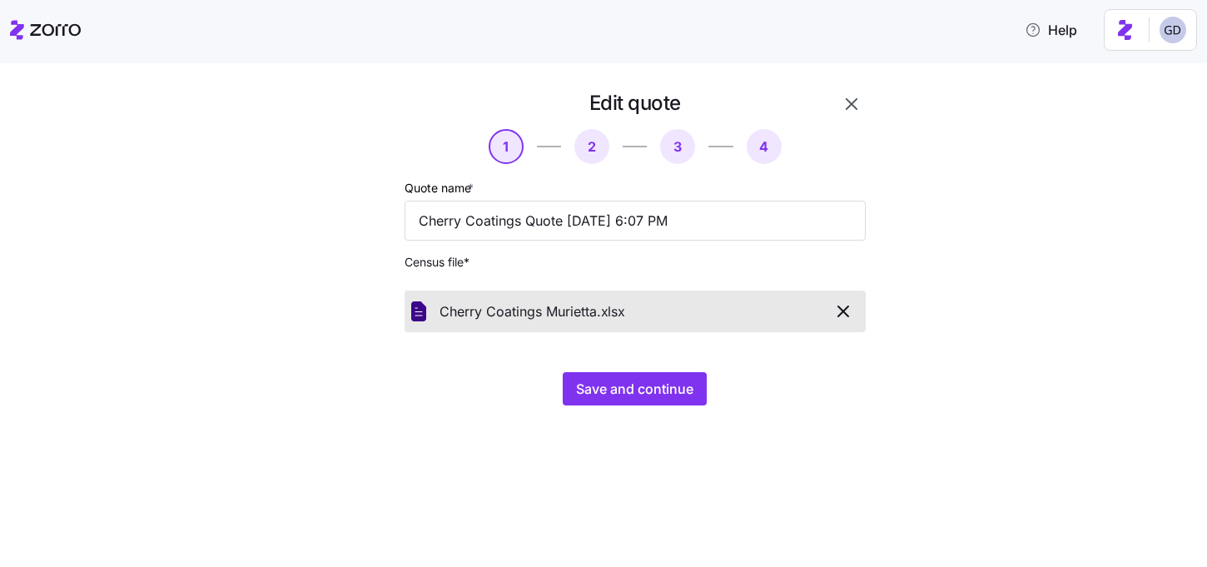
click at [545, 392] on div "Save and continue" at bounding box center [635, 388] width 461 height 33
click at [637, 392] on span "Save and continue" at bounding box center [634, 389] width 117 height 20
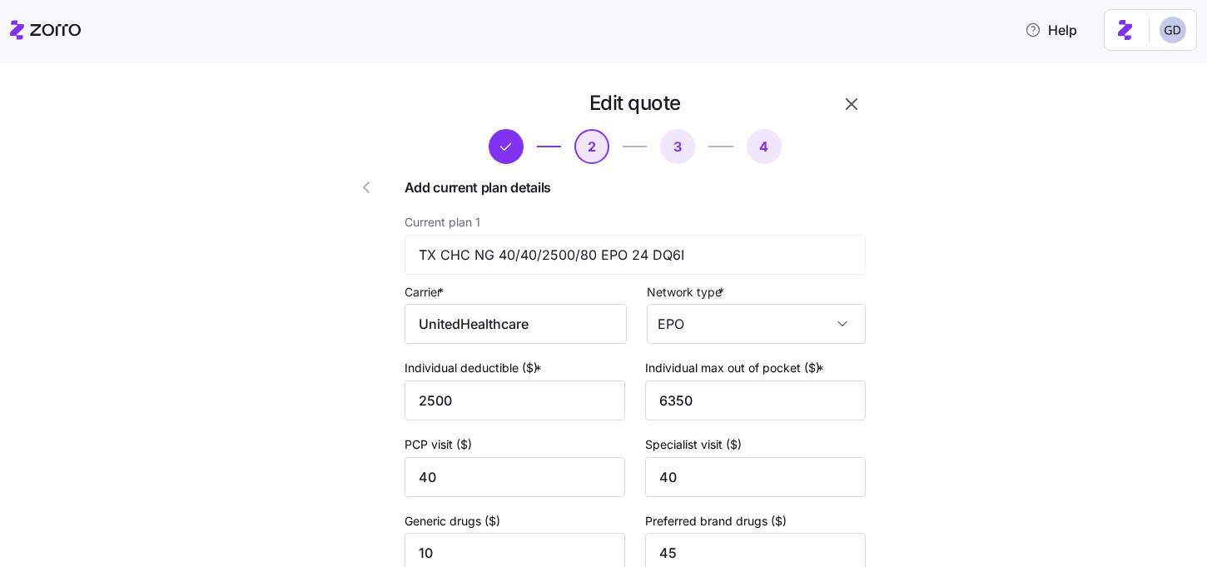
type input "5000"
type input "6850"
type input "5"
type input "40"
type input "105"
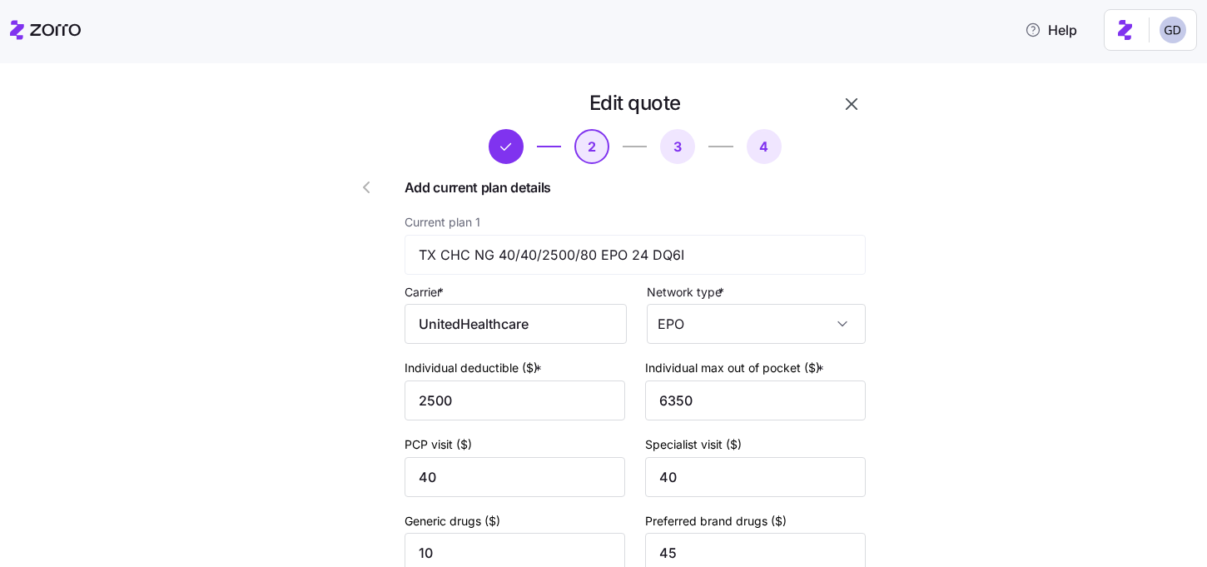
type input "5000"
type input "6850"
type input "5"
type input "40"
type input "105"
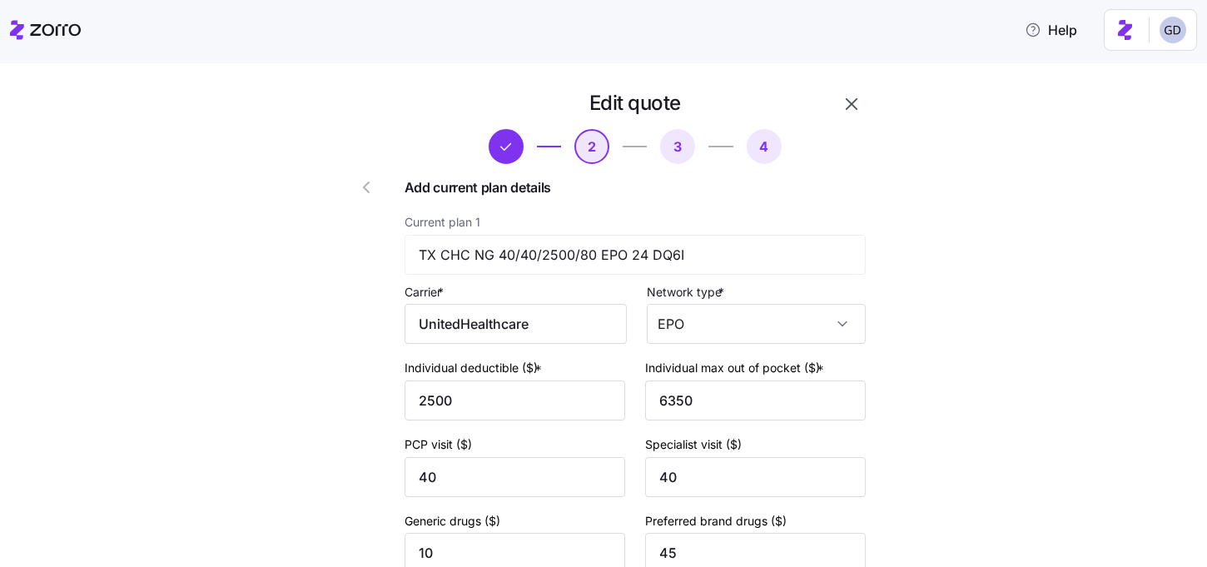
type input "5000"
type input "3000"
type input "6350"
type input "45"
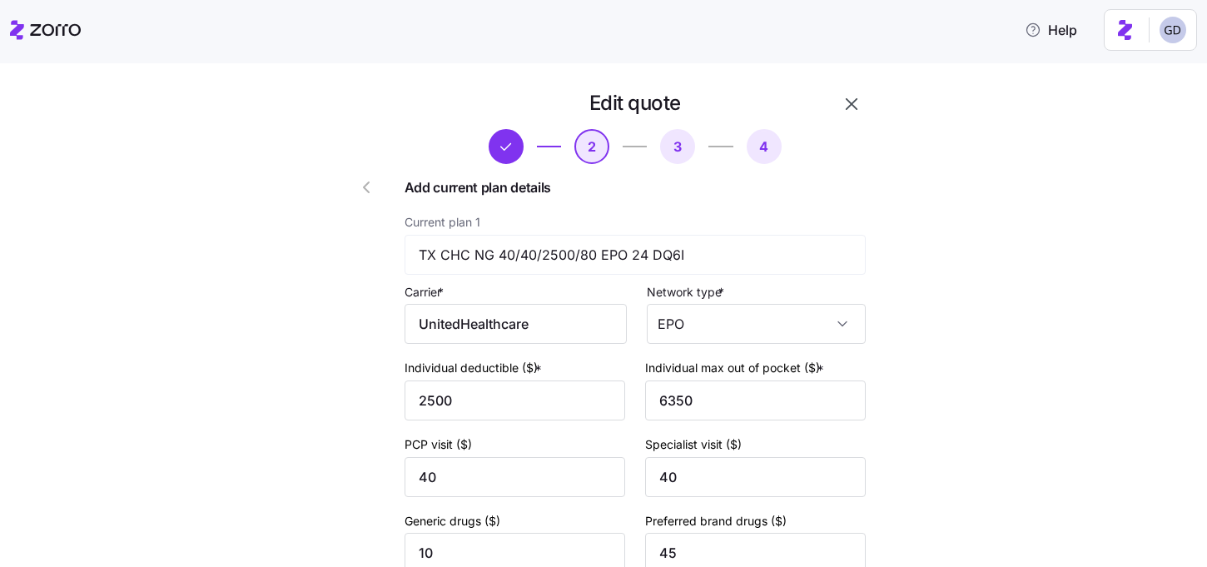
type input "45"
type input "5"
type input "40"
type input "105"
type input "3000"
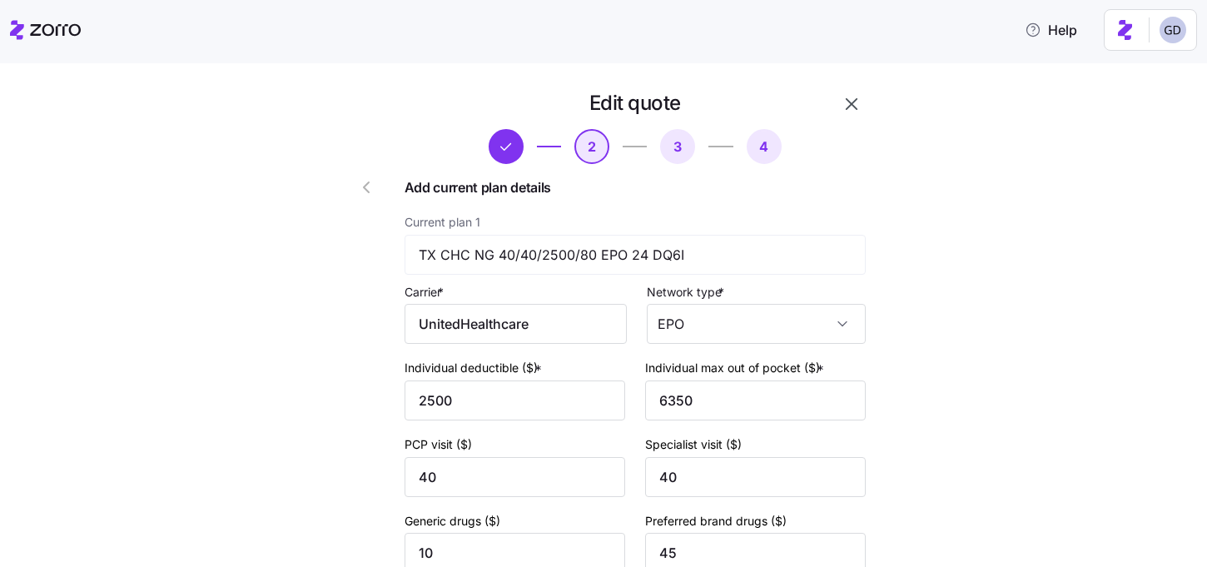
type input "6350"
type input "45"
type input "5"
type input "40"
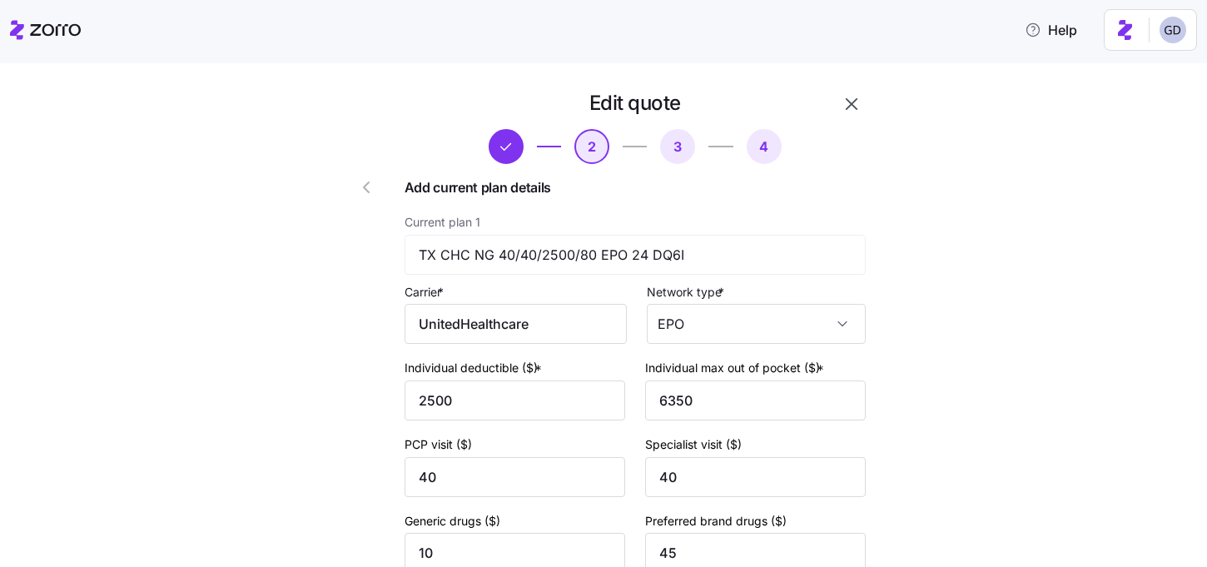
type input "105"
type input "2500"
type input "40"
type input "10"
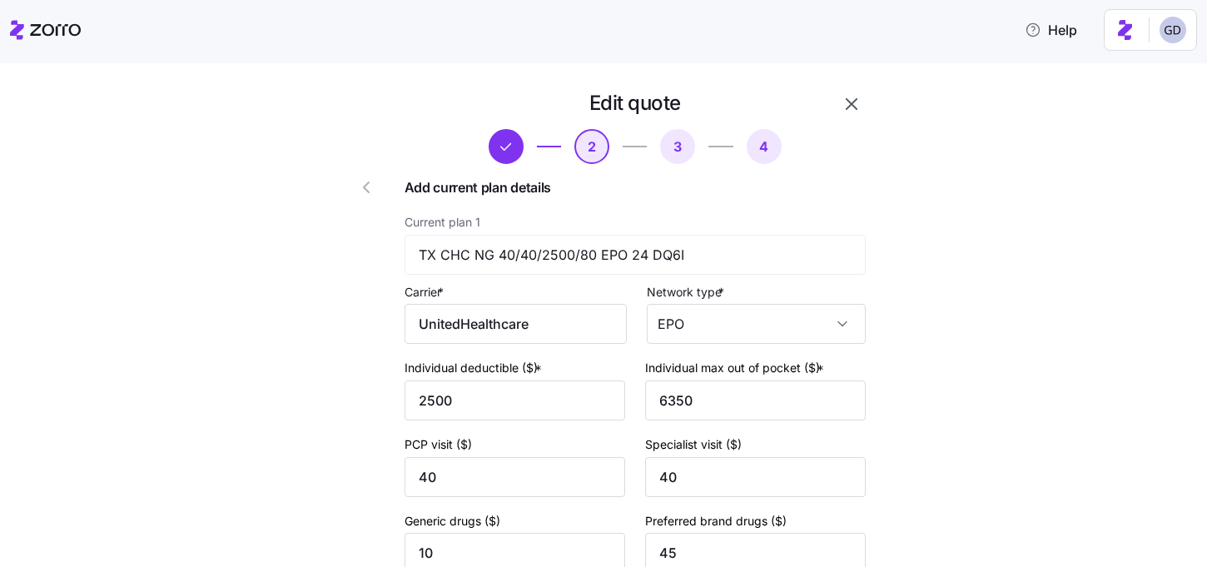
type input "45"
type input "80"
type input "2500"
type input "40"
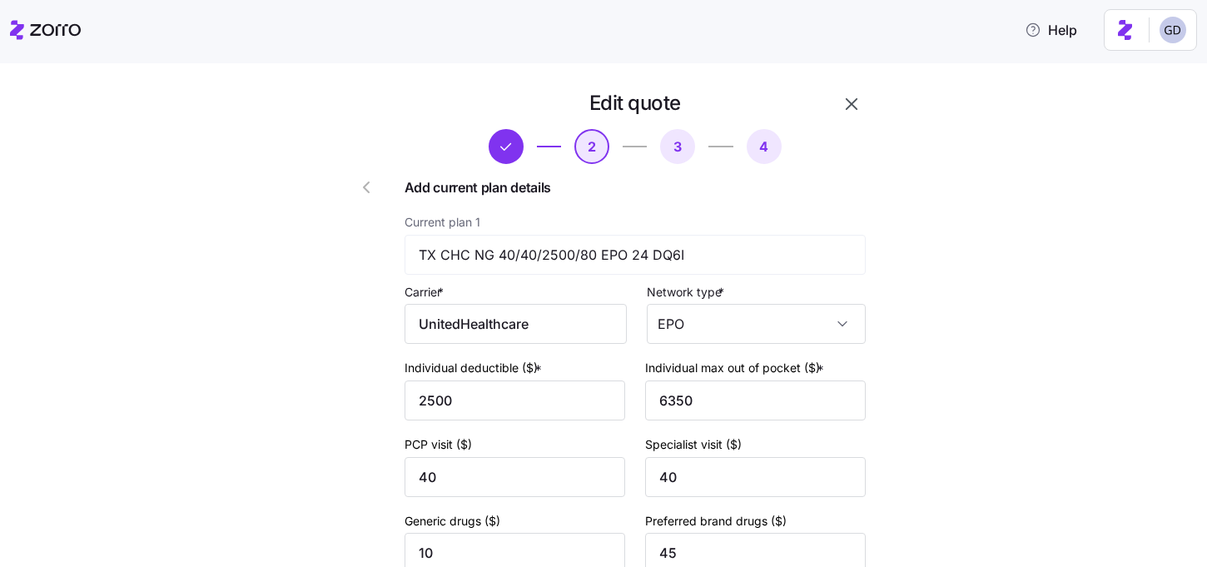
type input "10"
type input "45"
type input "80"
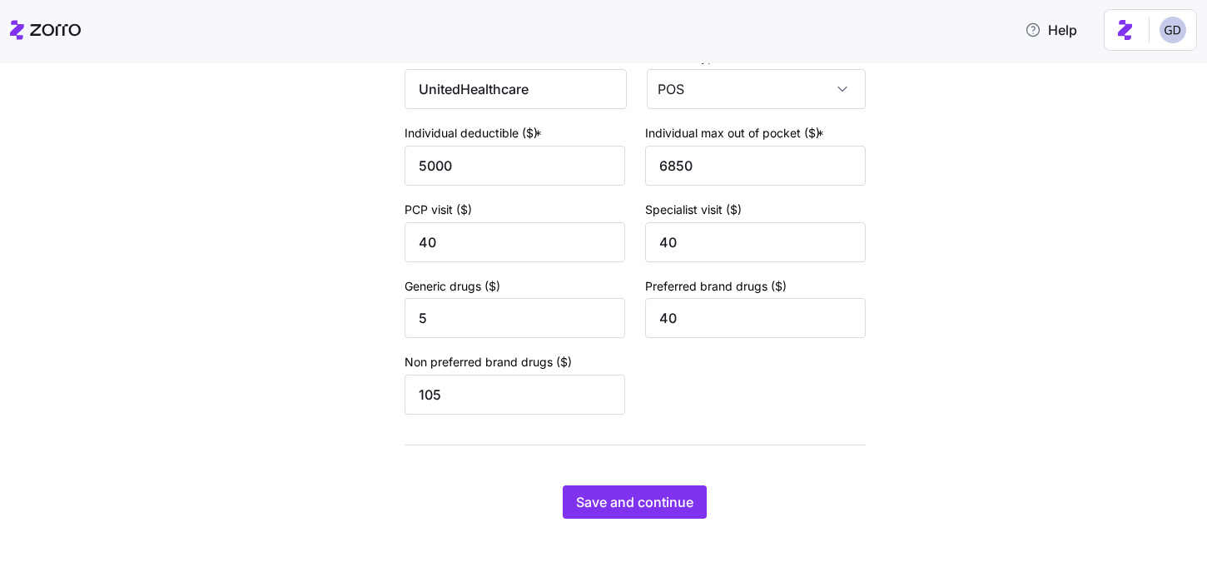
scroll to position [3641, 0]
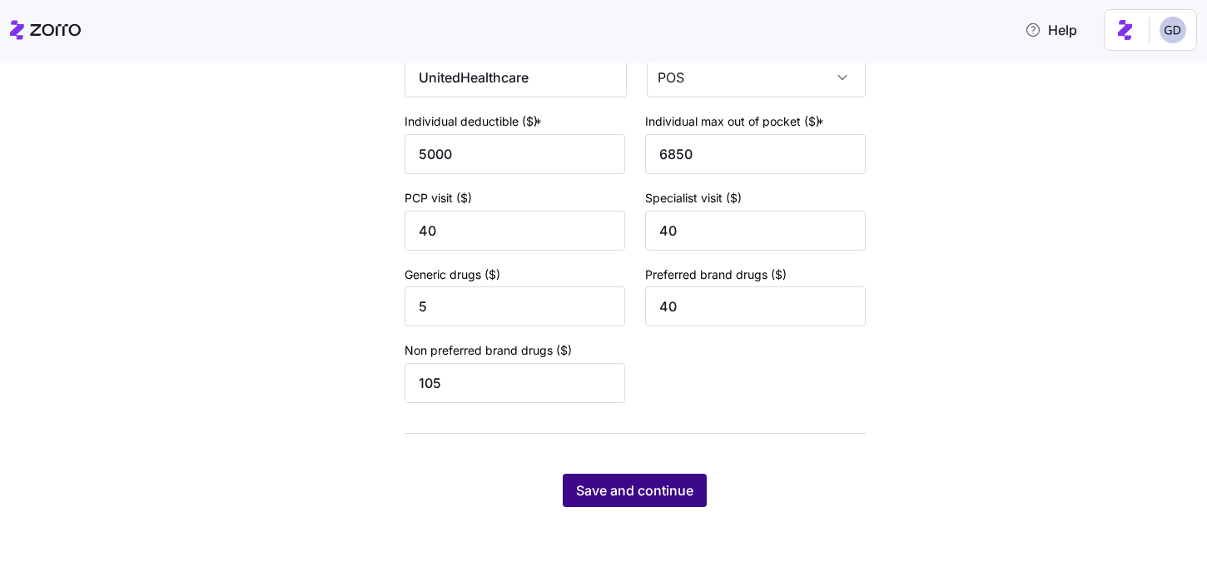
click at [643, 499] on span "Save and continue" at bounding box center [634, 490] width 117 height 20
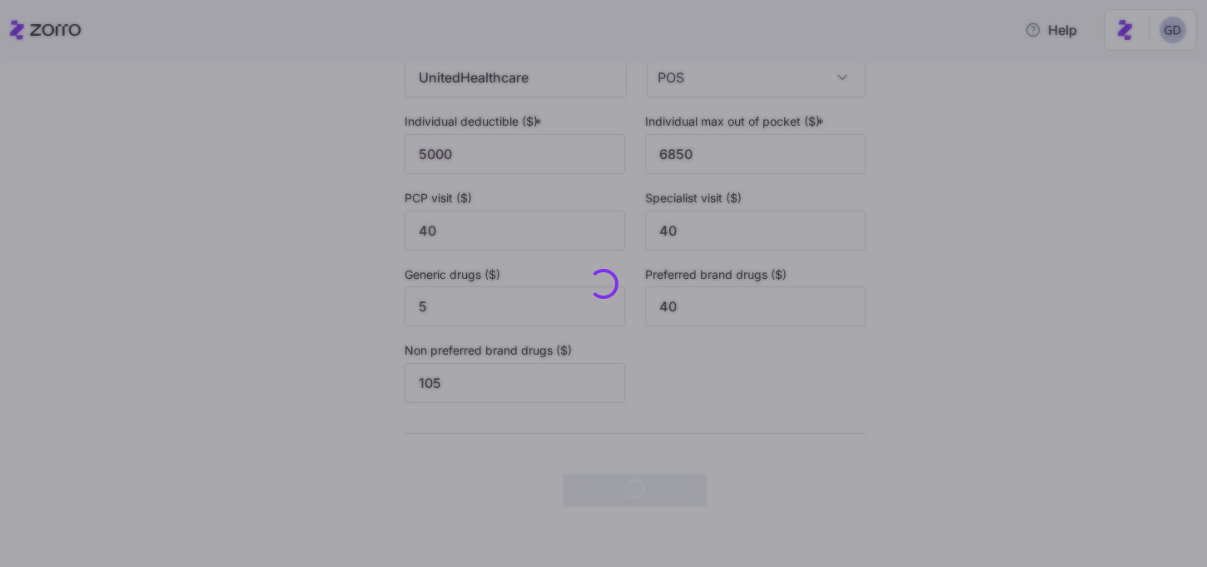
scroll to position [0, 0]
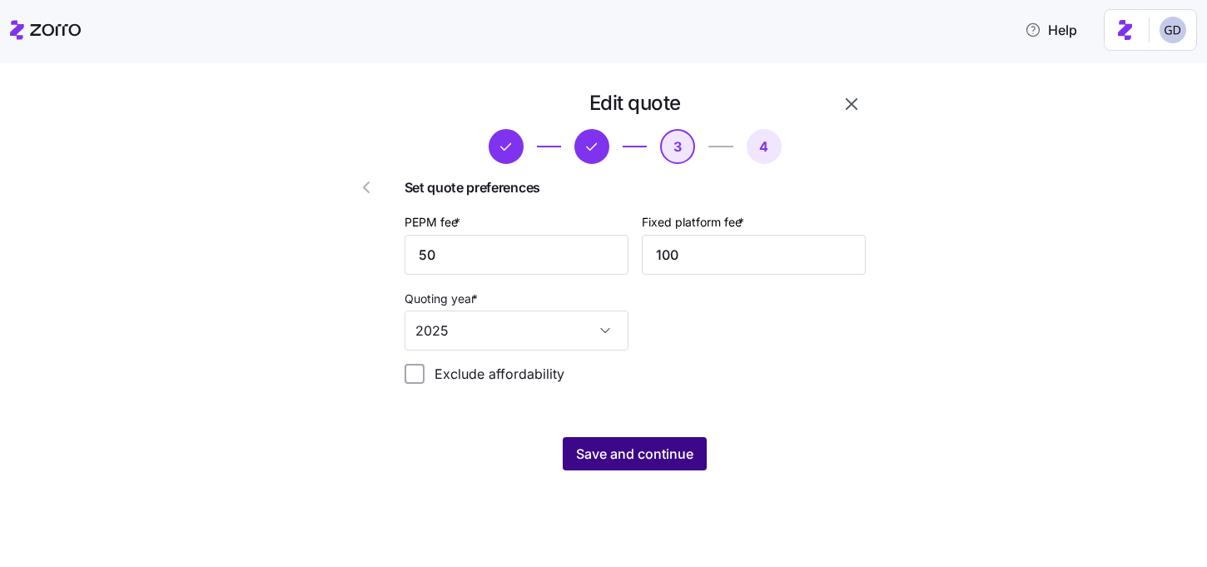
click at [615, 466] on button "Save and continue" at bounding box center [635, 453] width 144 height 33
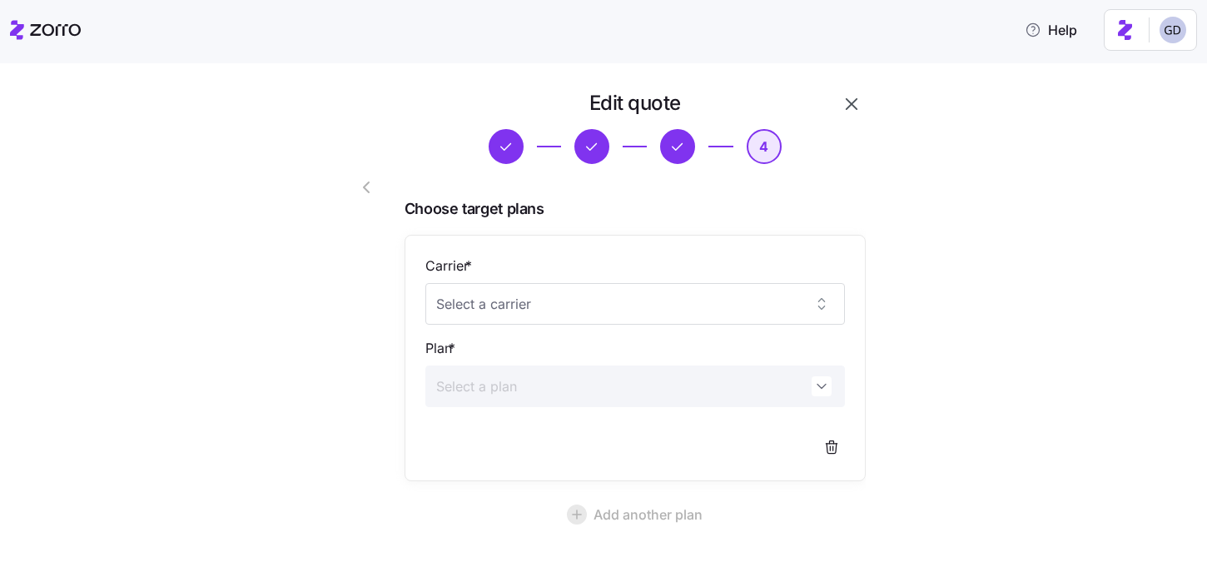
scroll to position [150, 0]
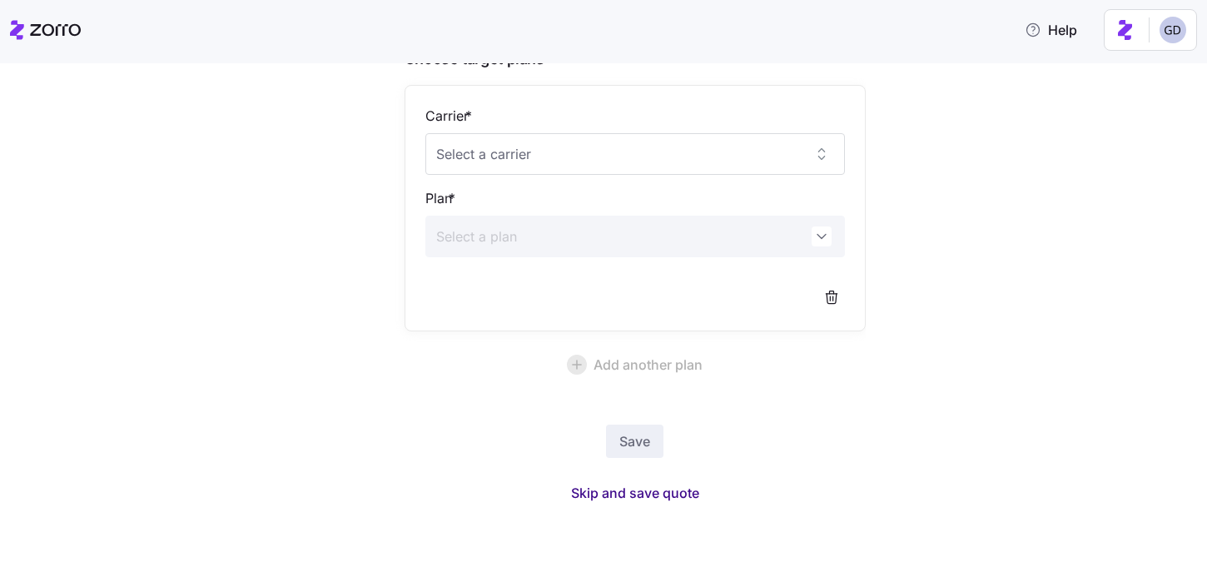
click at [650, 499] on span "Skip and save quote" at bounding box center [635, 493] width 128 height 20
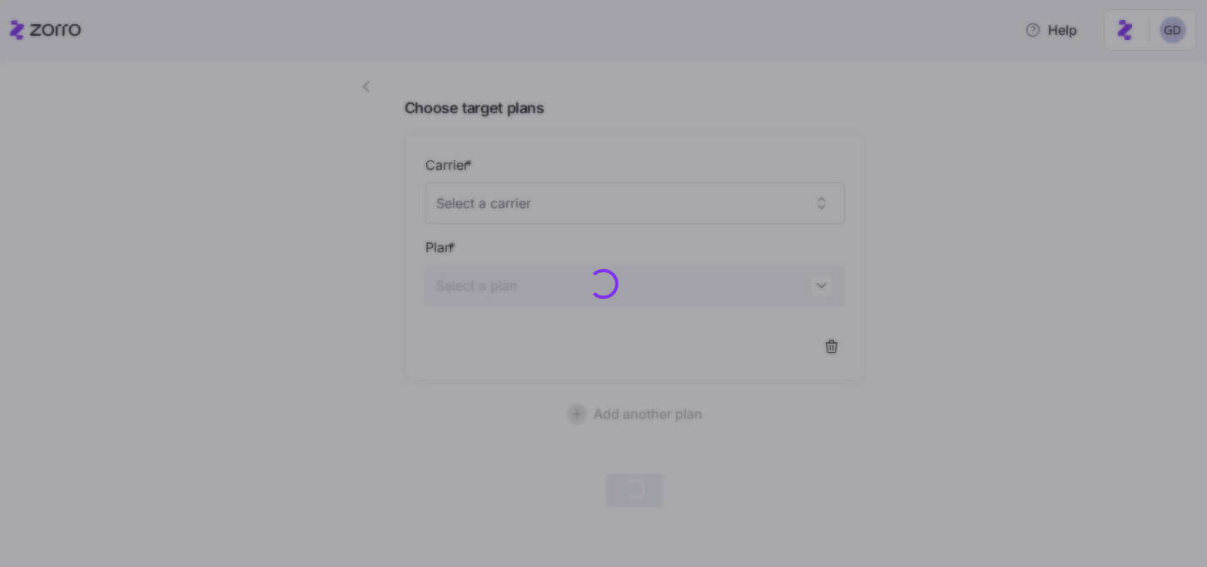
scroll to position [100, 0]
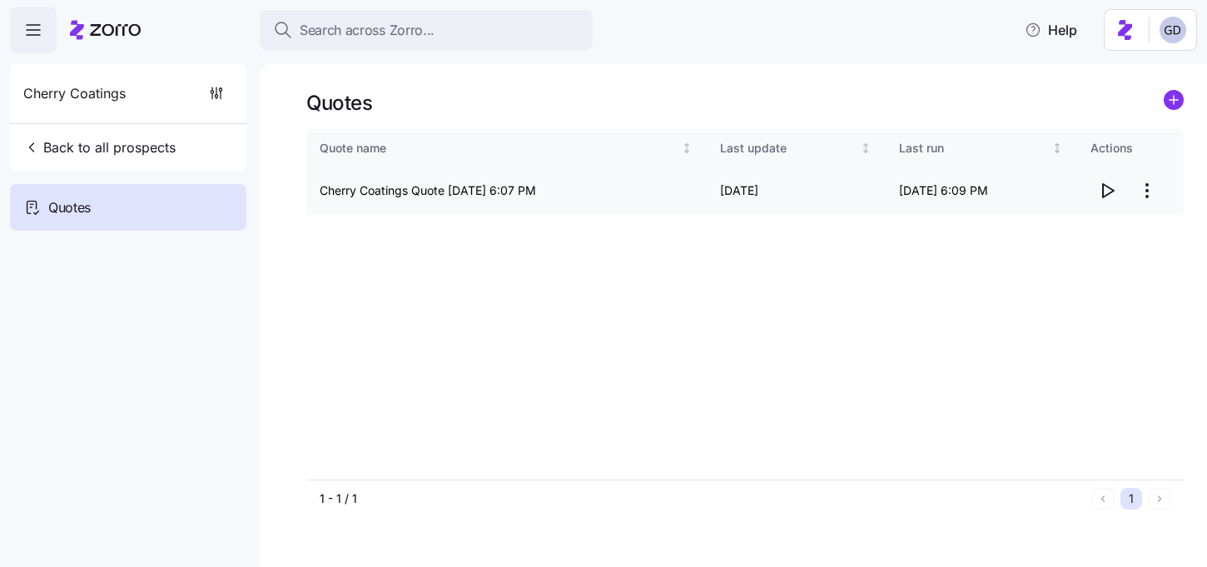
click at [1107, 189] on icon "button" at bounding box center [1107, 191] width 20 height 20
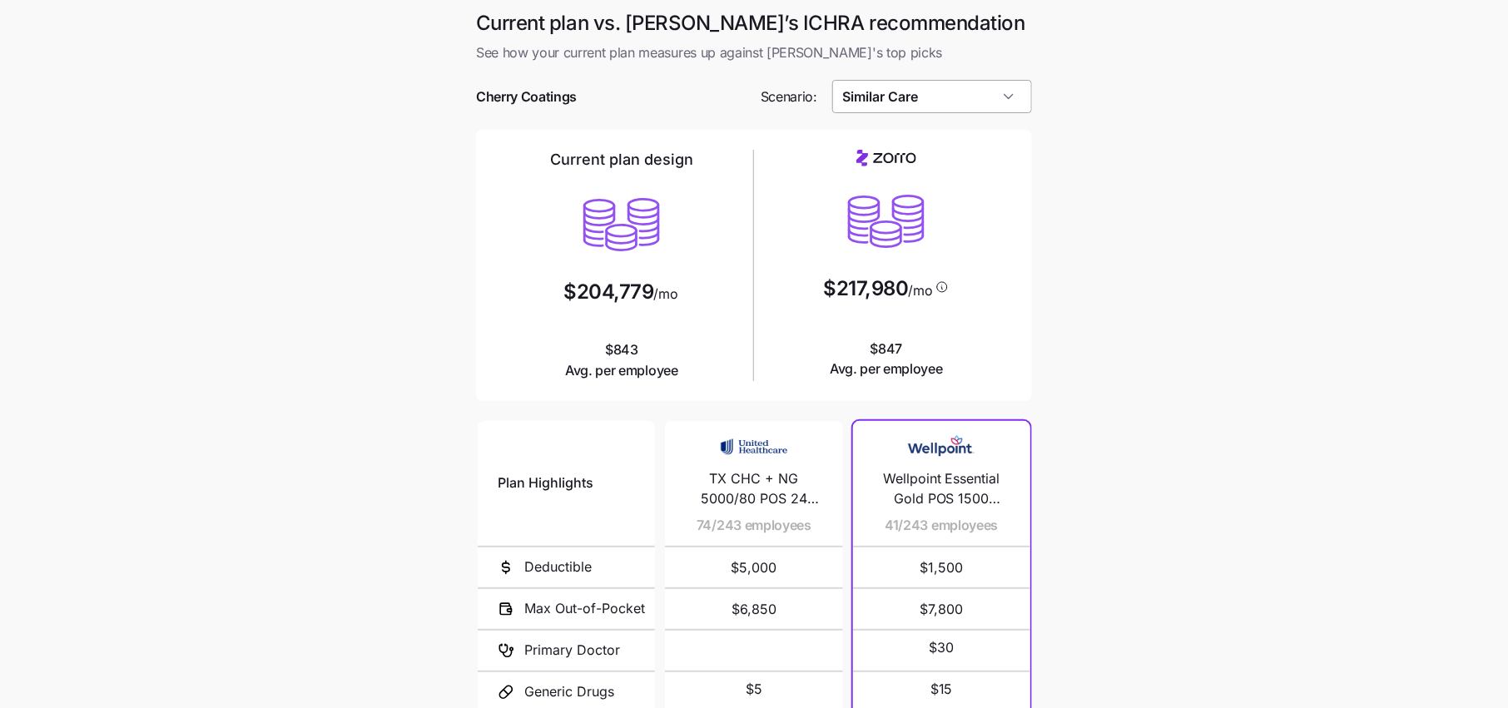
click at [962, 96] on input "Similar Care" at bounding box center [932, 96] width 201 height 33
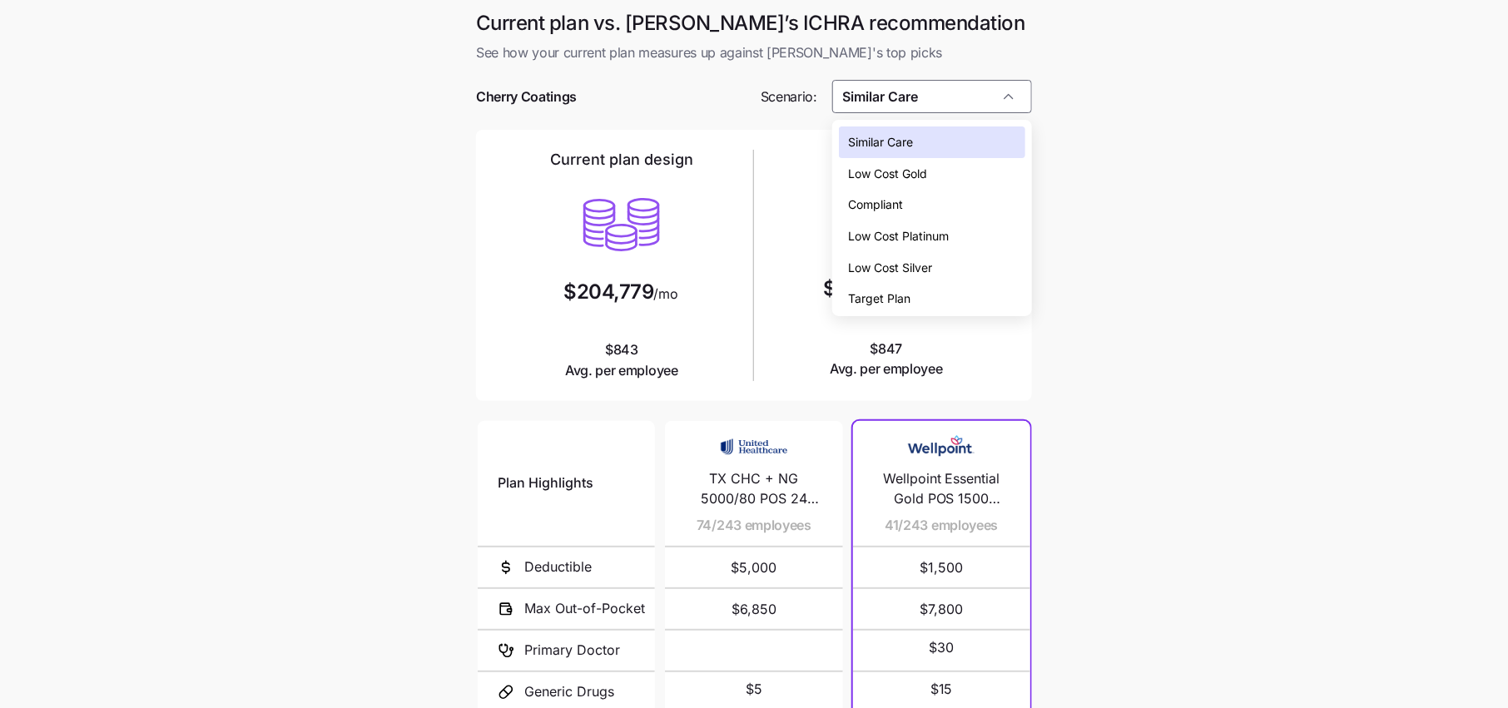
click at [910, 273] on span "Low Cost Silver" at bounding box center [891, 268] width 84 height 18
type input "Low Cost Silver"
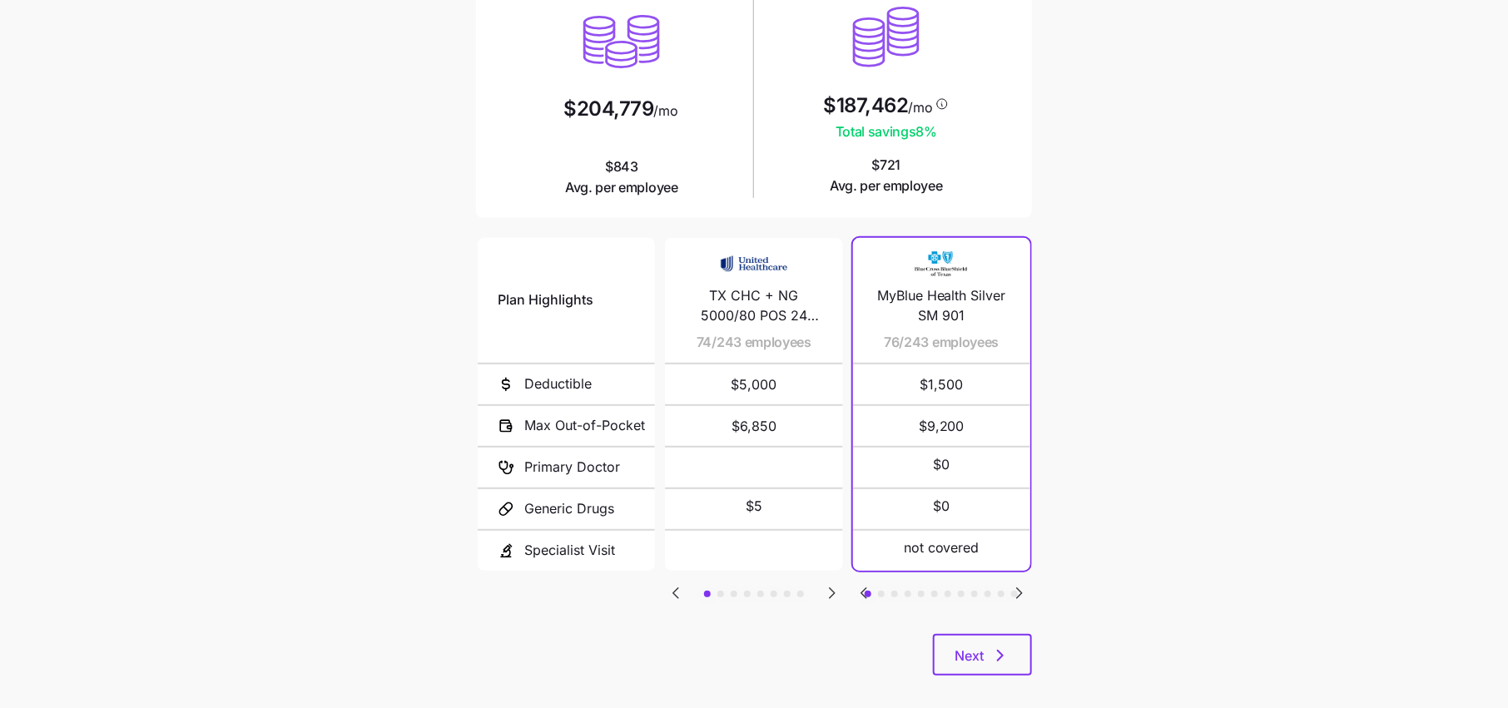
scroll to position [200, 0]
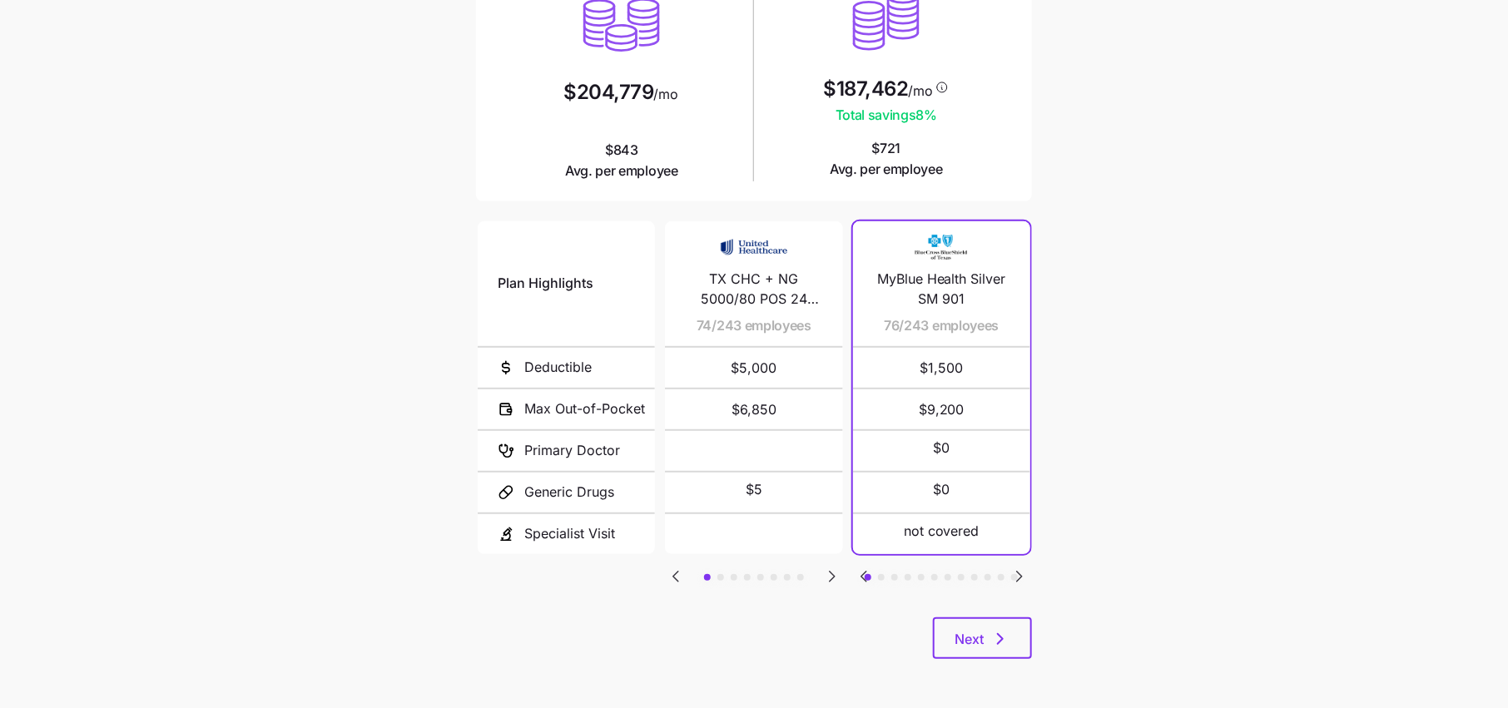
click at [1019, 568] on icon "Go to next slide" at bounding box center [1020, 577] width 20 height 20
click at [829, 572] on icon "Go to next slide" at bounding box center [832, 577] width 20 height 20
click at [1023, 571] on icon "Go to next slide" at bounding box center [1020, 577] width 20 height 20
click at [1018, 574] on icon "Go to next slide" at bounding box center [1019, 577] width 5 height 10
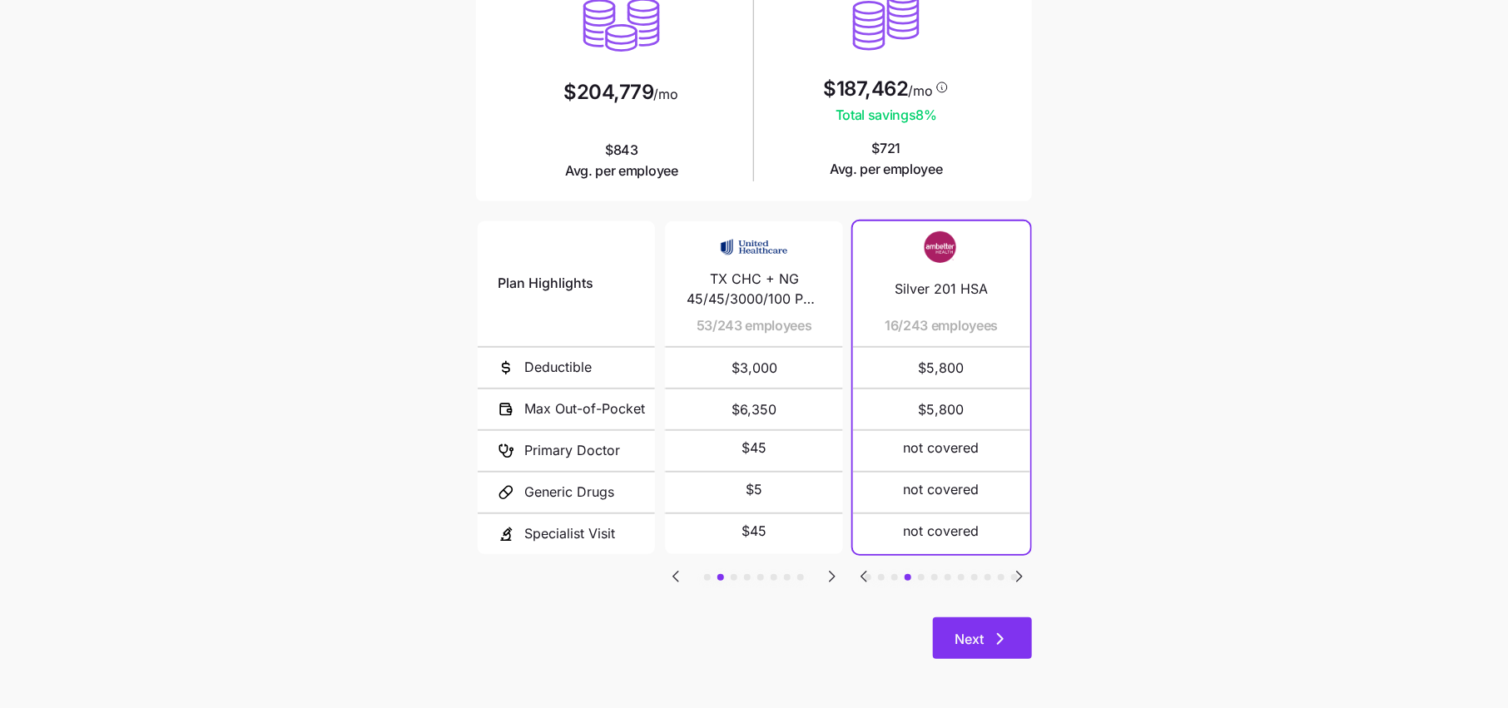
click at [1011, 648] on button "Next" at bounding box center [982, 639] width 99 height 42
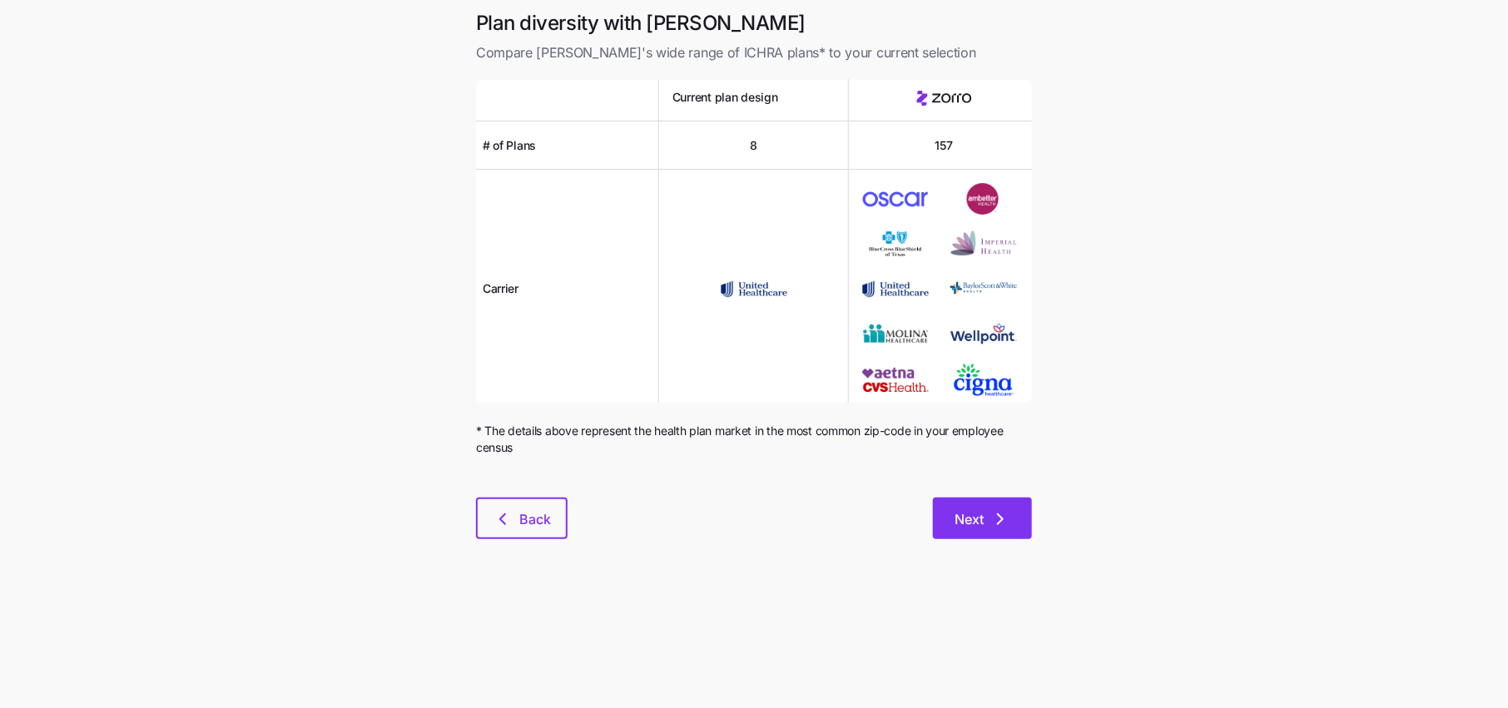
click at [970, 516] on span "Next" at bounding box center [969, 519] width 29 height 20
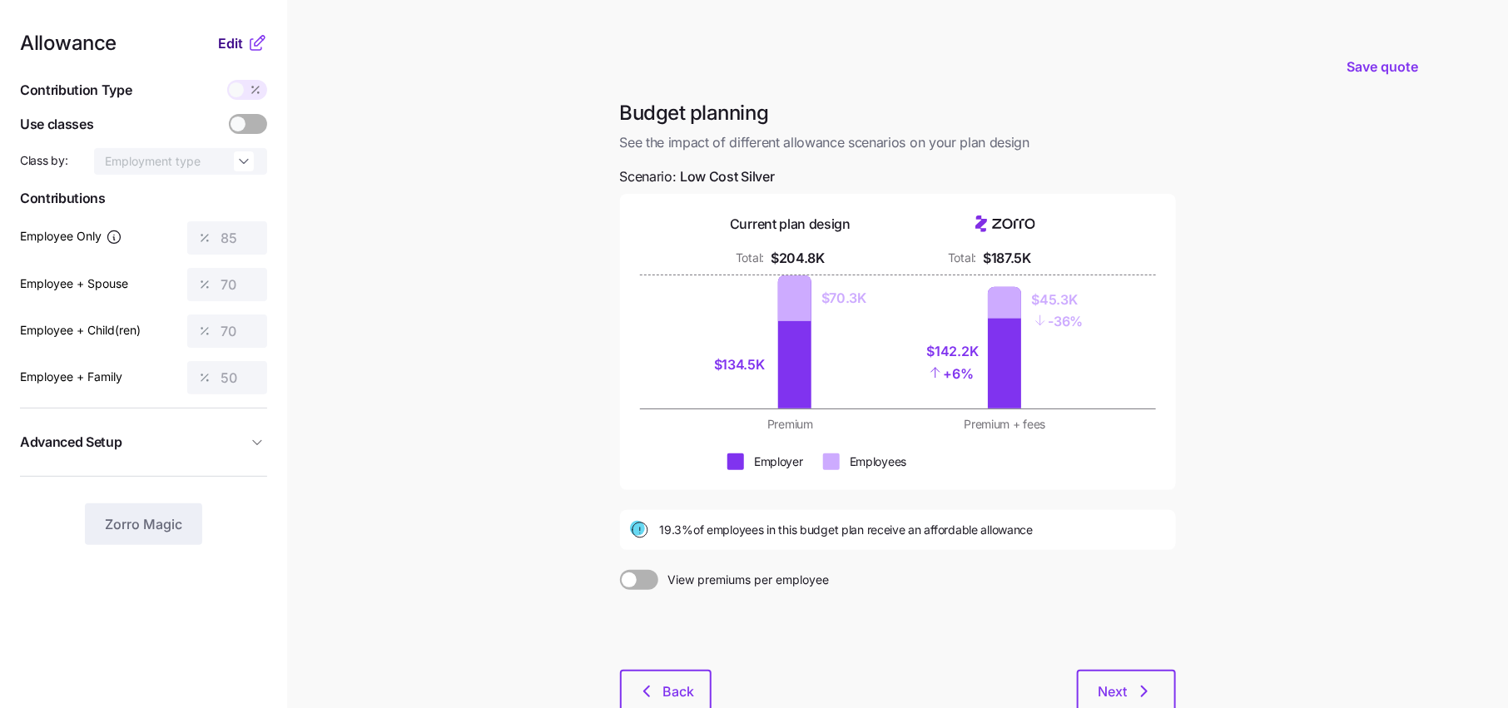
click at [240, 43] on span "Edit" at bounding box center [230, 43] width 25 height 20
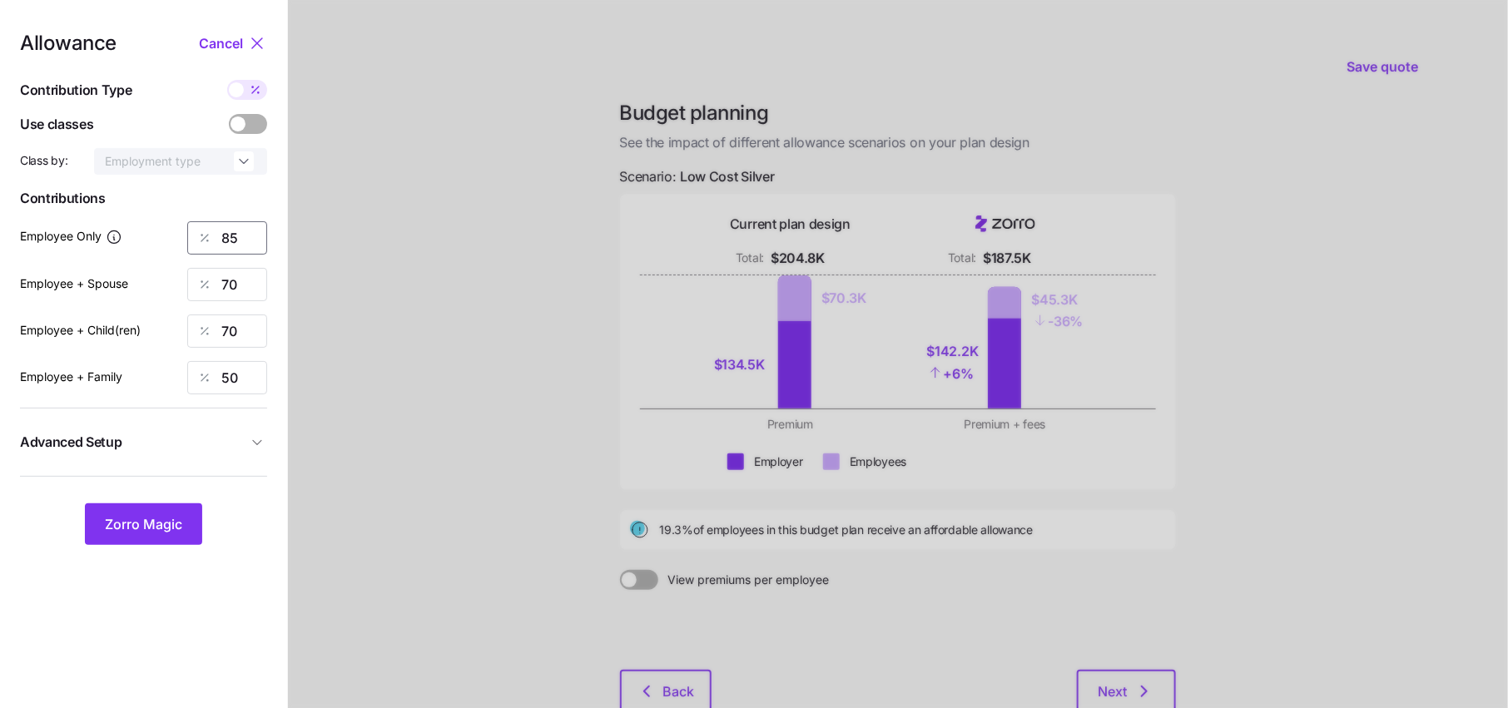
drag, startPoint x: 250, startPoint y: 234, endPoint x: 143, endPoint y: 234, distance: 106.6
click at [143, 234] on div "Employee Only 85" at bounding box center [143, 237] width 247 height 33
click at [159, 529] on span "Zorro Magic" at bounding box center [143, 524] width 77 height 20
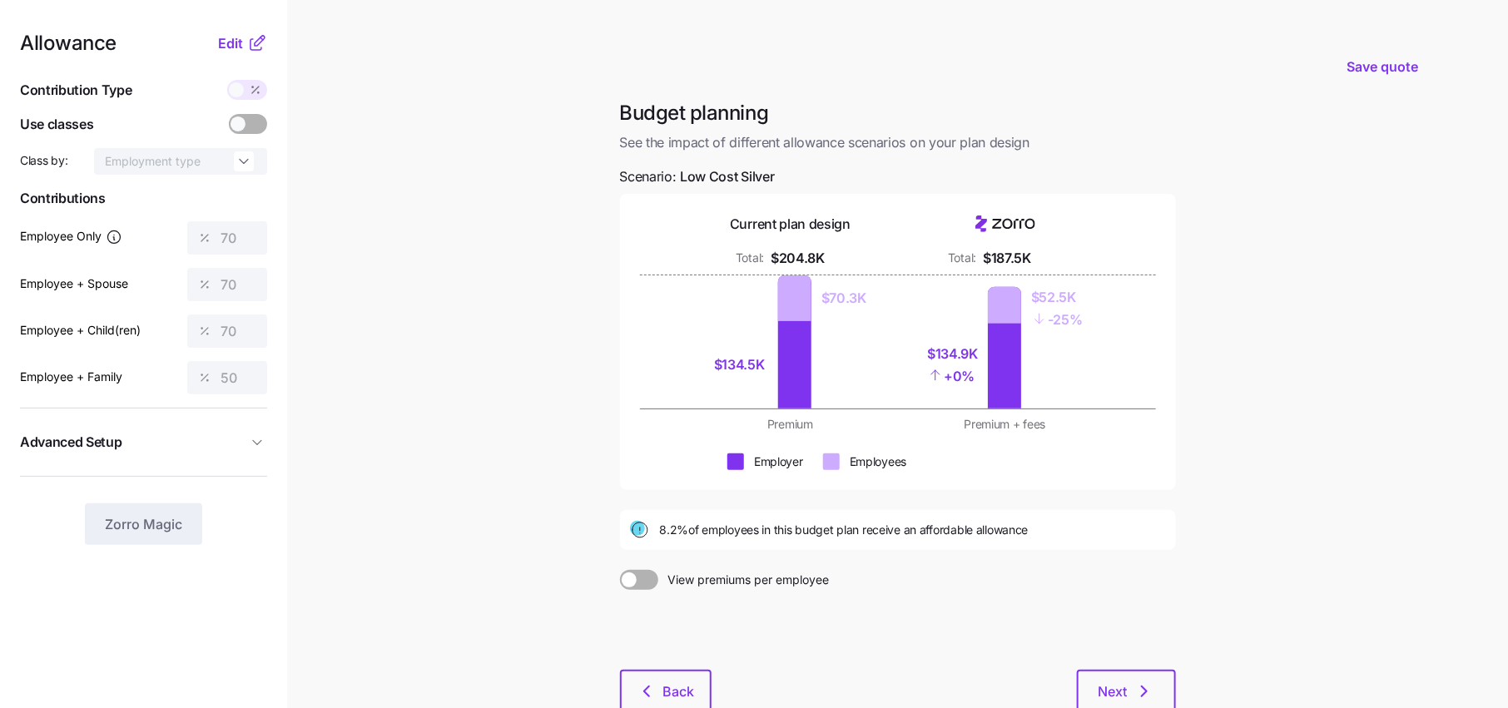
click at [238, 30] on nav "Allowance Edit Contribution Type Use classes Class by: Employment type Contribu…" at bounding box center [143, 409] width 287 height 818
click at [238, 42] on span "Edit" at bounding box center [230, 43] width 25 height 20
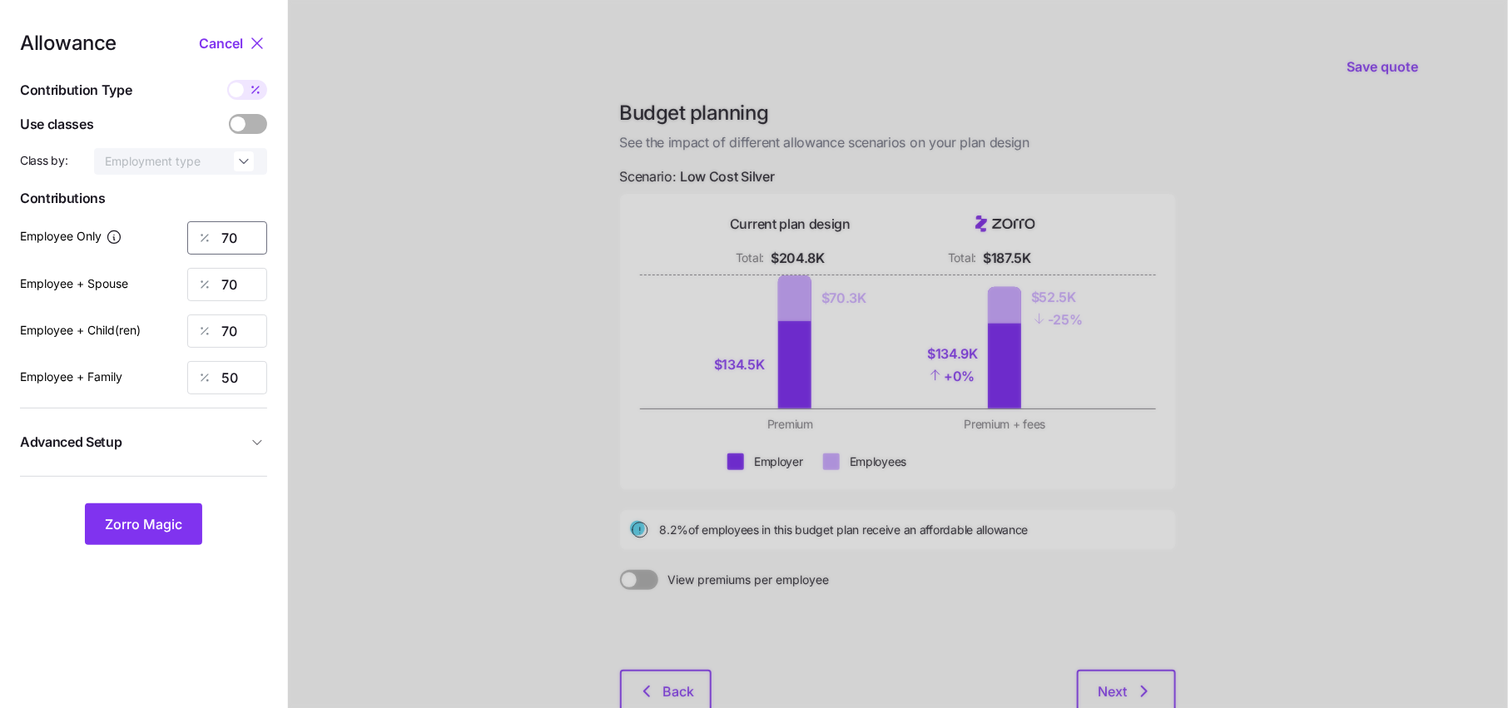
drag, startPoint x: 243, startPoint y: 234, endPoint x: 192, endPoint y: 234, distance: 50.8
click at [228, 234] on input "70" at bounding box center [227, 237] width 80 height 33
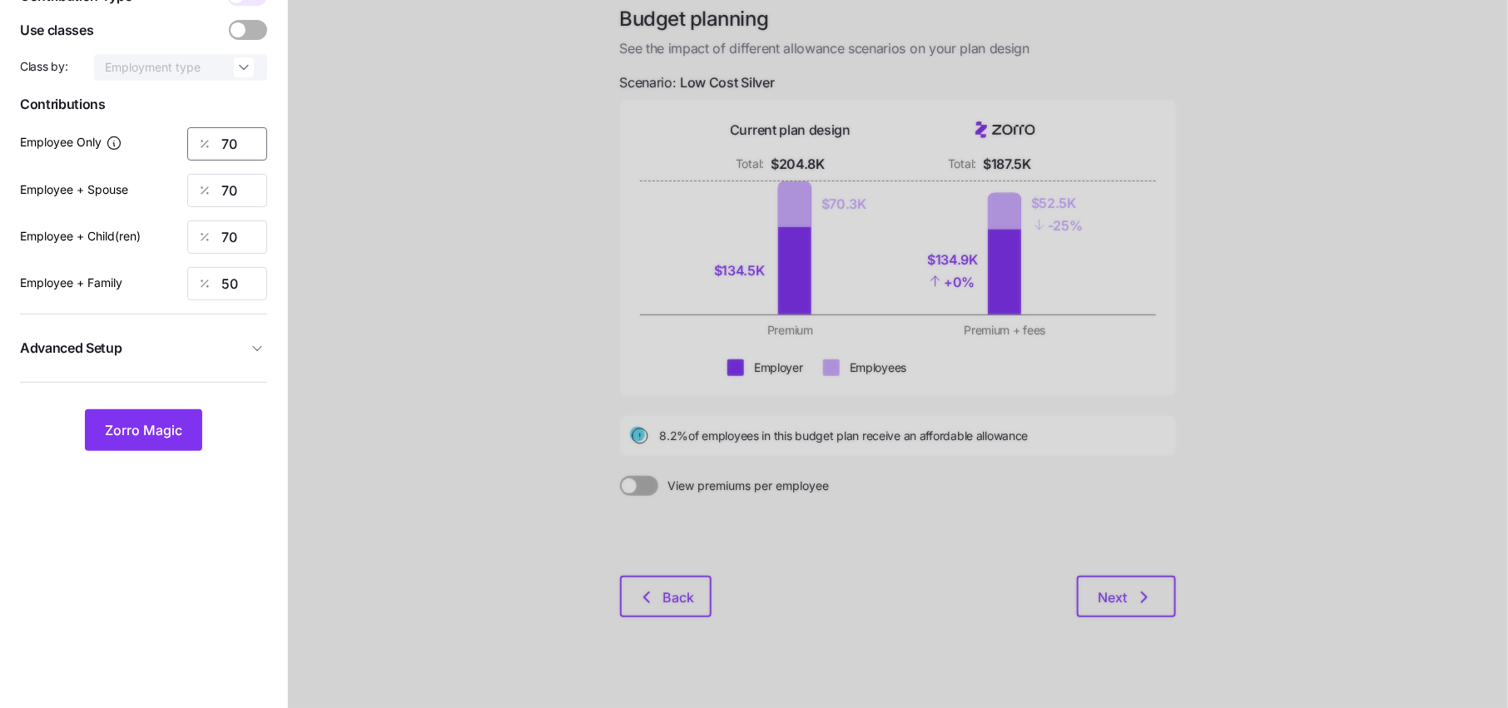
scroll to position [108, 0]
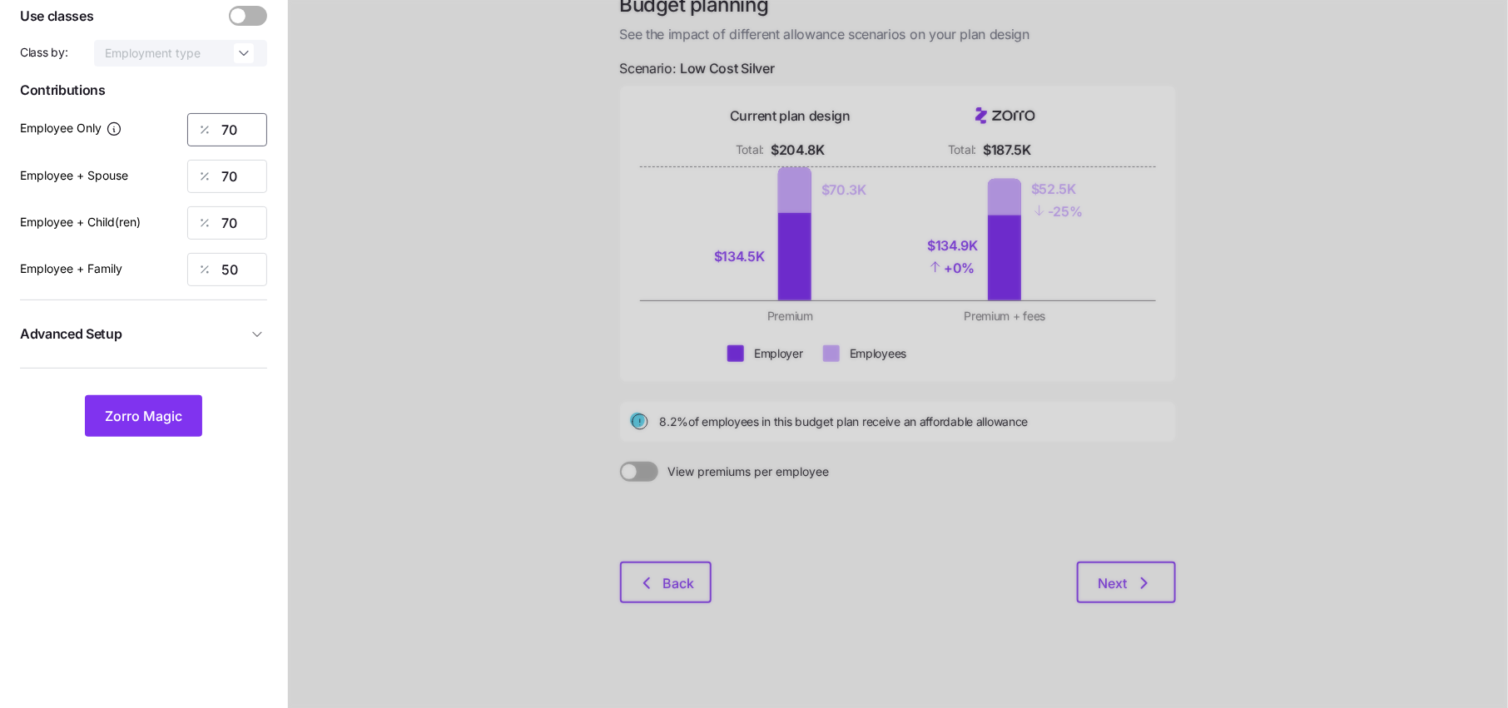
type input "7"
type input "65"
type input "50"
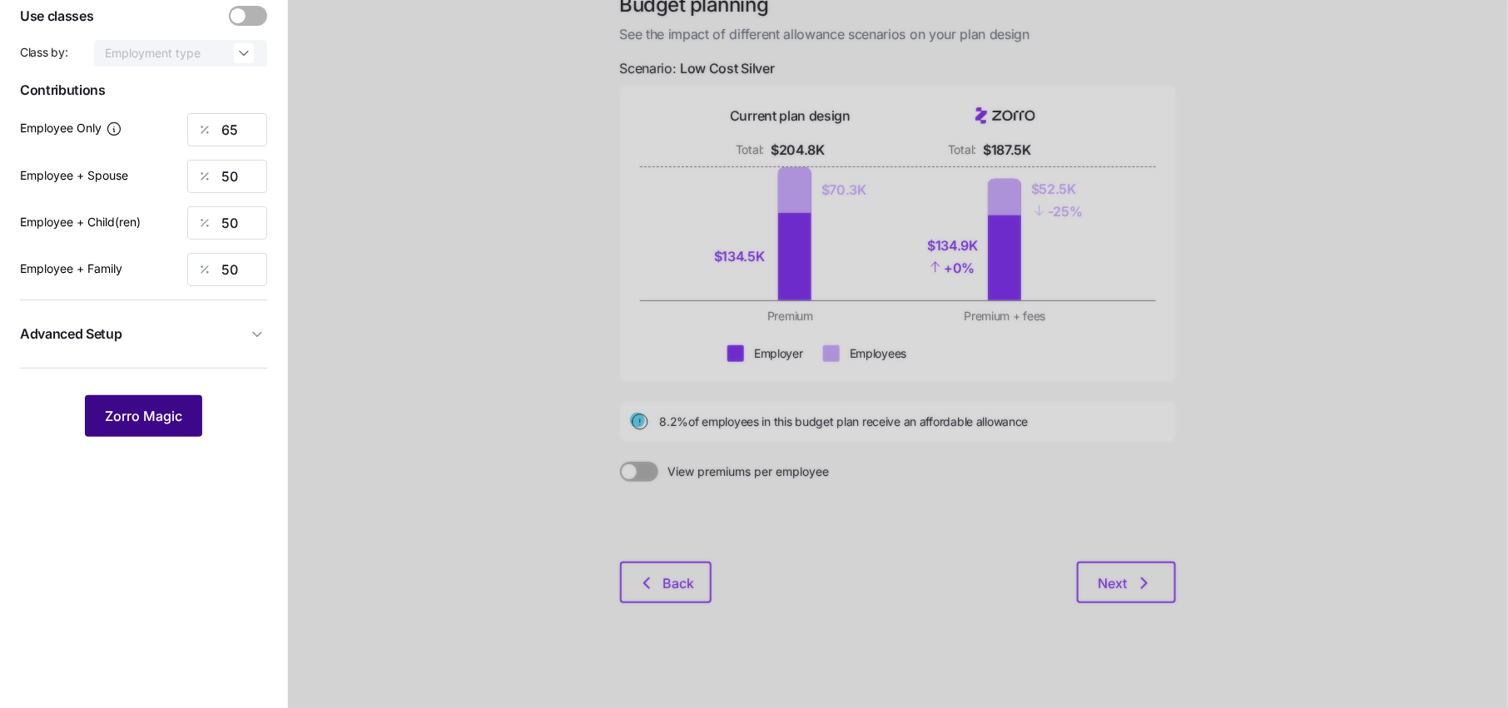
click at [152, 424] on span "Zorro Magic" at bounding box center [143, 416] width 77 height 20
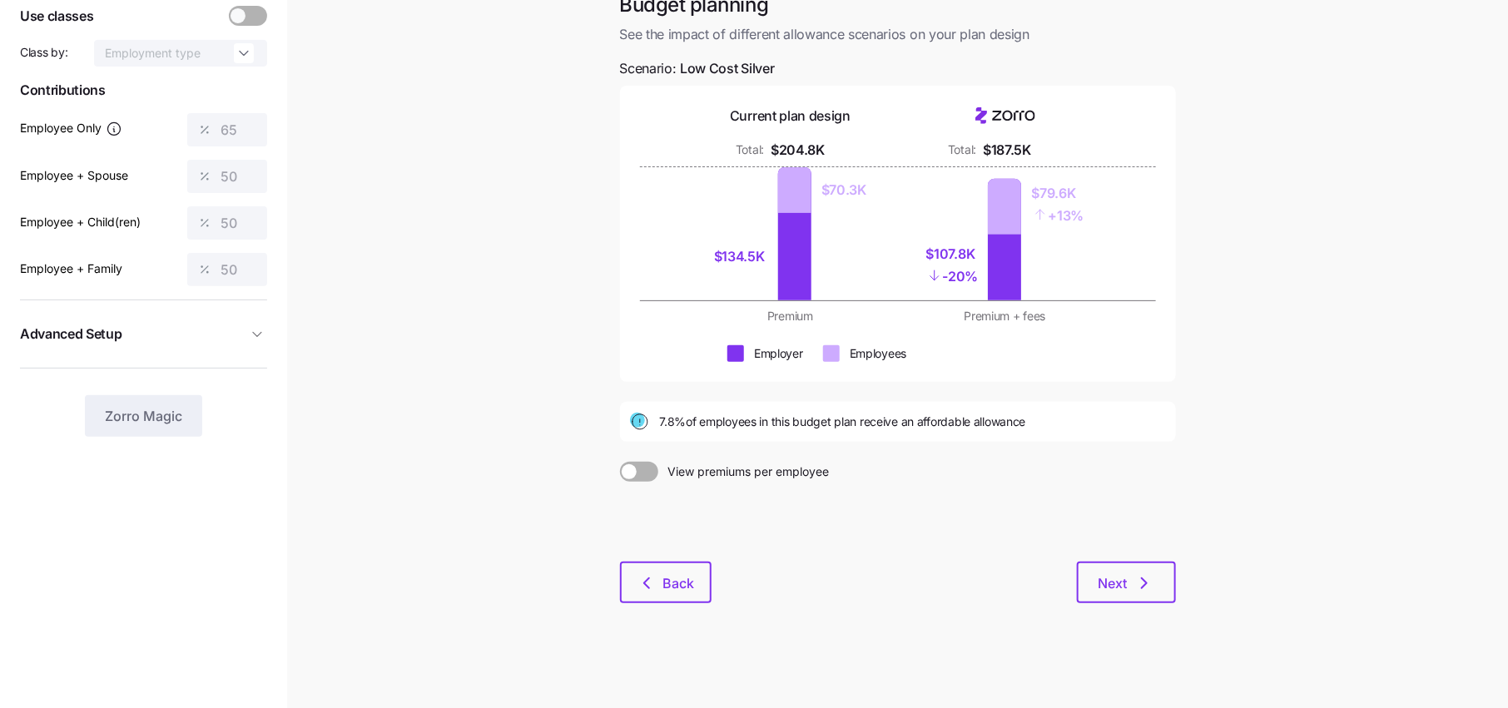
scroll to position [0, 0]
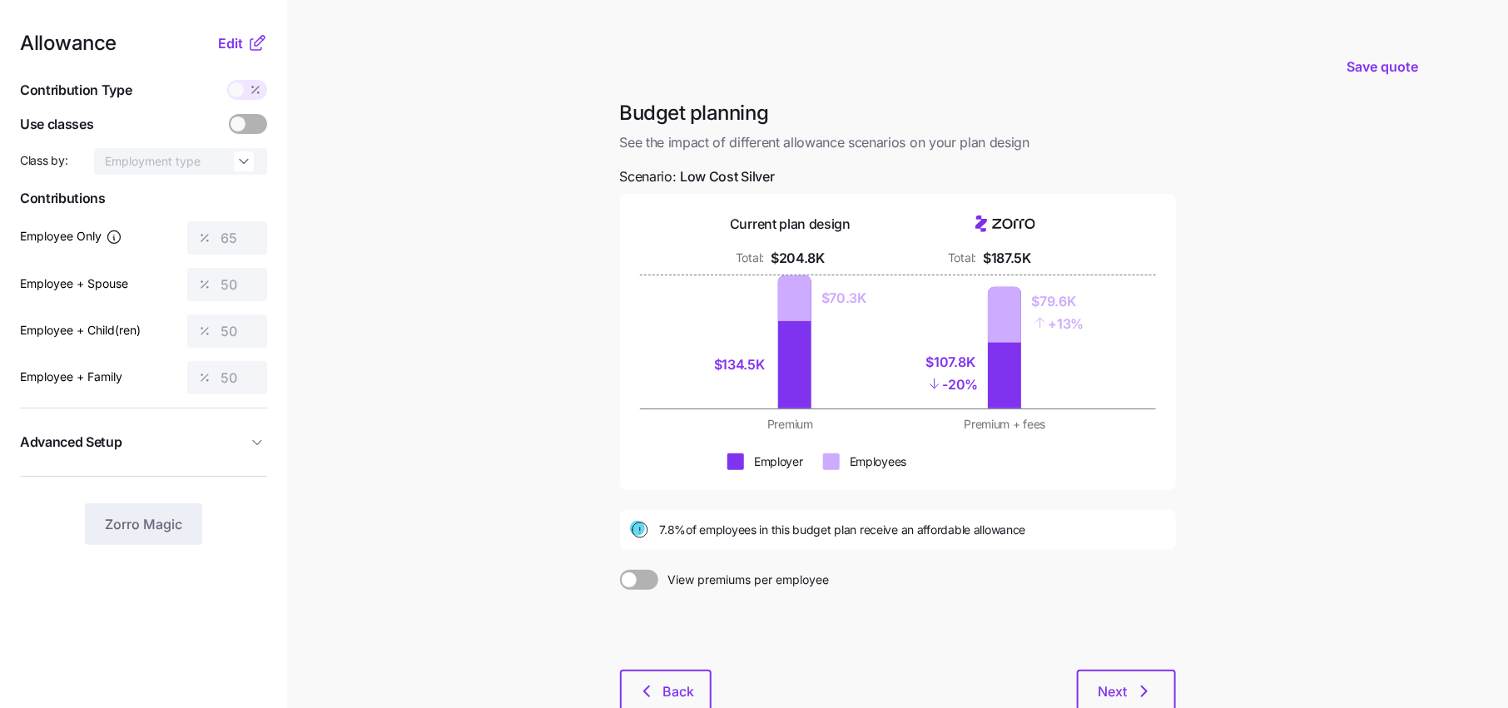
click at [259, 42] on icon at bounding box center [260, 41] width 10 height 10
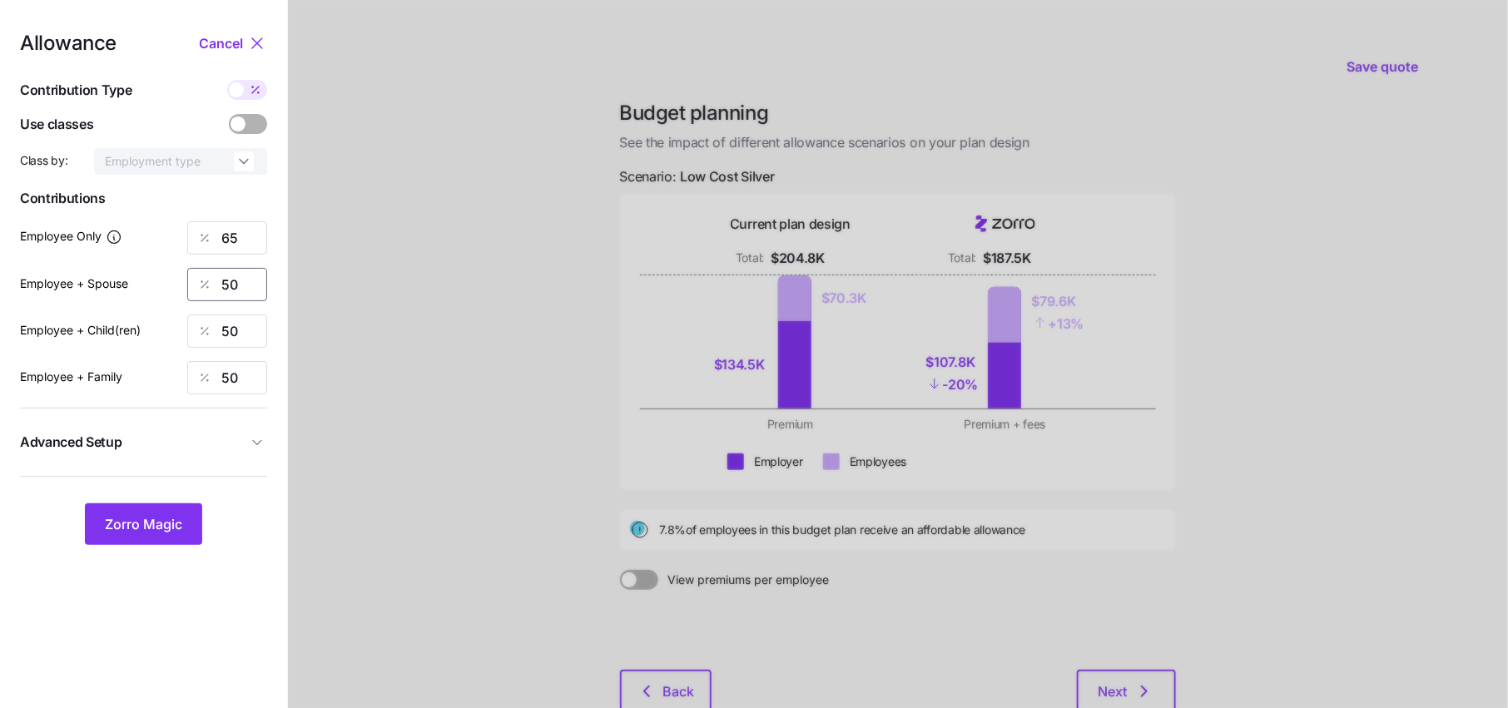
drag, startPoint x: 243, startPoint y: 290, endPoint x: 86, endPoint y: 290, distance: 157.3
click at [86, 290] on div "Employee + Spouse 50" at bounding box center [143, 284] width 247 height 33
type input "65"
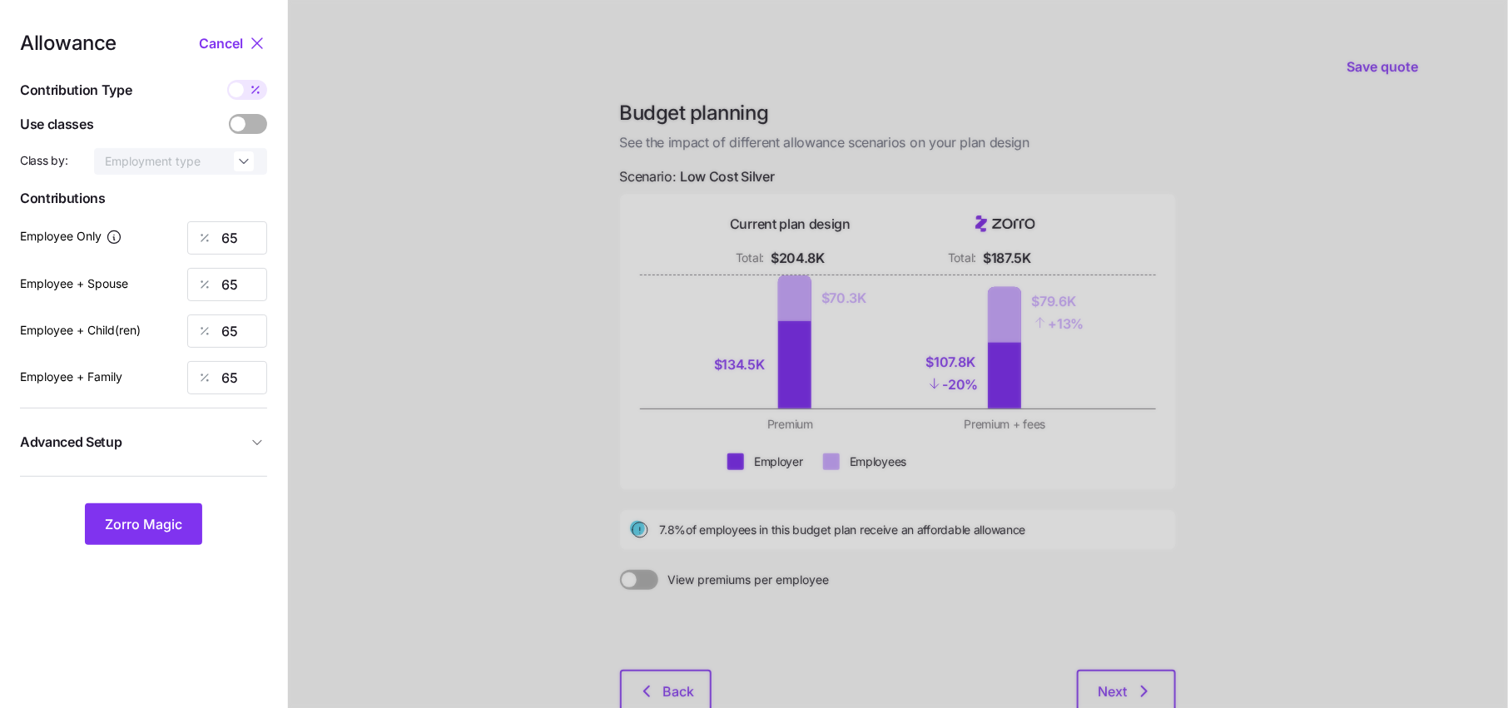
click at [115, 493] on div "Allowance Cancel Contribution Type Use classes Class by: Employment type Contri…" at bounding box center [143, 289] width 247 height 512
click at [137, 516] on span "Zorro Magic" at bounding box center [143, 524] width 77 height 20
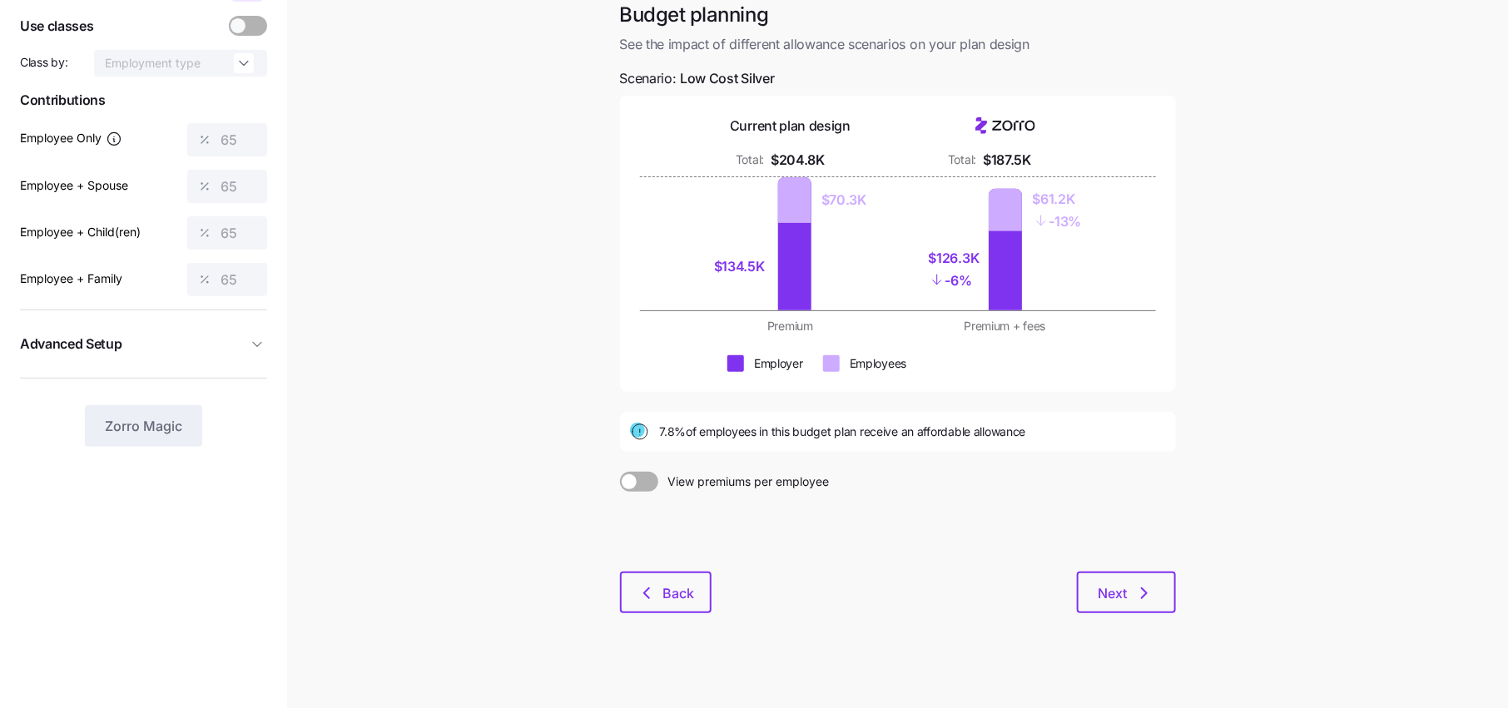
scroll to position [61, 0]
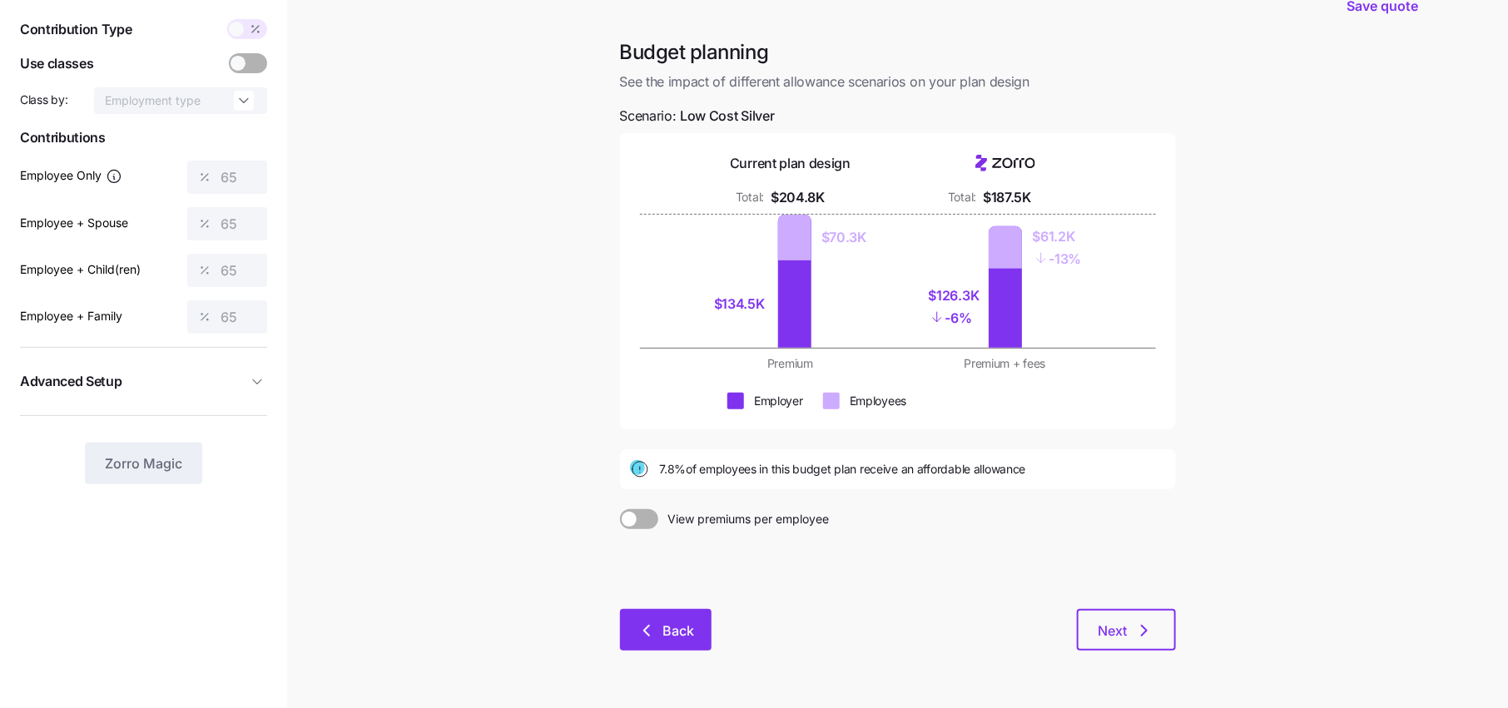
click at [683, 643] on button "Back" at bounding box center [666, 630] width 92 height 42
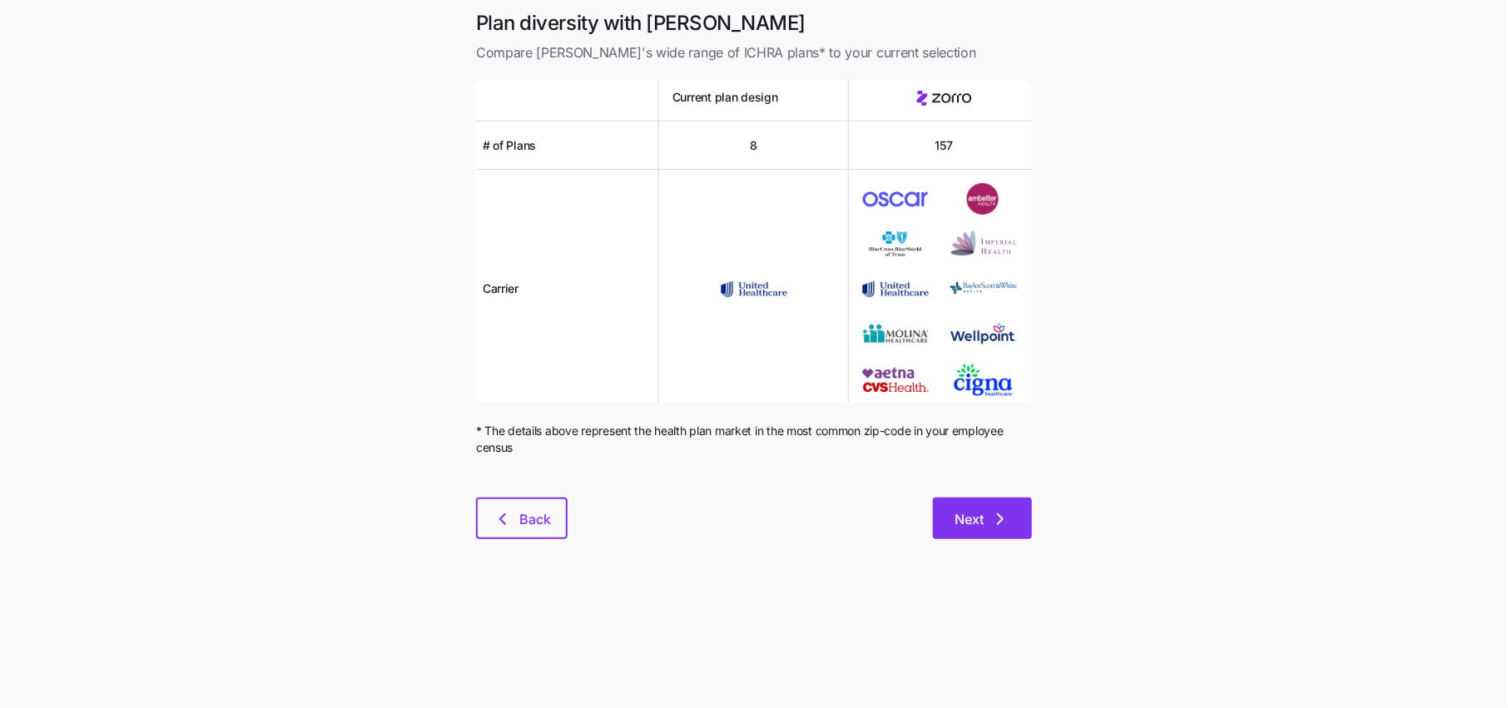
click at [992, 507] on button "Next" at bounding box center [982, 519] width 99 height 42
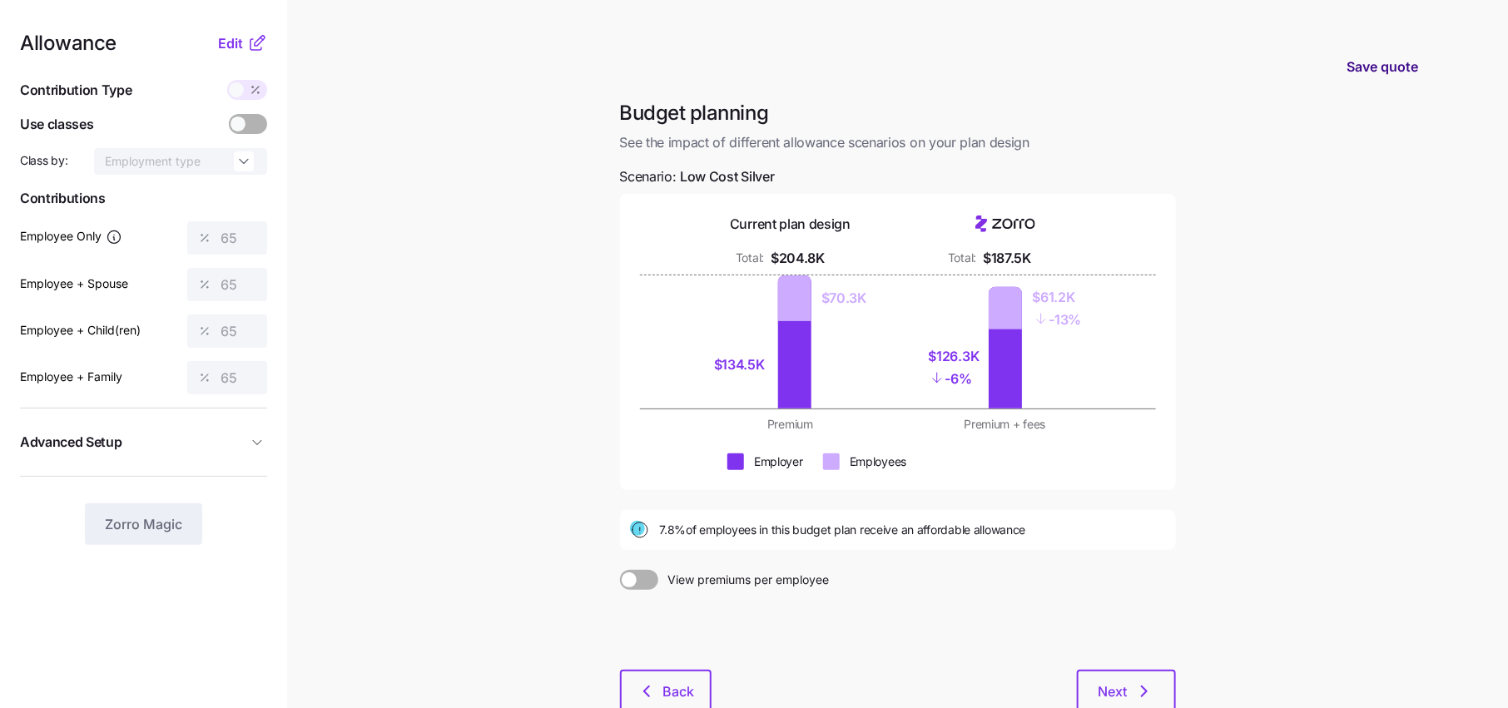
click at [1392, 64] on span "Save quote" at bounding box center [1383, 67] width 72 height 20
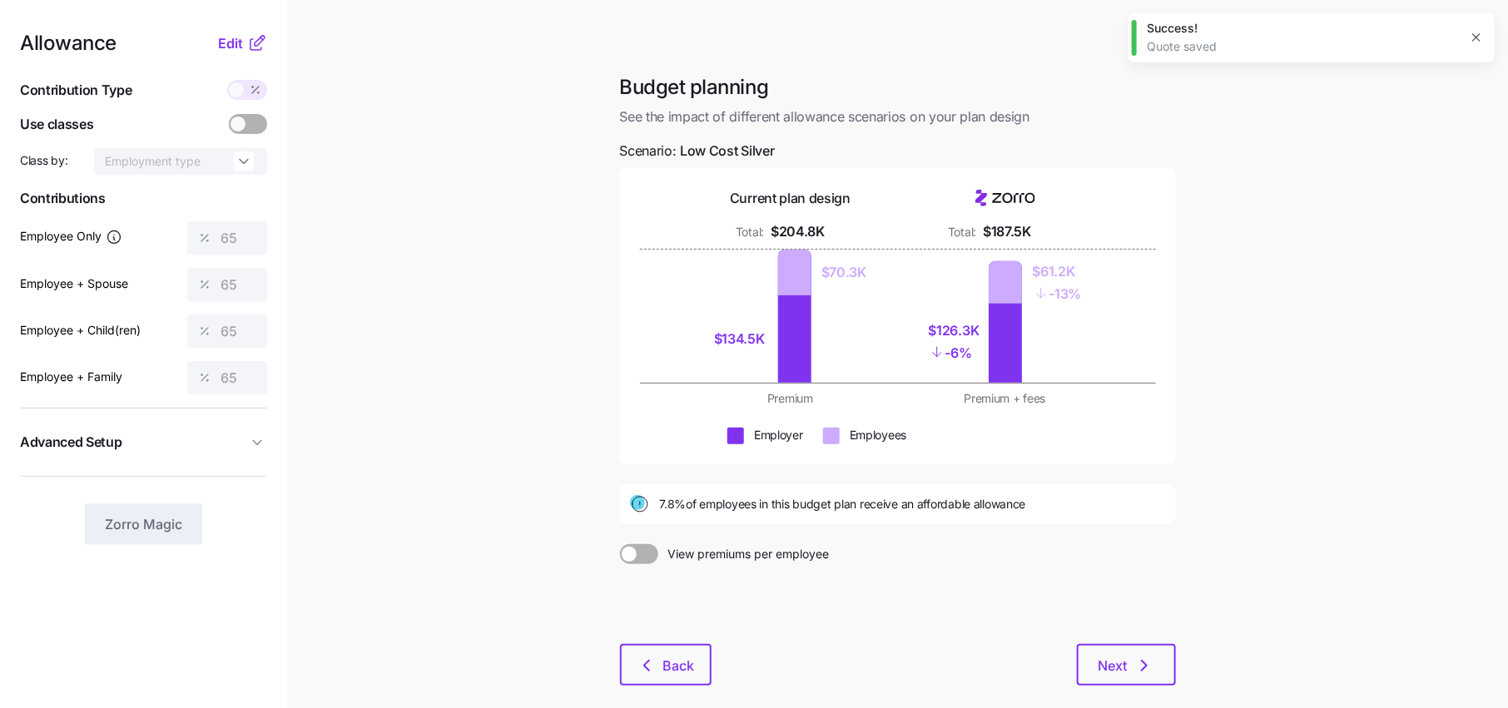
scroll to position [21, 0]
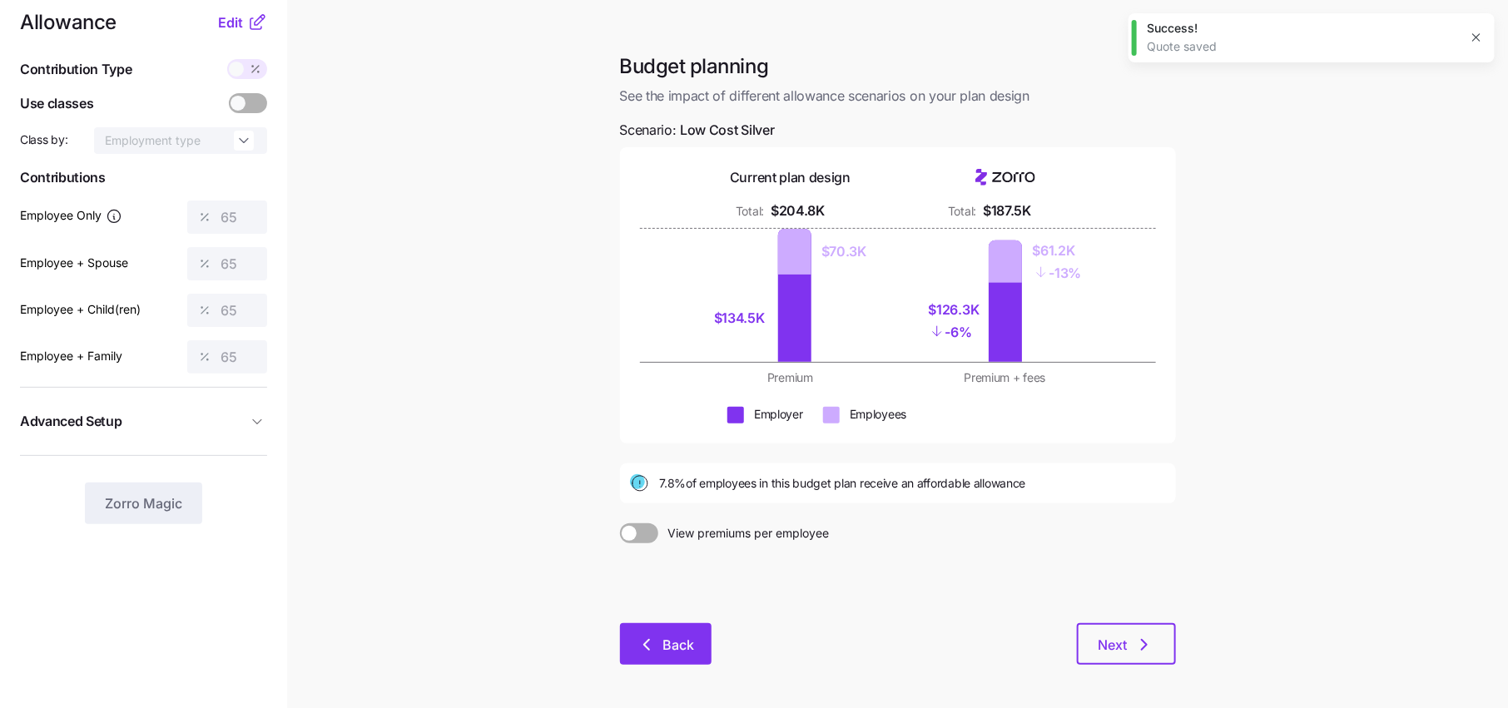
click at [655, 630] on button "Back" at bounding box center [666, 645] width 92 height 42
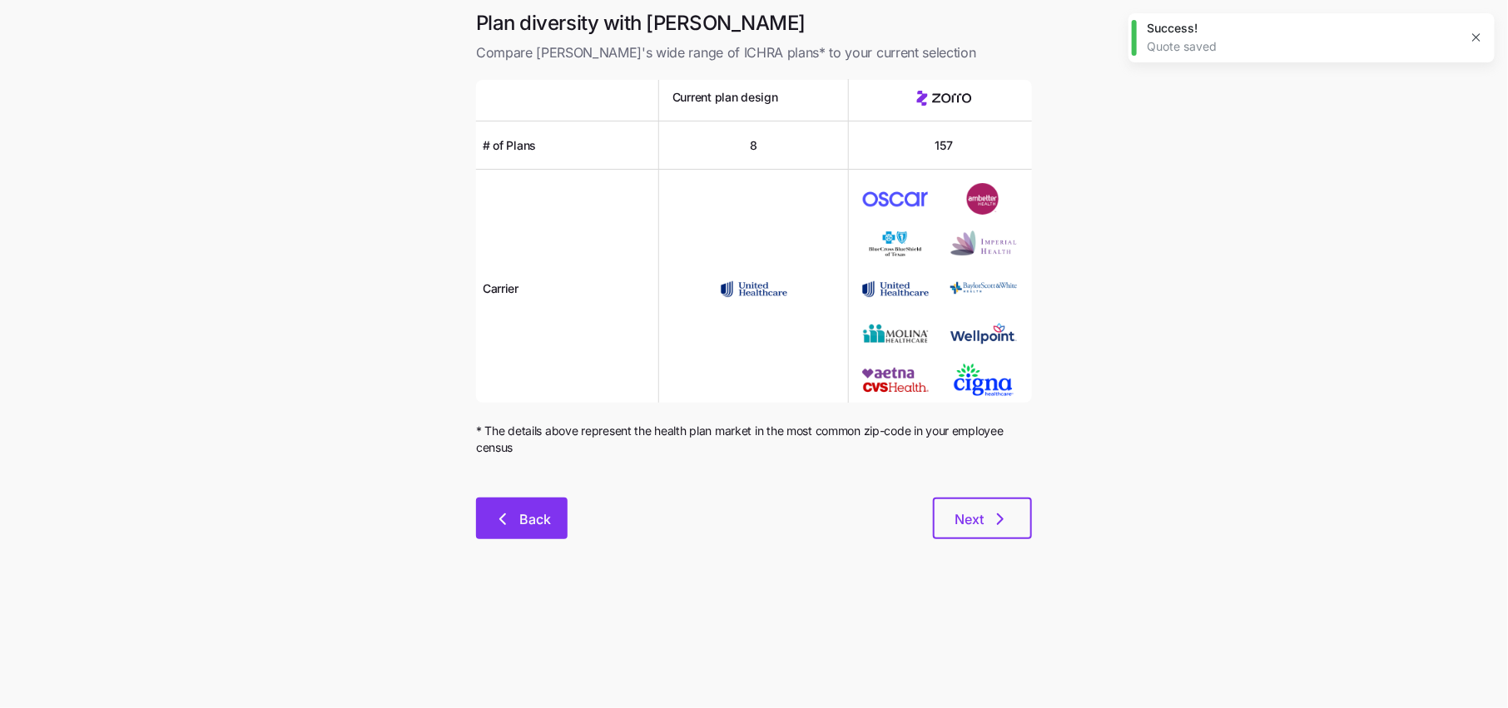
click at [490, 533] on button "Back" at bounding box center [522, 519] width 92 height 42
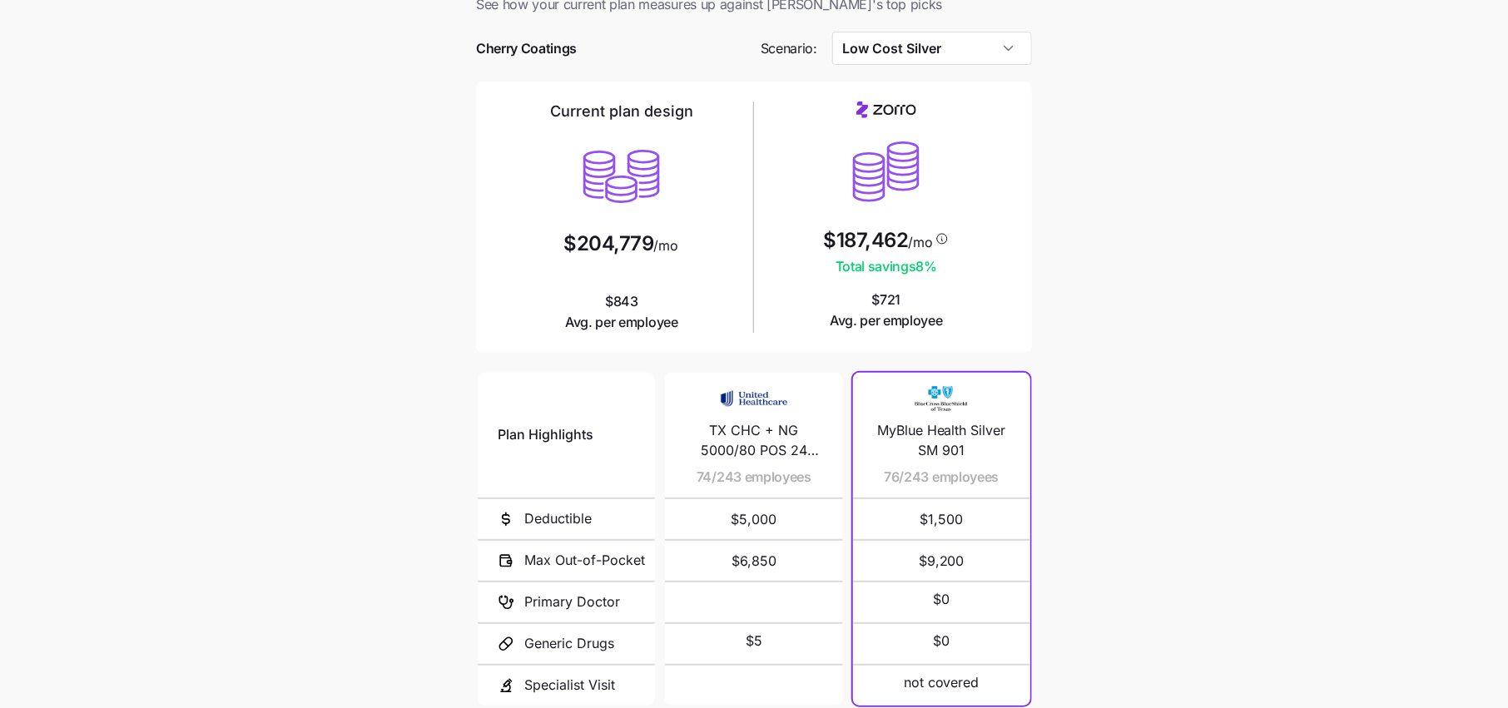
scroll to position [200, 0]
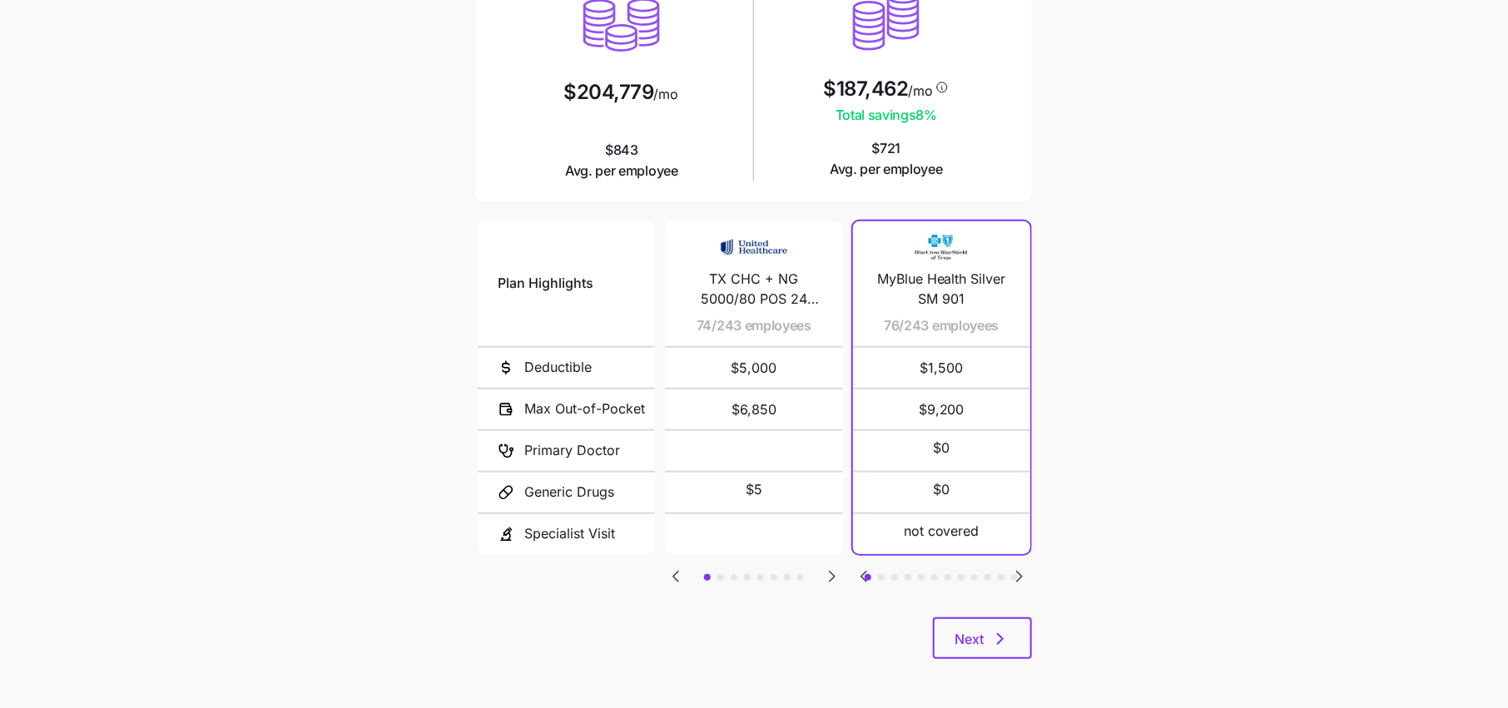
click at [1006, 614] on div "Plan Highlights Deductible Max Out-of-Pocket Primary Doctor Generic Drugs Speci…" at bounding box center [754, 418] width 556 height 400
click at [995, 634] on icon "button" at bounding box center [1001, 639] width 20 height 20
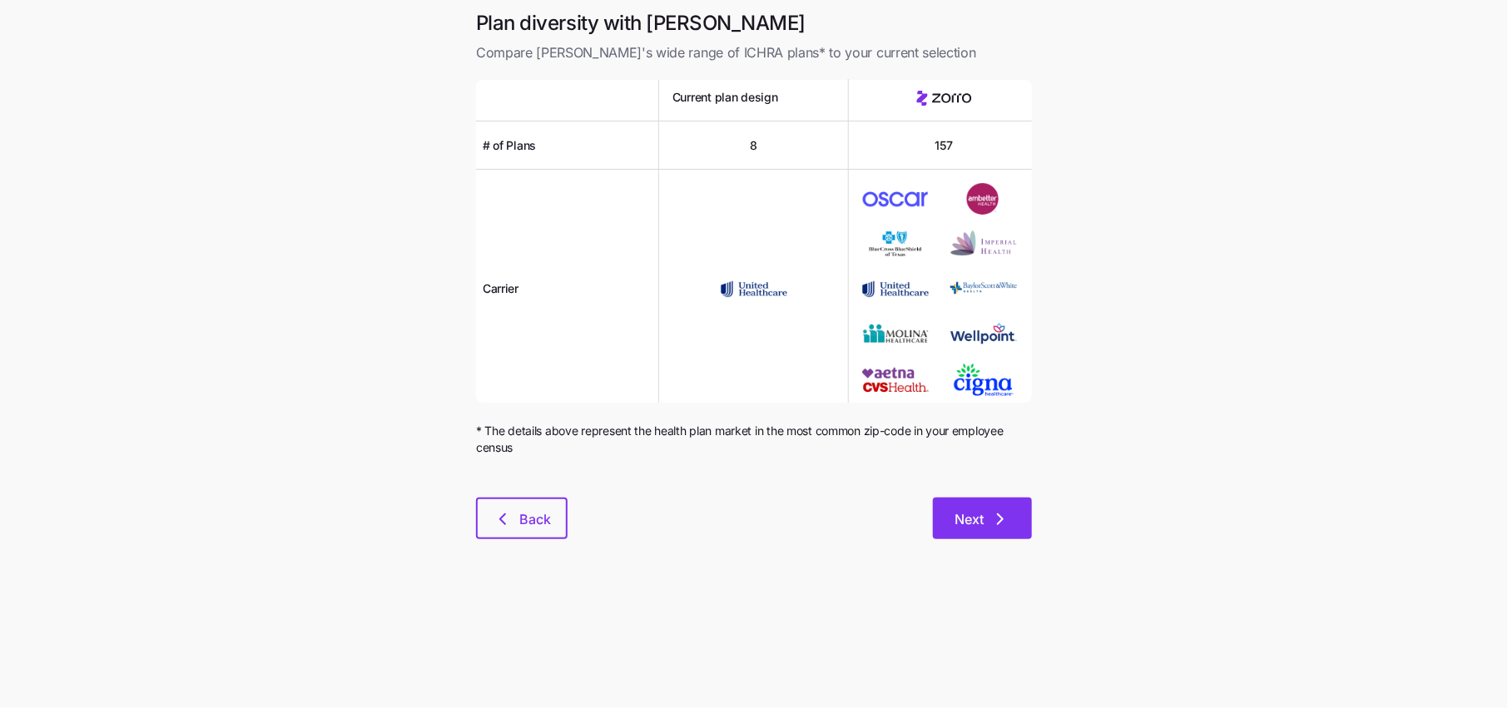
click at [938, 501] on button "Next" at bounding box center [982, 519] width 99 height 42
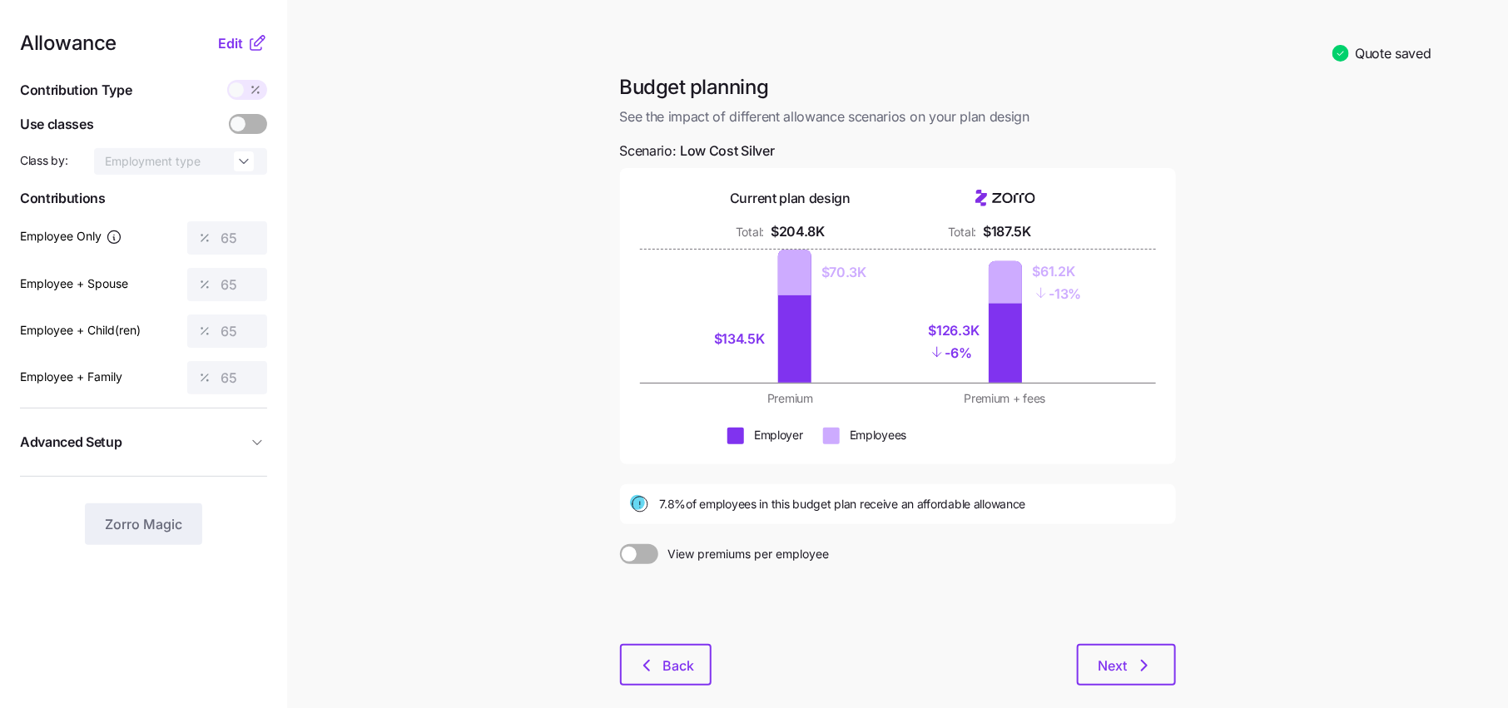
click at [272, 45] on nav "Allowance Edit Contribution Type Use classes Class by: Employment type Contribu…" at bounding box center [143, 396] width 287 height 792
click at [247, 45] on icon at bounding box center [257, 43] width 20 height 20
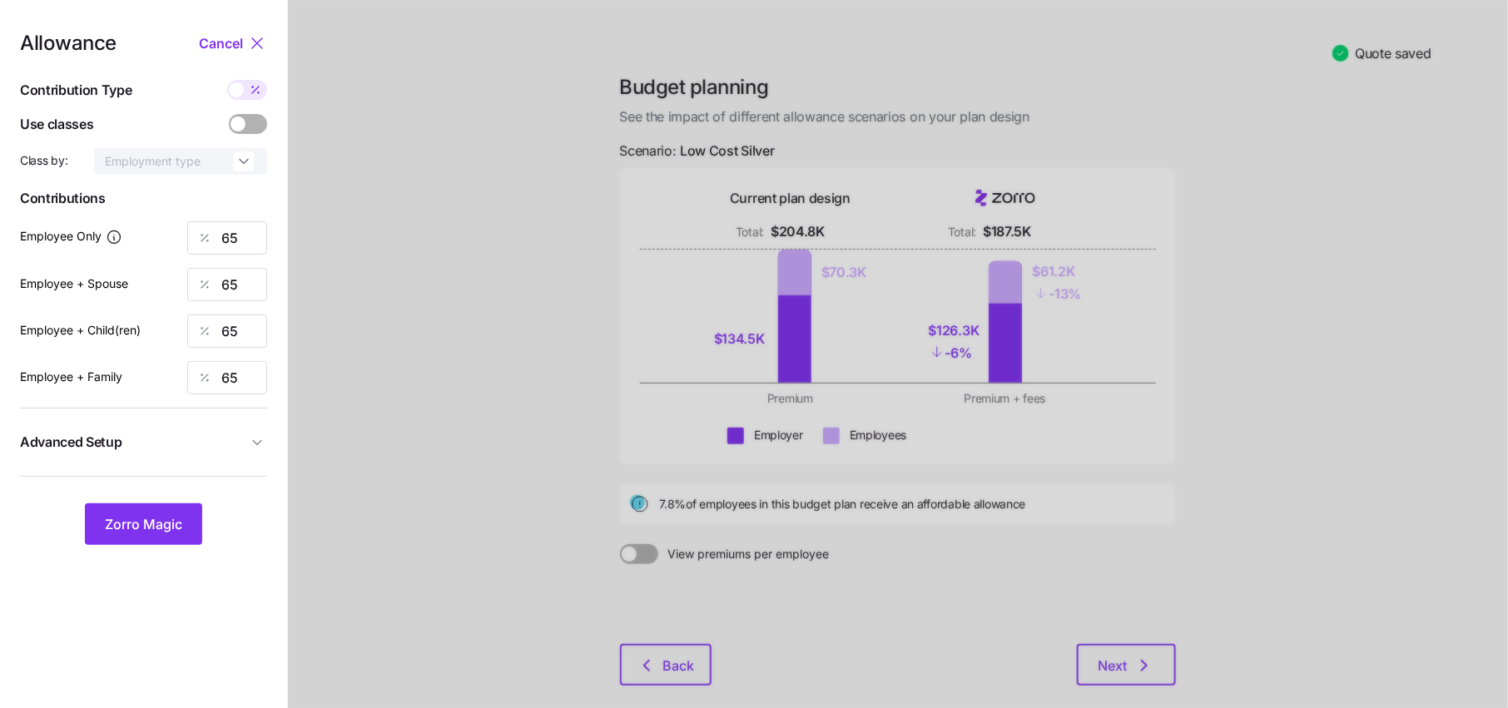
click at [247, 86] on span at bounding box center [255, 90] width 23 height 20
click at [227, 80] on input "checkbox" at bounding box center [227, 80] width 0 height 0
type input "318"
type input "636"
type input "570"
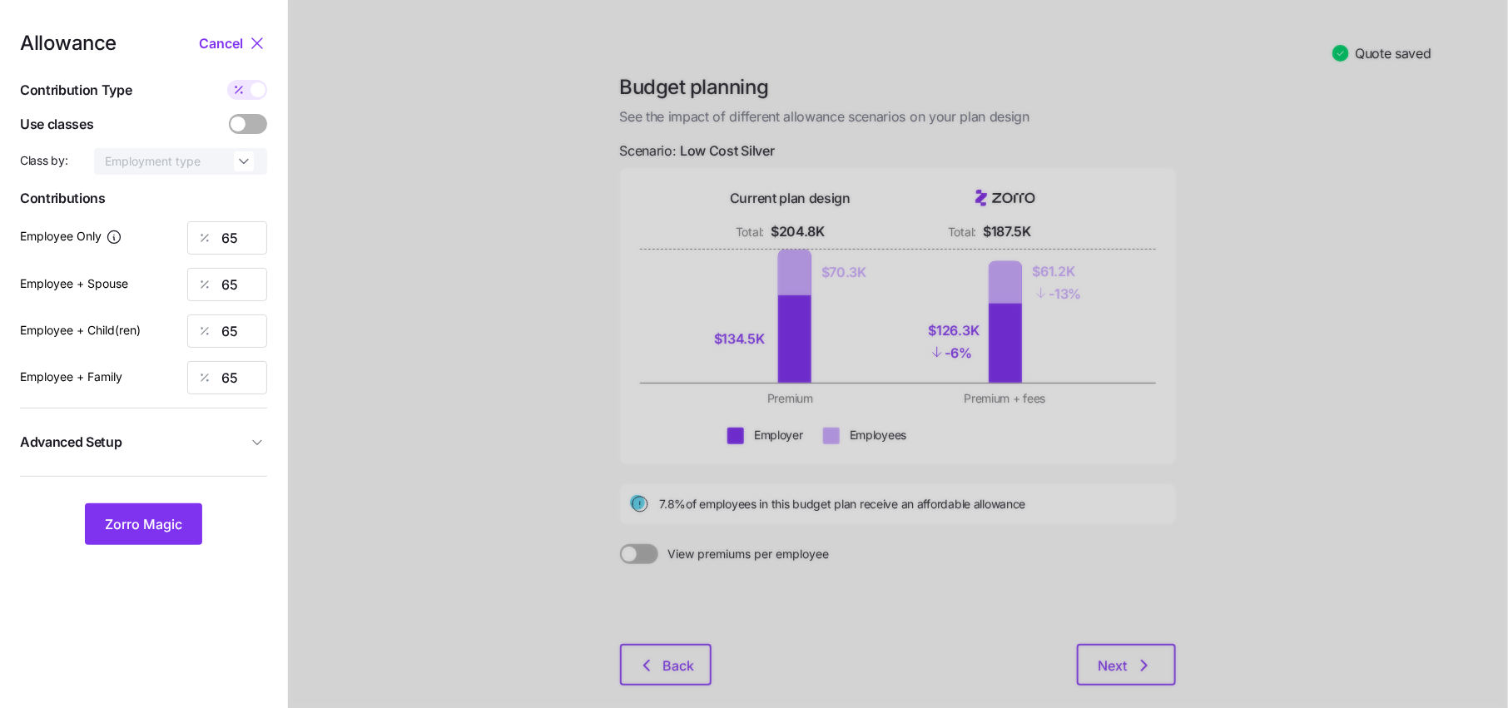
type input "888"
